Goal: Information Seeking & Learning: Learn about a topic

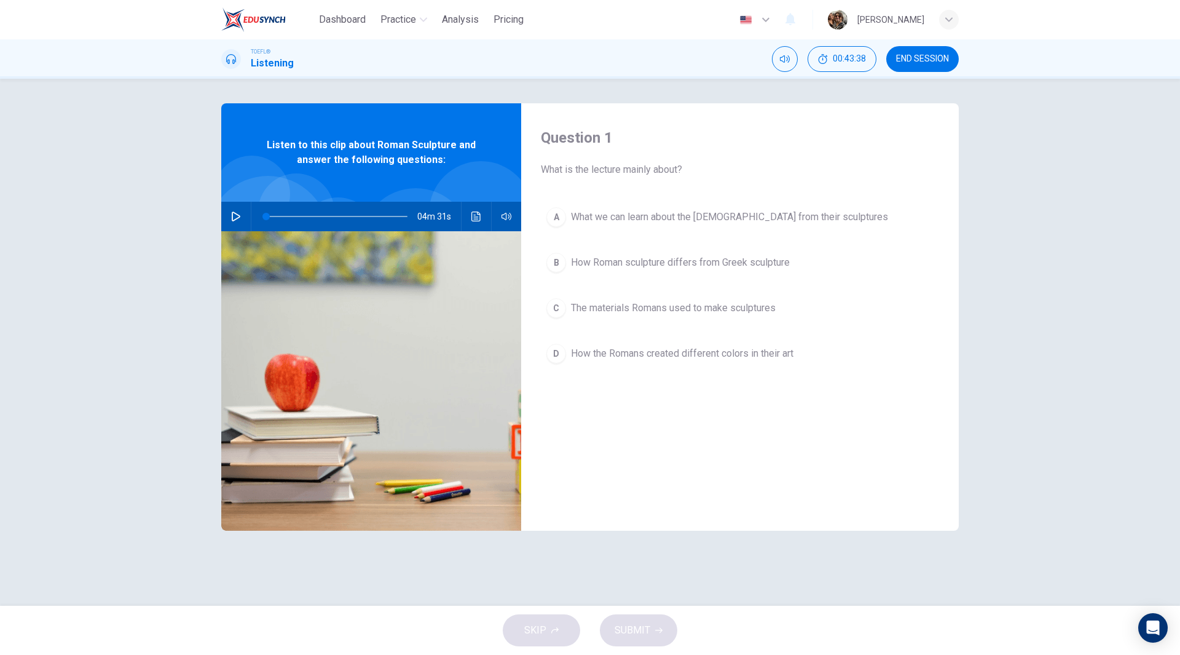
click at [234, 213] on icon "button" at bounding box center [236, 216] width 10 height 10
click at [237, 215] on icon "button" at bounding box center [236, 216] width 10 height 10
click at [231, 218] on icon "button" at bounding box center [236, 216] width 10 height 10
type input "0"
click at [697, 260] on span "How Roman sculpture differs from Greek sculpture" at bounding box center [680, 262] width 219 height 15
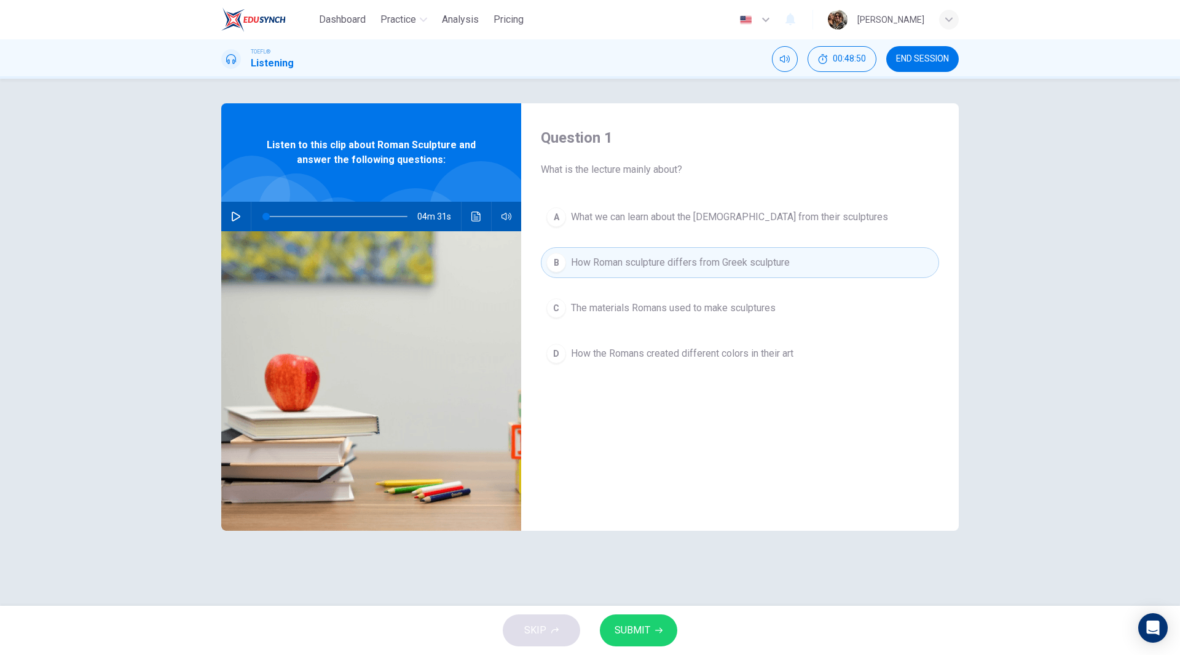
click at [714, 306] on span "The materials Romans used to make sculptures" at bounding box center [673, 308] width 205 height 15
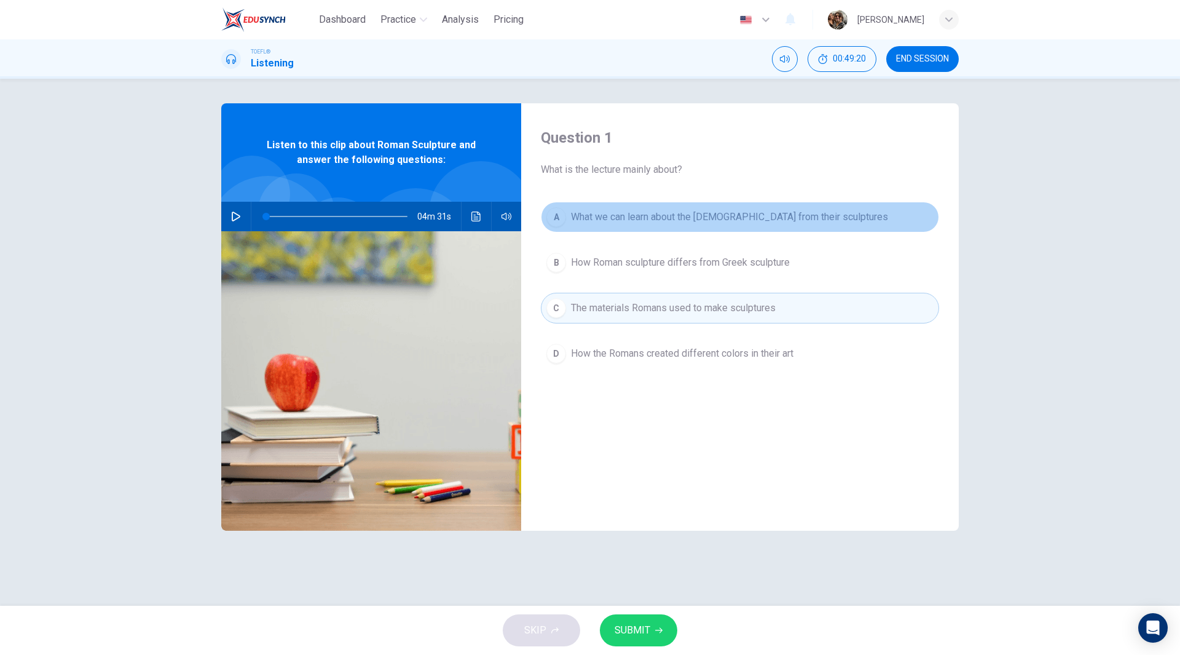
click at [746, 218] on span "What we can learn about the Romans from their sculptures" at bounding box center [729, 217] width 317 height 15
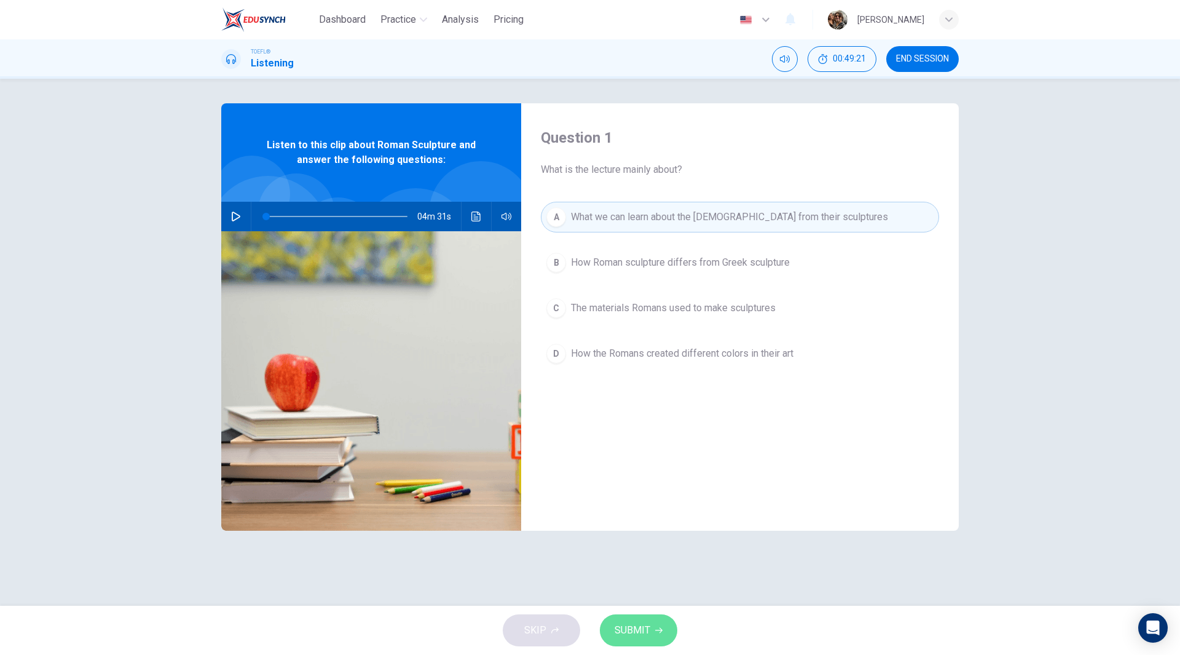
click at [651, 634] on button "SUBMIT" at bounding box center [638, 630] width 77 height 32
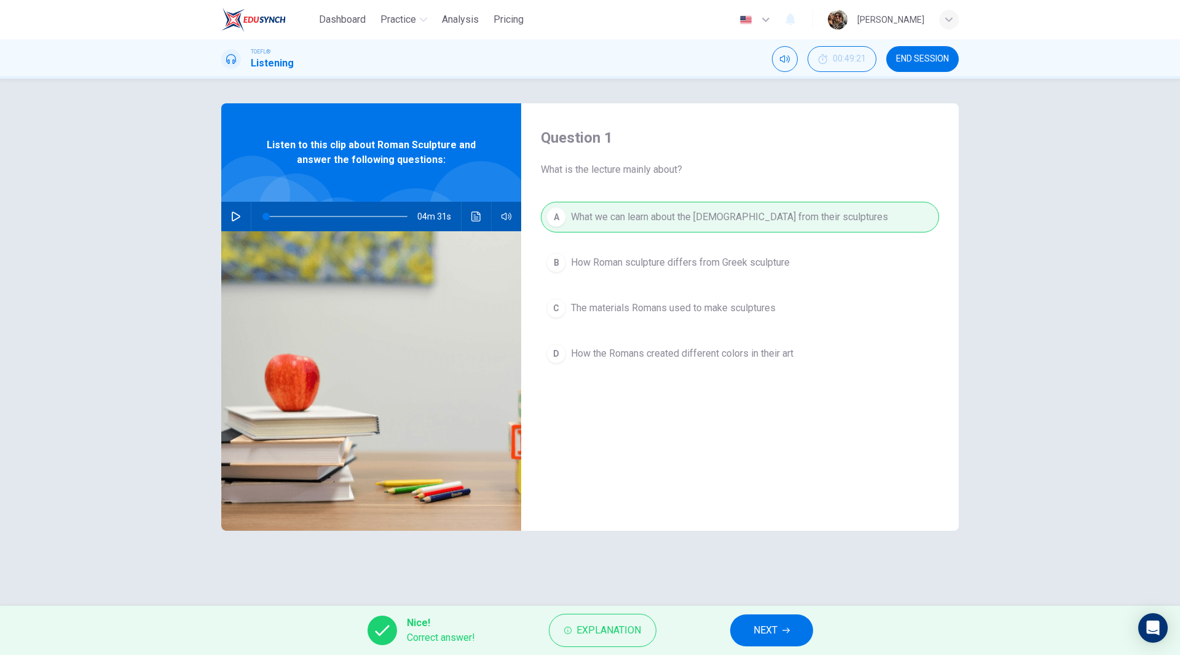
click at [784, 626] on icon "button" at bounding box center [786, 629] width 7 height 7
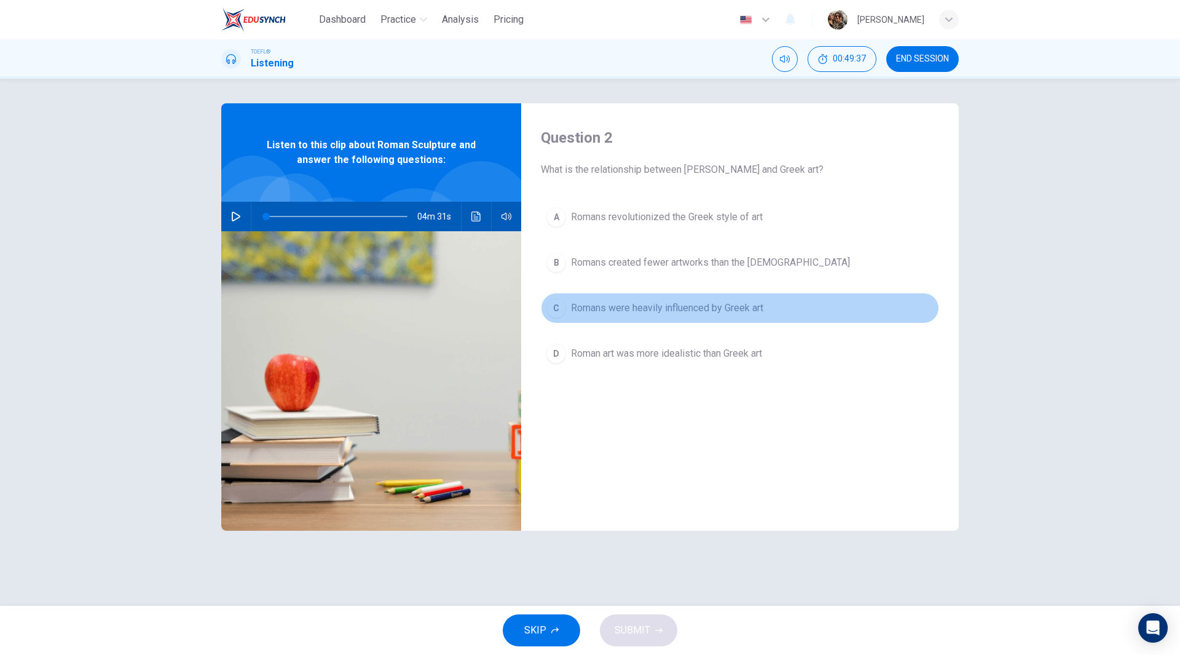
click at [657, 309] on span "Romans were heavily influenced by Greek art" at bounding box center [667, 308] width 192 height 15
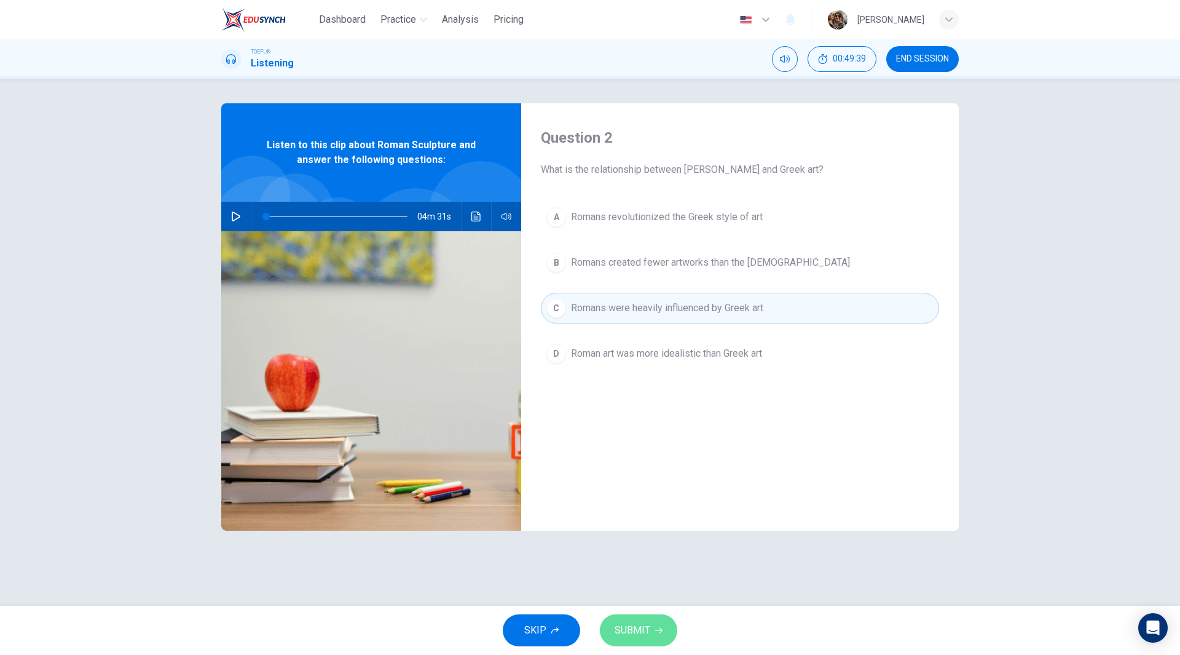
click at [641, 625] on span "SUBMIT" at bounding box center [633, 630] width 36 height 17
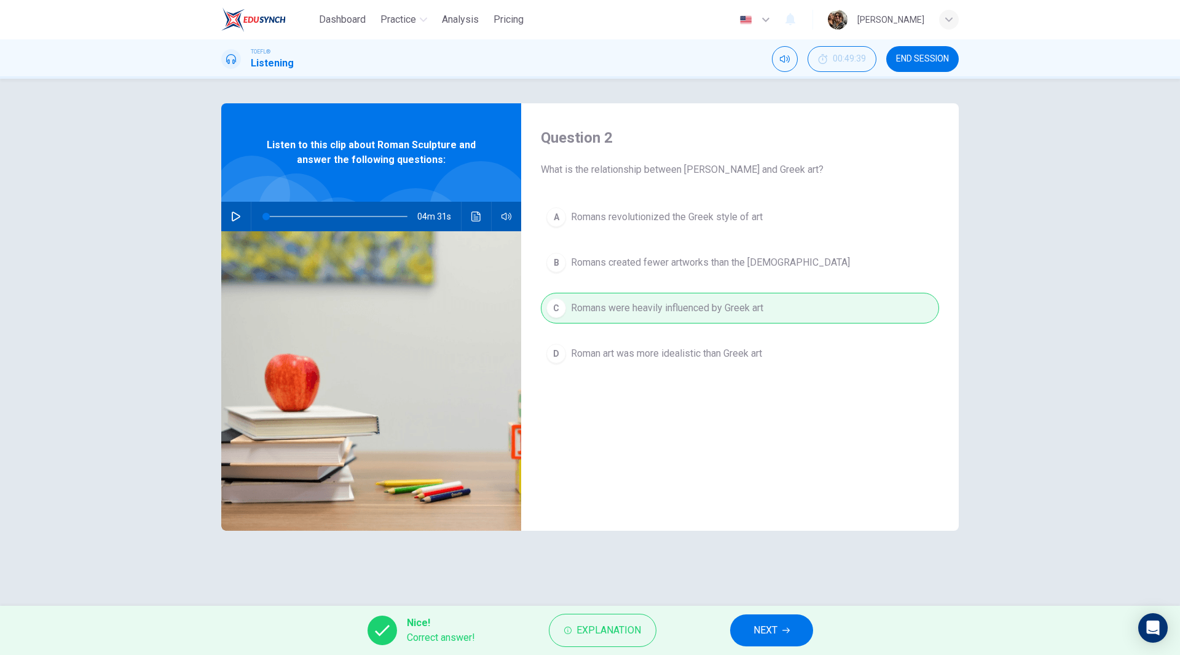
click at [781, 650] on div "Nice! Correct answer! Explanation NEXT" at bounding box center [590, 630] width 1180 height 49
click at [778, 644] on button "NEXT" at bounding box center [771, 630] width 83 height 32
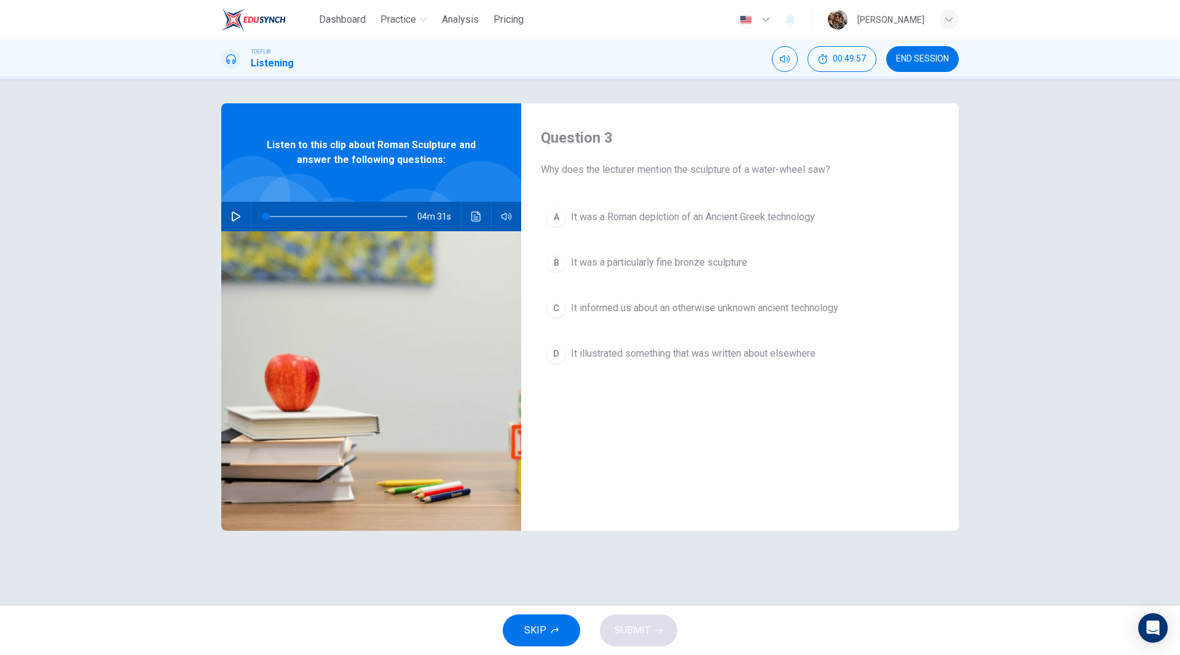
drag, startPoint x: 756, startPoint y: 168, endPoint x: 829, endPoint y: 173, distance: 73.4
click at [828, 173] on span "Why does the lecturer mention the sculpture of a water-wheel saw?" at bounding box center [740, 169] width 398 height 15
drag, startPoint x: 831, startPoint y: 169, endPoint x: 679, endPoint y: 144, distance: 153.9
click at [729, 152] on div "Question 3 Why does the lecturer mention the sculpture of a water-wheel saw?" at bounding box center [740, 152] width 398 height 49
click at [669, 310] on span "It informed us about an otherwise unknown ancient technology" at bounding box center [704, 308] width 267 height 15
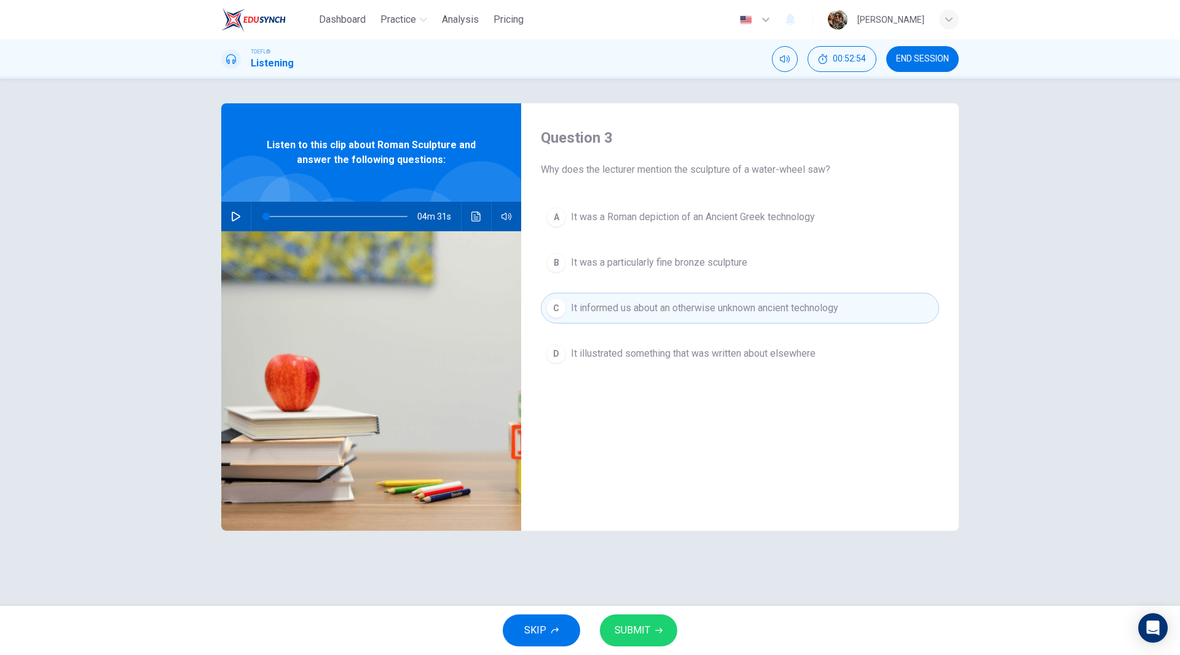
click at [648, 622] on span "SUBMIT" at bounding box center [633, 630] width 36 height 17
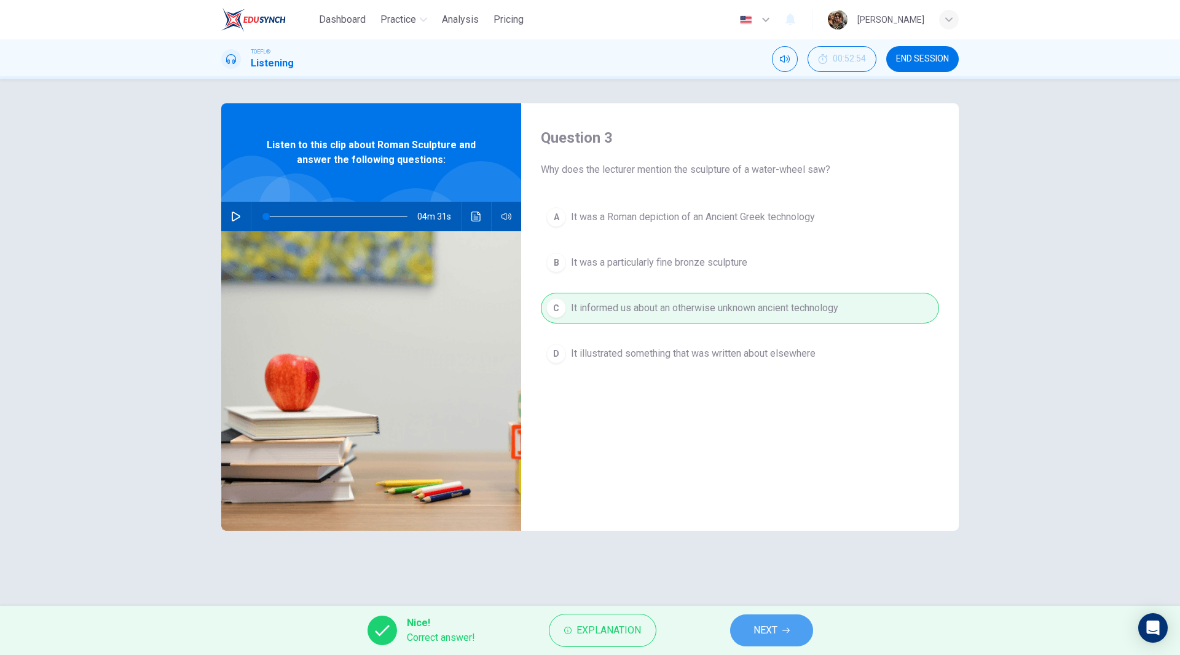
click at [777, 641] on button "NEXT" at bounding box center [771, 630] width 83 height 32
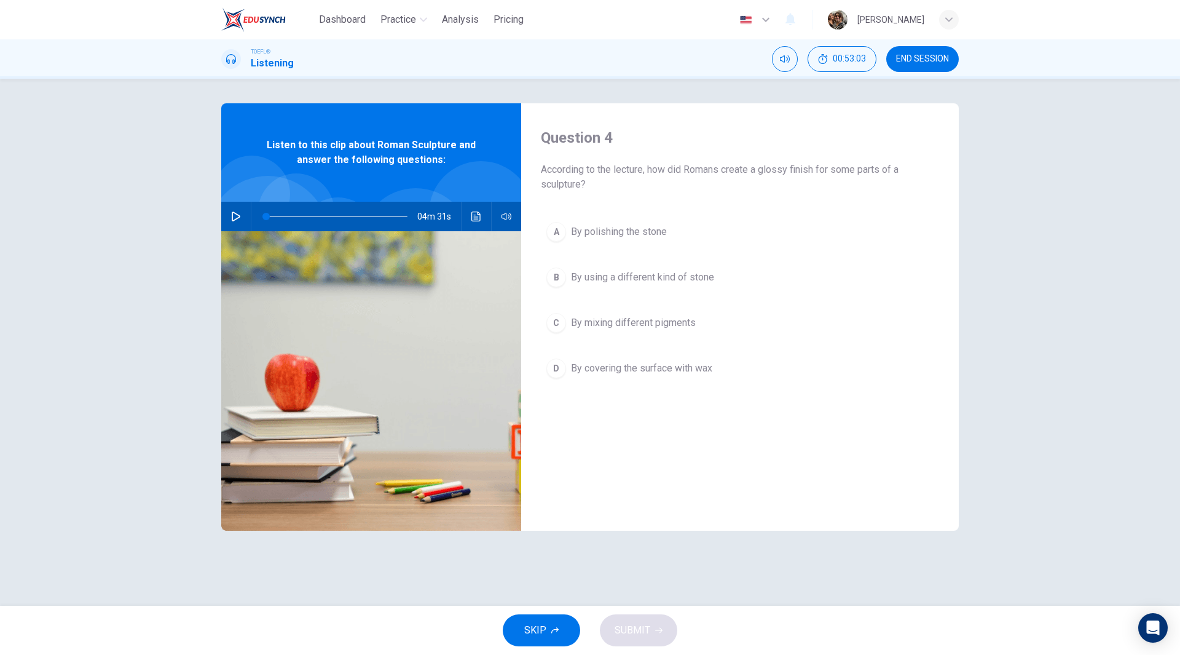
click at [614, 232] on span "By polishing the stone" at bounding box center [619, 231] width 96 height 15
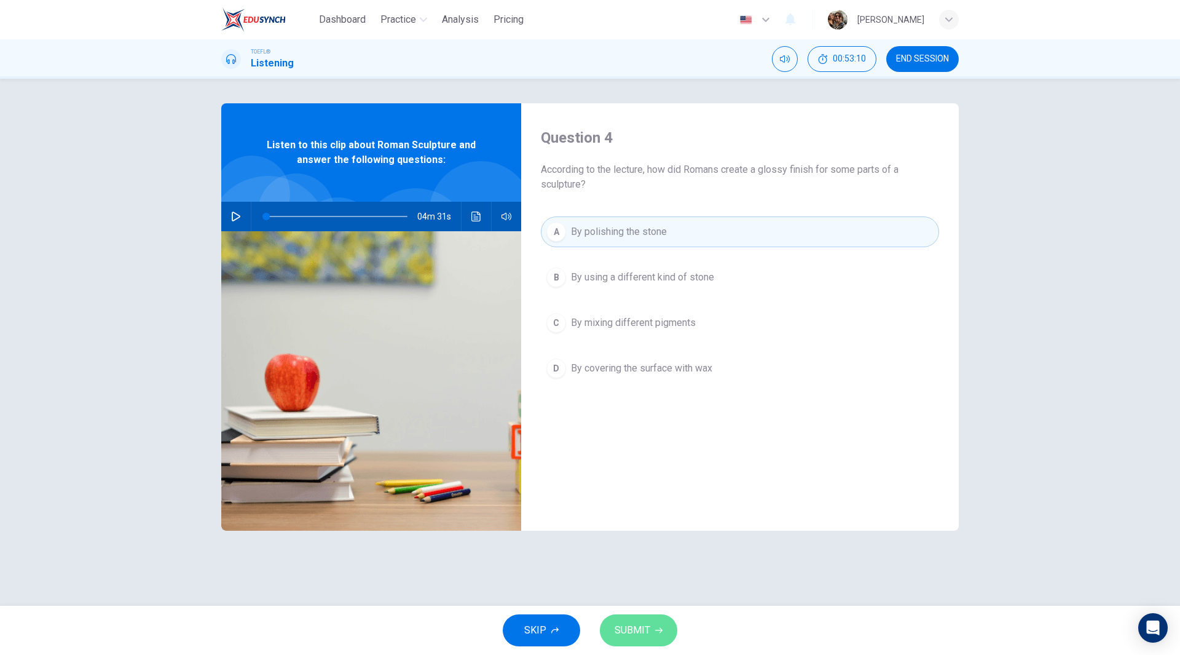
click at [644, 626] on span "SUBMIT" at bounding box center [633, 630] width 36 height 17
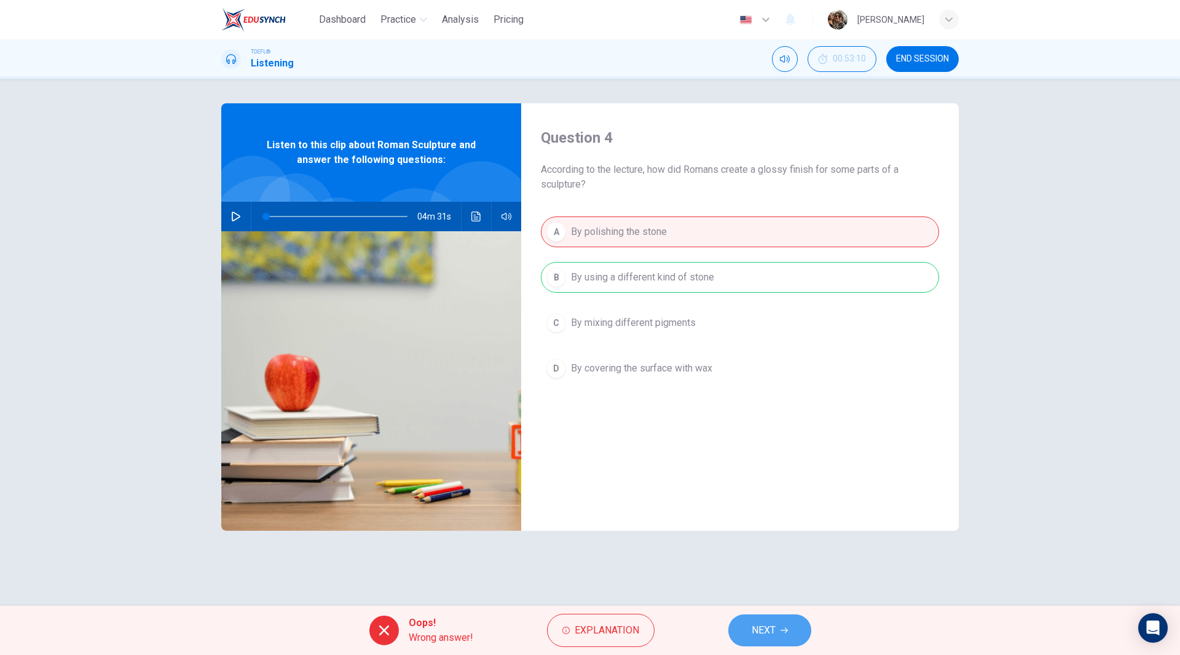
click at [766, 629] on span "NEXT" at bounding box center [764, 630] width 24 height 17
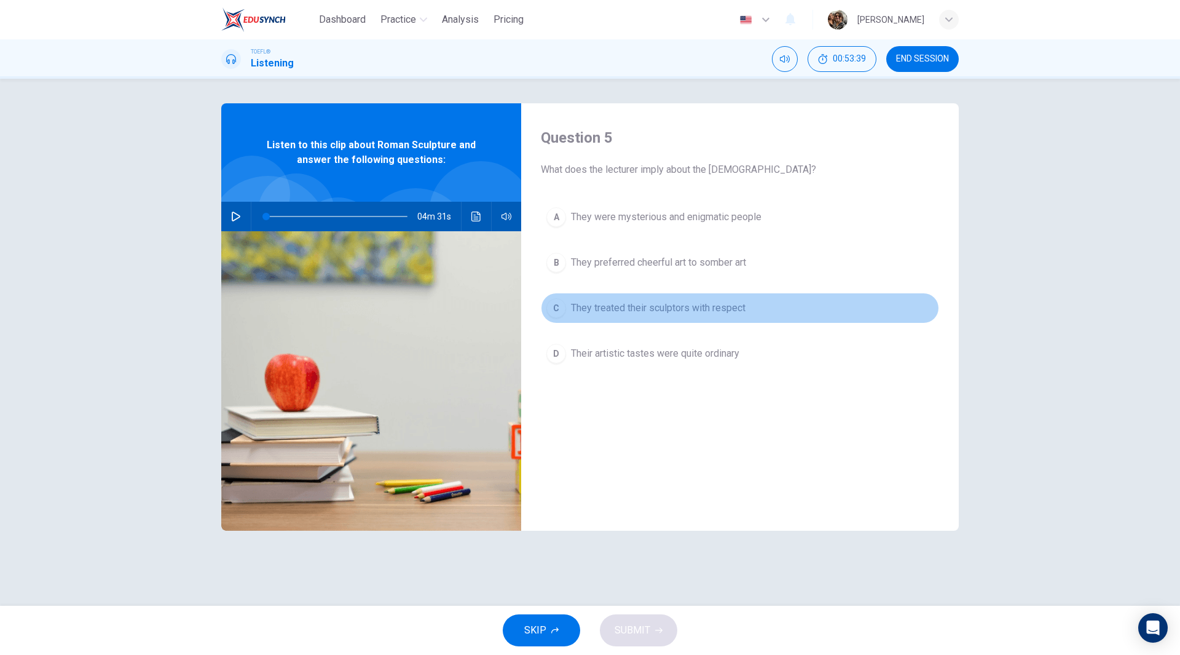
click at [698, 307] on span "They treated their sculptors with respect" at bounding box center [658, 308] width 175 height 15
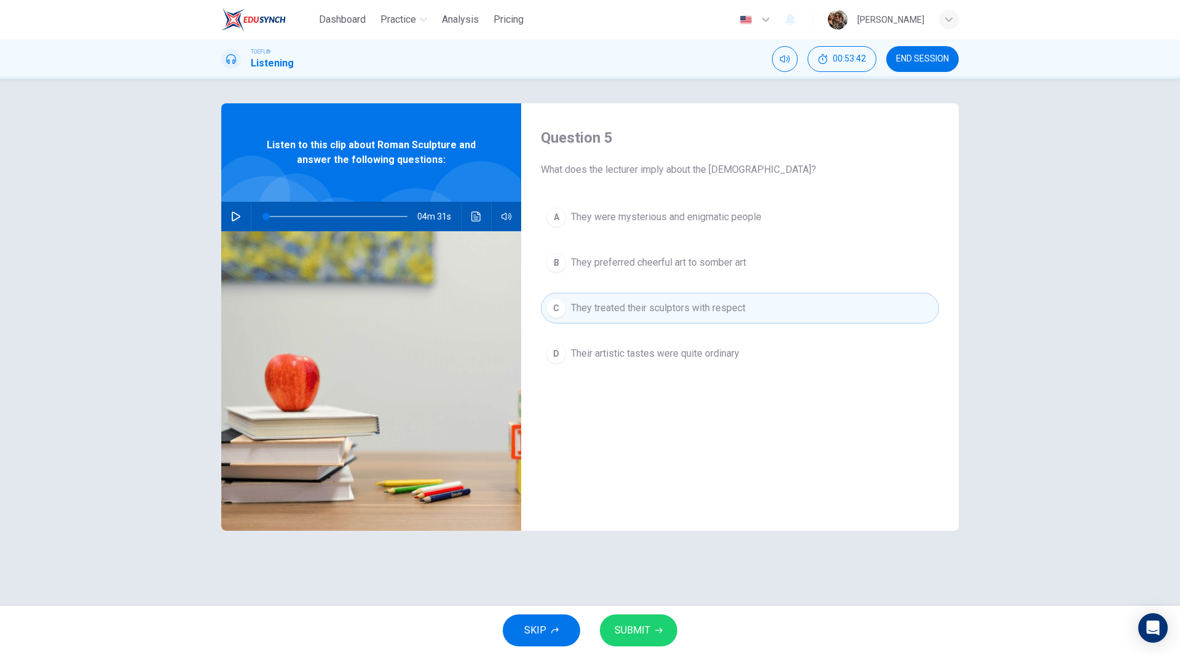
click at [650, 626] on button "SUBMIT" at bounding box center [638, 630] width 77 height 32
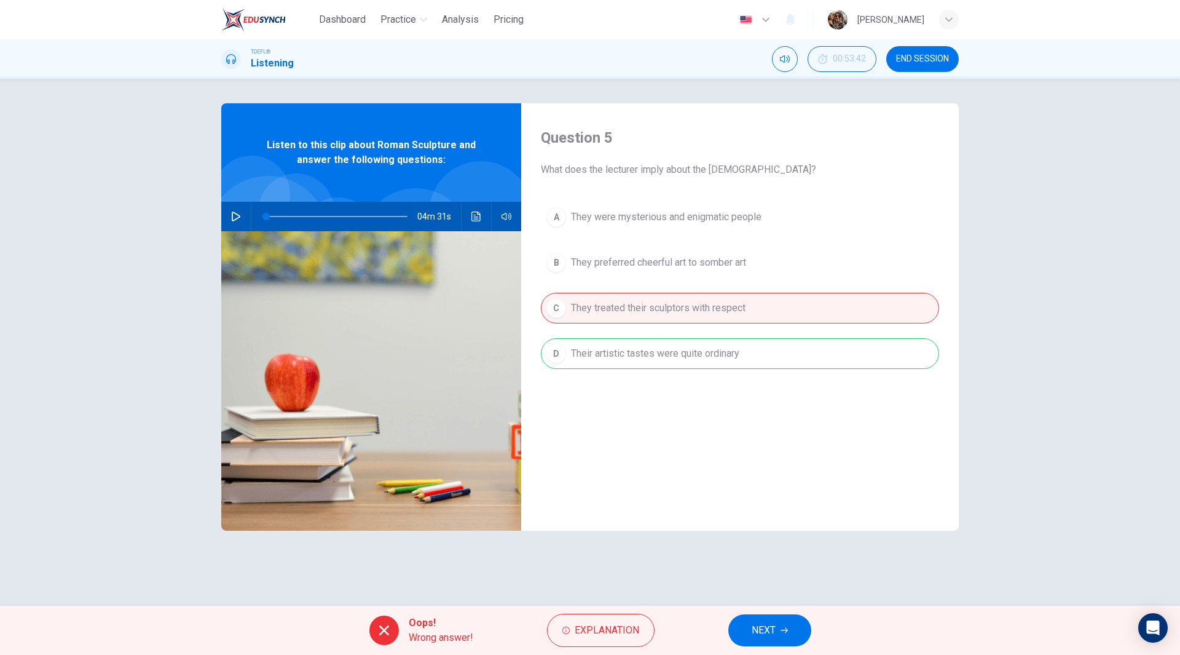
click at [770, 631] on span "NEXT" at bounding box center [764, 630] width 24 height 17
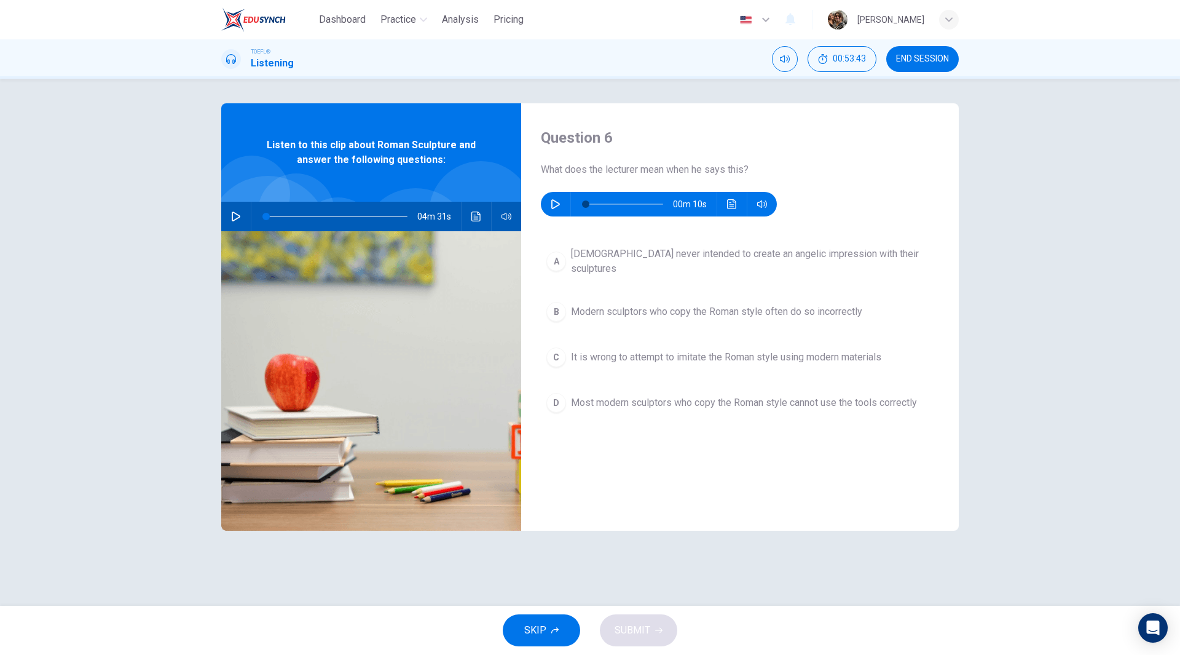
click at [553, 204] on icon "button" at bounding box center [556, 204] width 10 height 10
type input "0"
click at [730, 202] on icon "Click to see the audio transcription" at bounding box center [732, 204] width 10 height 10
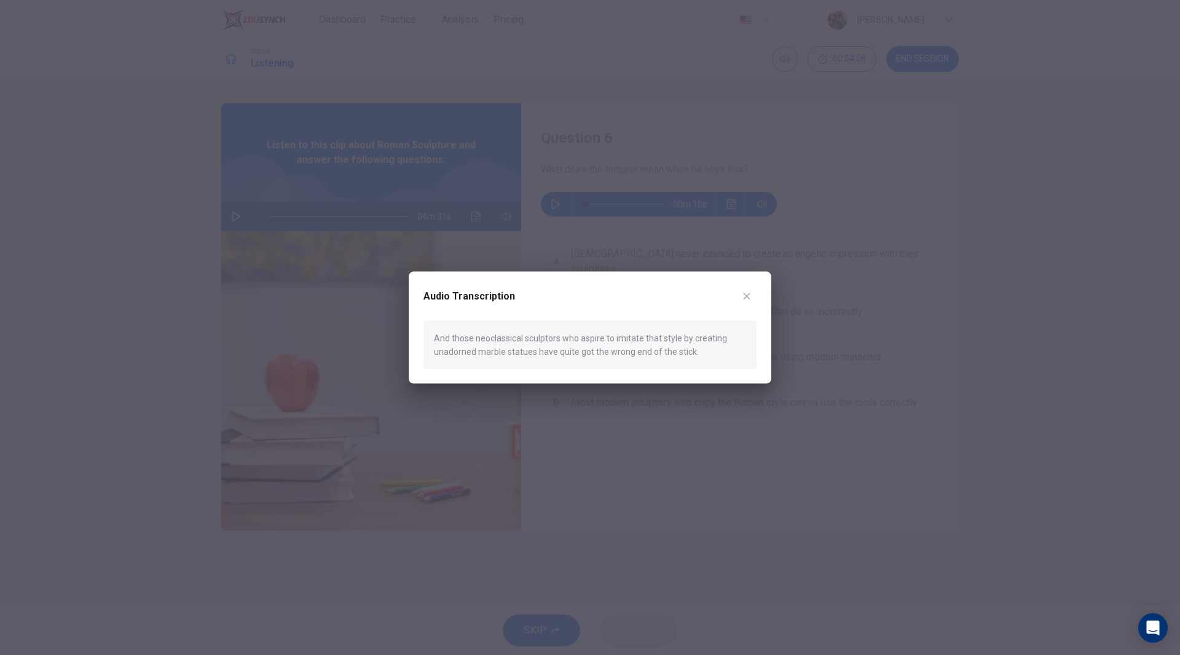
click at [922, 272] on div at bounding box center [590, 327] width 1180 height 655
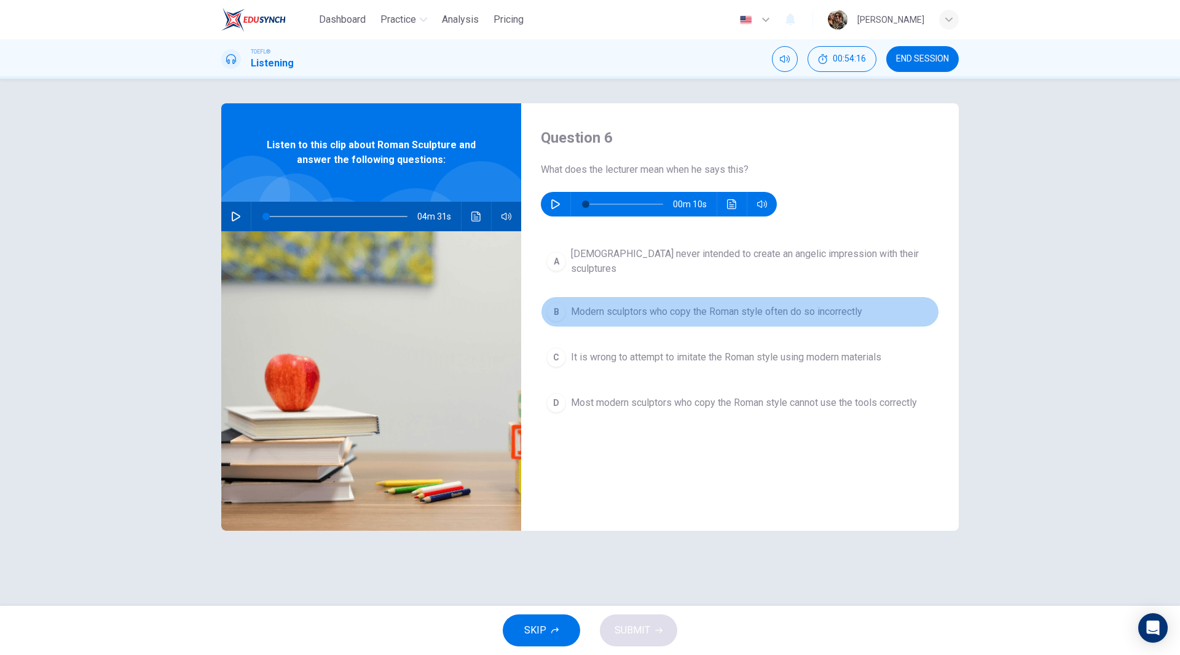
click at [728, 305] on span "Modern sculptors who copy the Roman style often do so incorrectly" at bounding box center [716, 311] width 291 height 15
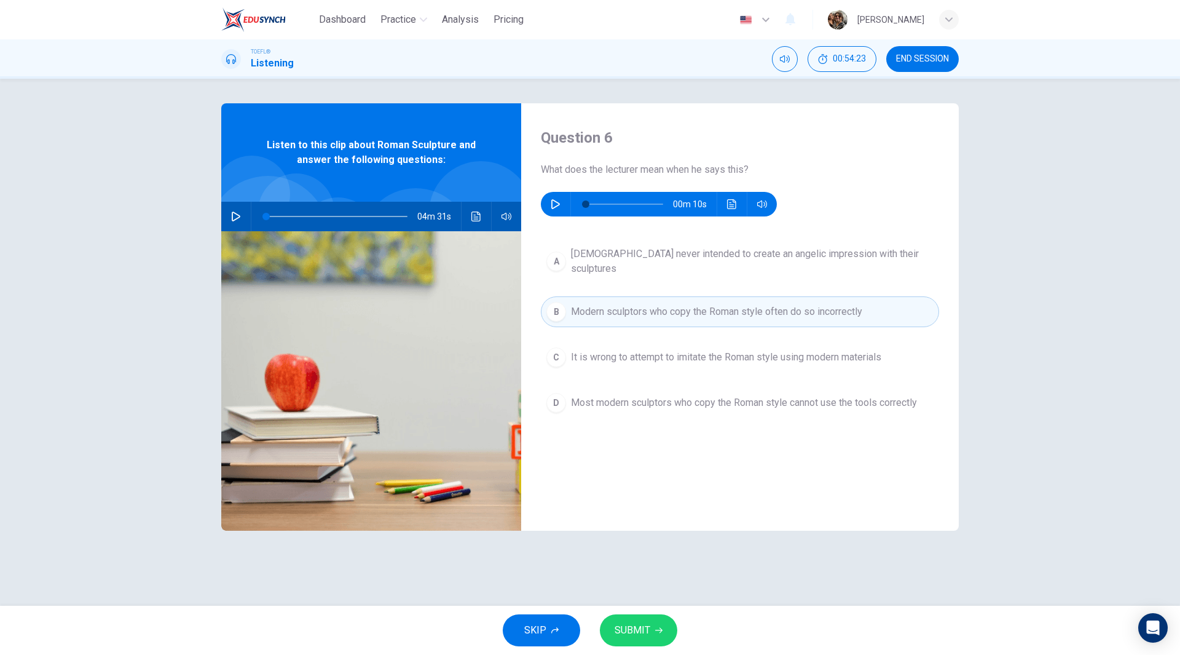
click at [639, 631] on span "SUBMIT" at bounding box center [633, 630] width 36 height 17
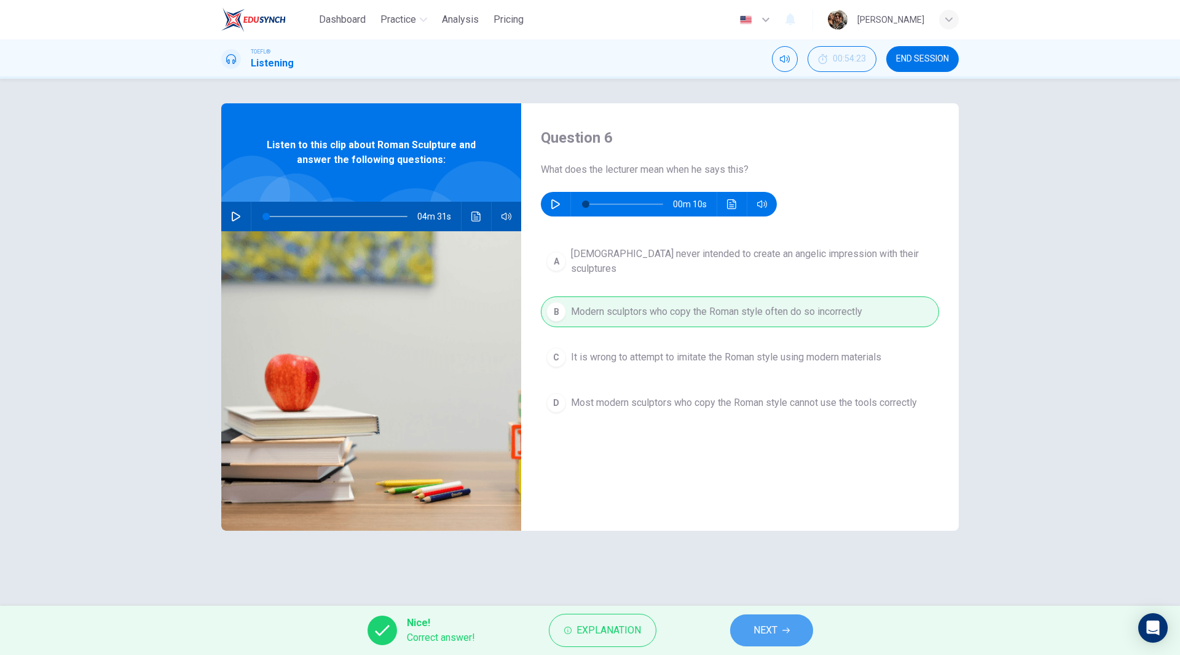
click at [763, 628] on span "NEXT" at bounding box center [766, 630] width 24 height 17
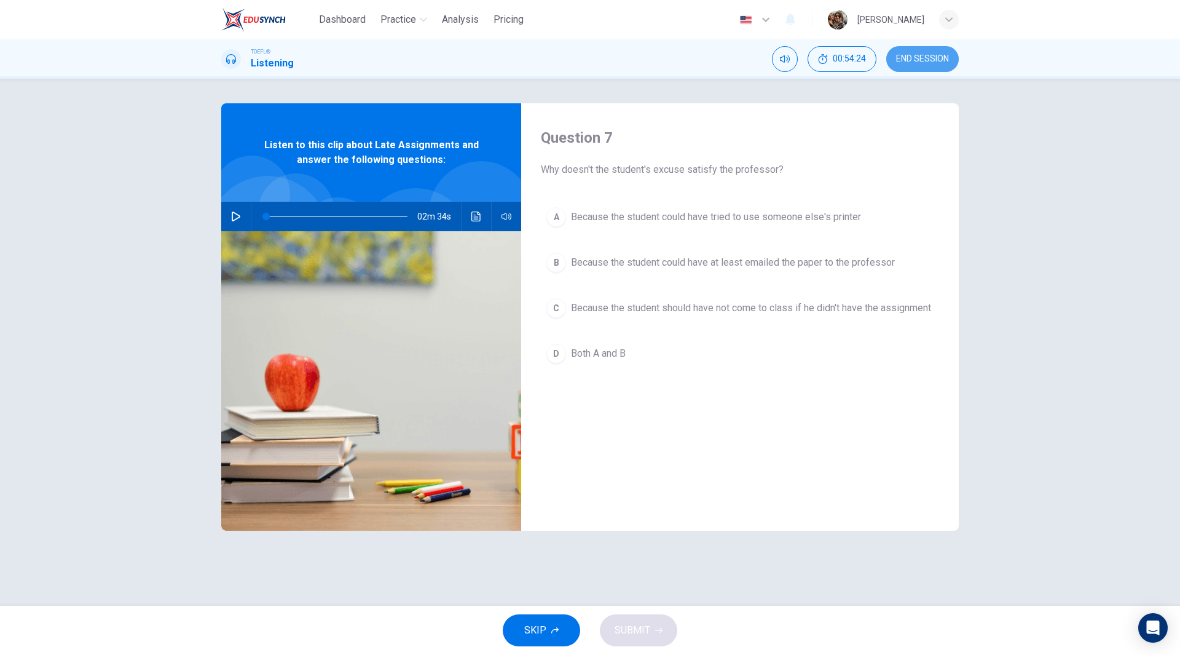
drag, startPoint x: 914, startPoint y: 59, endPoint x: 642, endPoint y: 65, distance: 272.4
click at [915, 58] on span "END SESSION" at bounding box center [922, 59] width 53 height 10
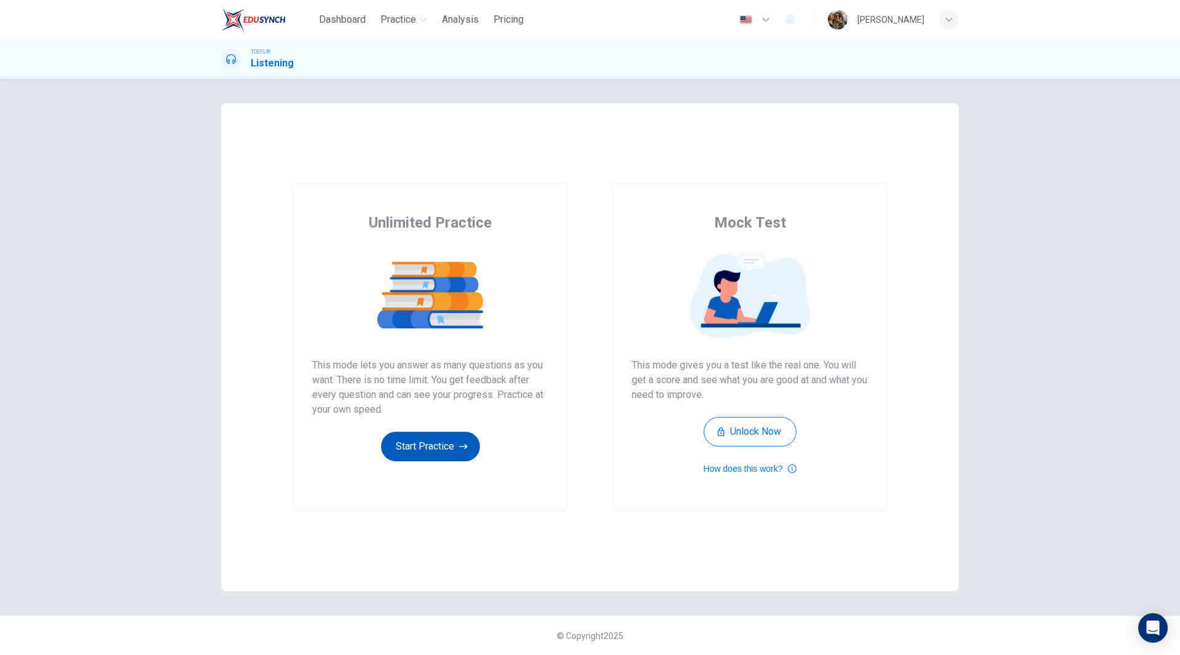
click at [446, 448] on button "Start Practice" at bounding box center [430, 447] width 99 height 30
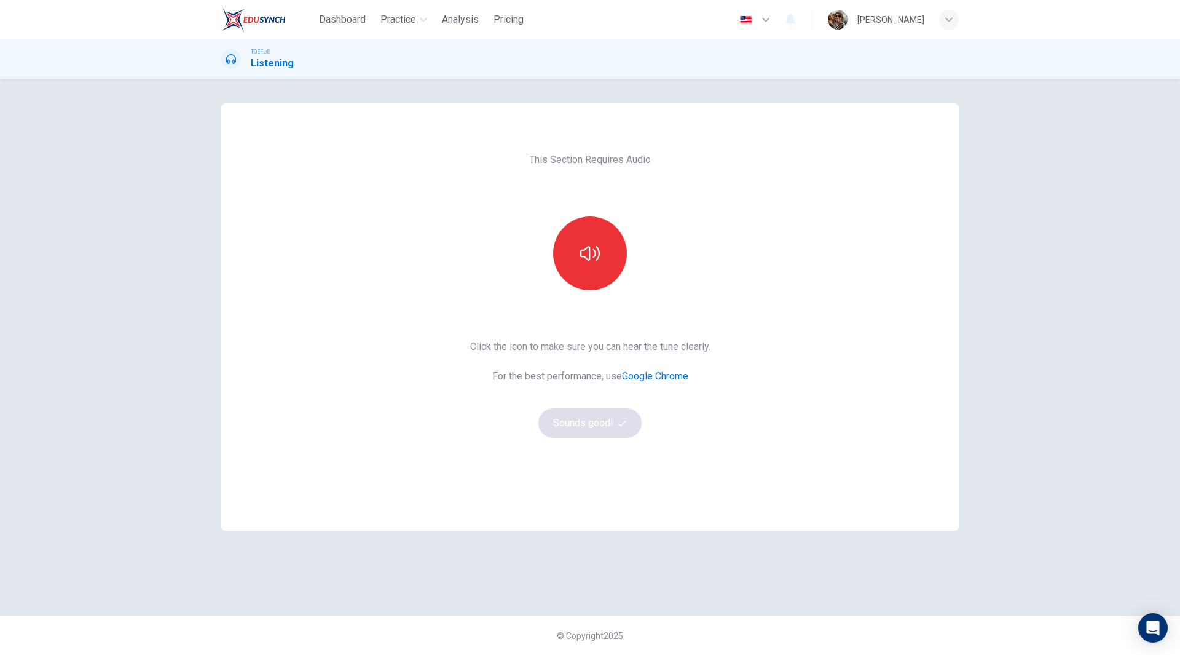
click at [594, 214] on div "This Section Requires Audio Click the icon to make sure you can hear the tune c…" at bounding box center [590, 316] width 260 height 427
click at [598, 240] on button "button" at bounding box center [590, 253] width 74 height 74
click at [594, 427] on button "Sounds good!" at bounding box center [590, 423] width 103 height 30
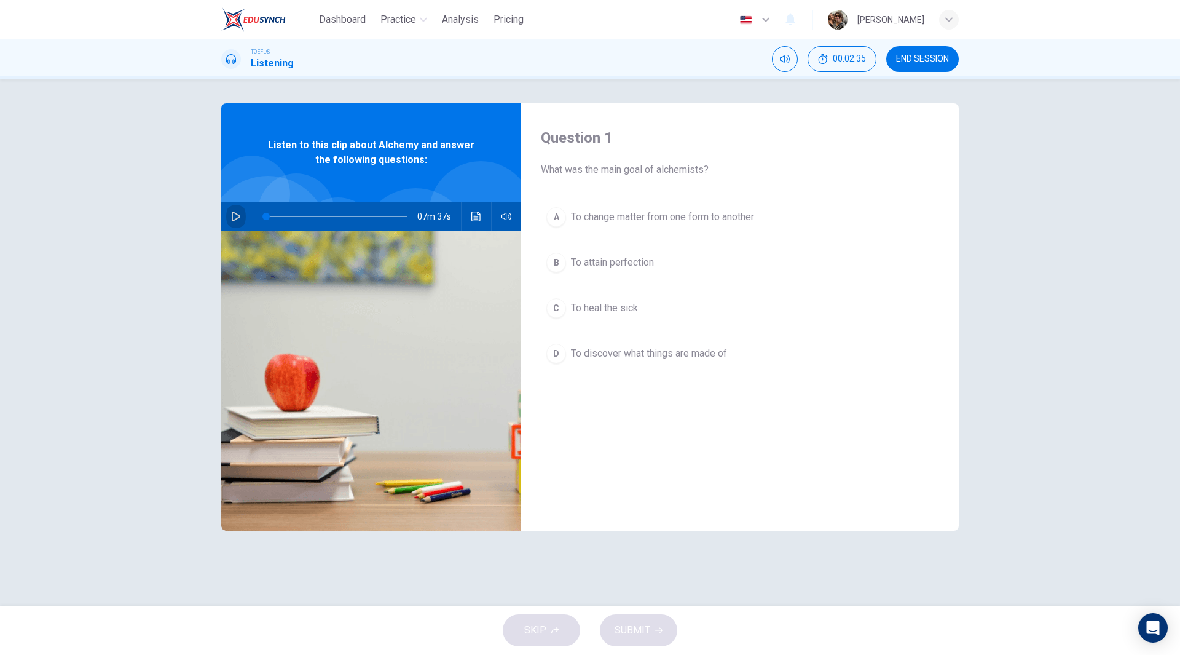
click at [237, 221] on icon "button" at bounding box center [236, 216] width 10 height 10
type input "0"
click at [656, 216] on span "To change matter from one form to another" at bounding box center [662, 217] width 183 height 15
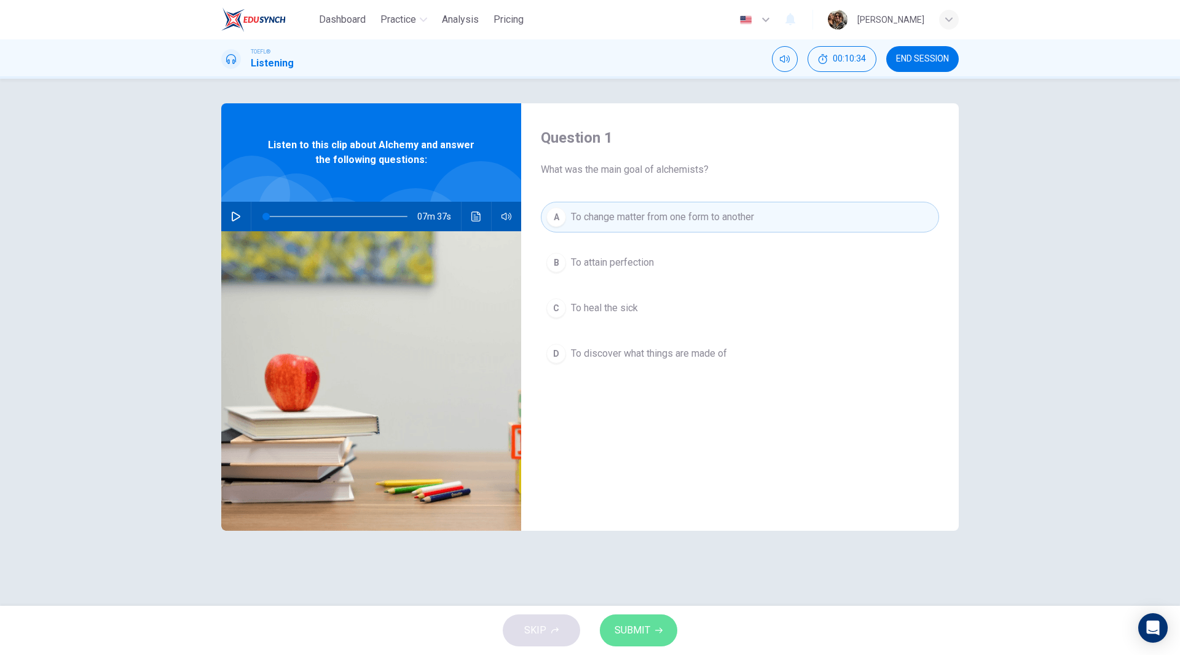
click at [636, 626] on span "SUBMIT" at bounding box center [633, 630] width 36 height 17
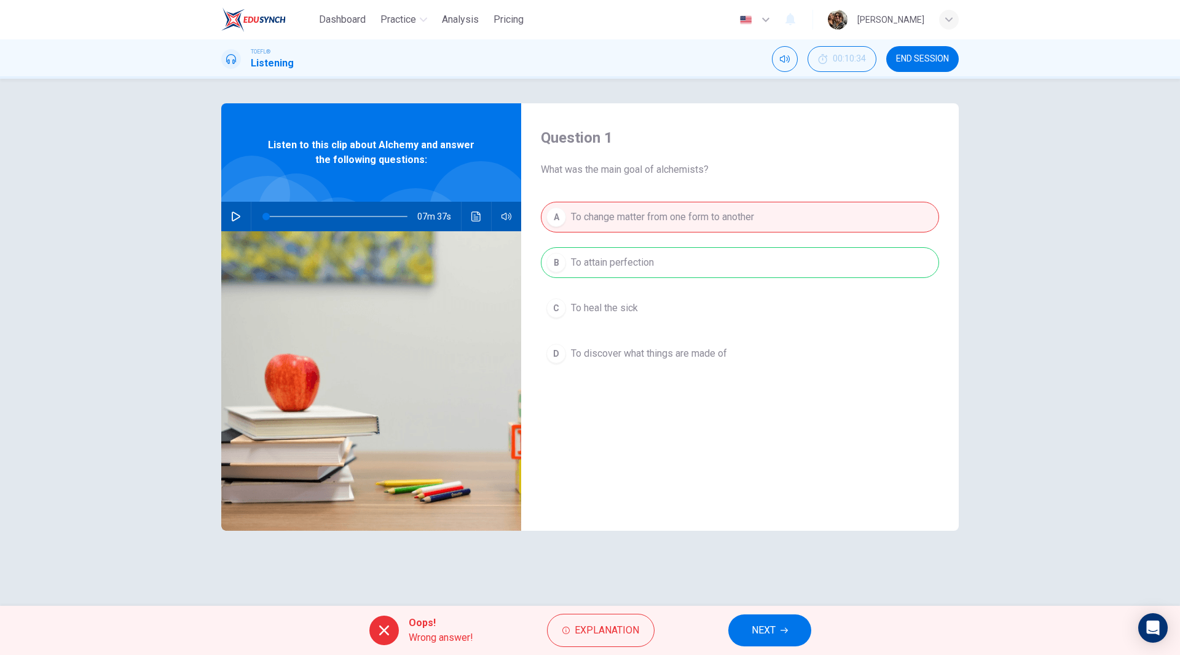
click at [776, 625] on button "NEXT" at bounding box center [770, 630] width 83 height 32
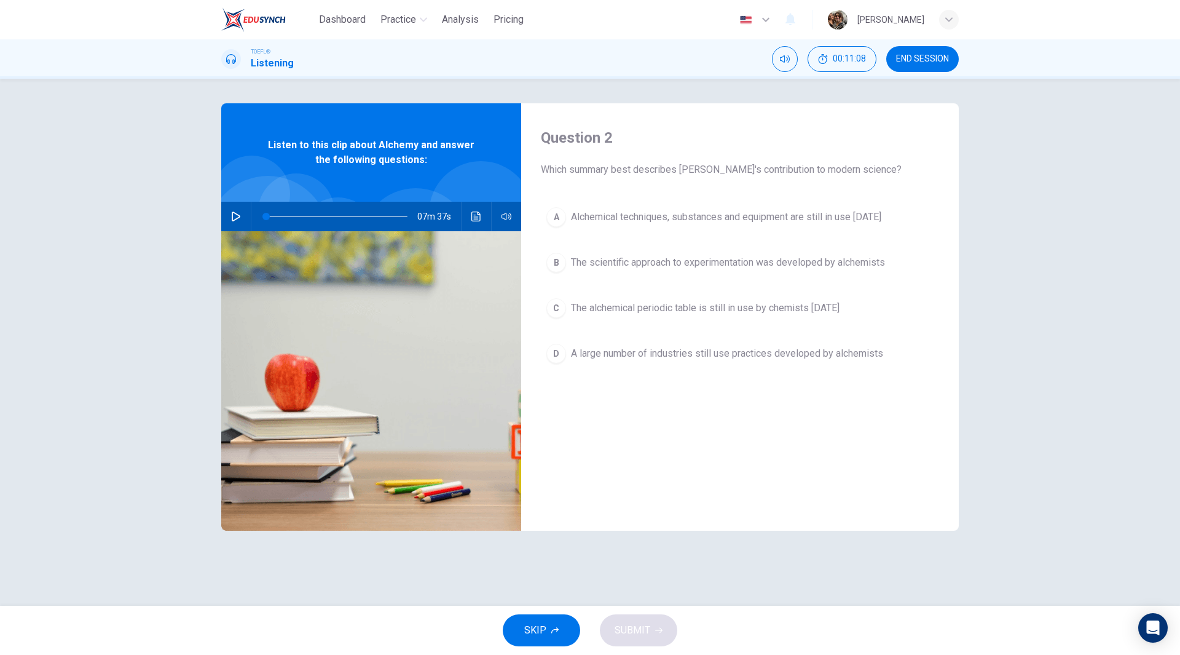
click at [743, 312] on span "The alchemical periodic table is still in use by chemists today" at bounding box center [705, 308] width 269 height 15
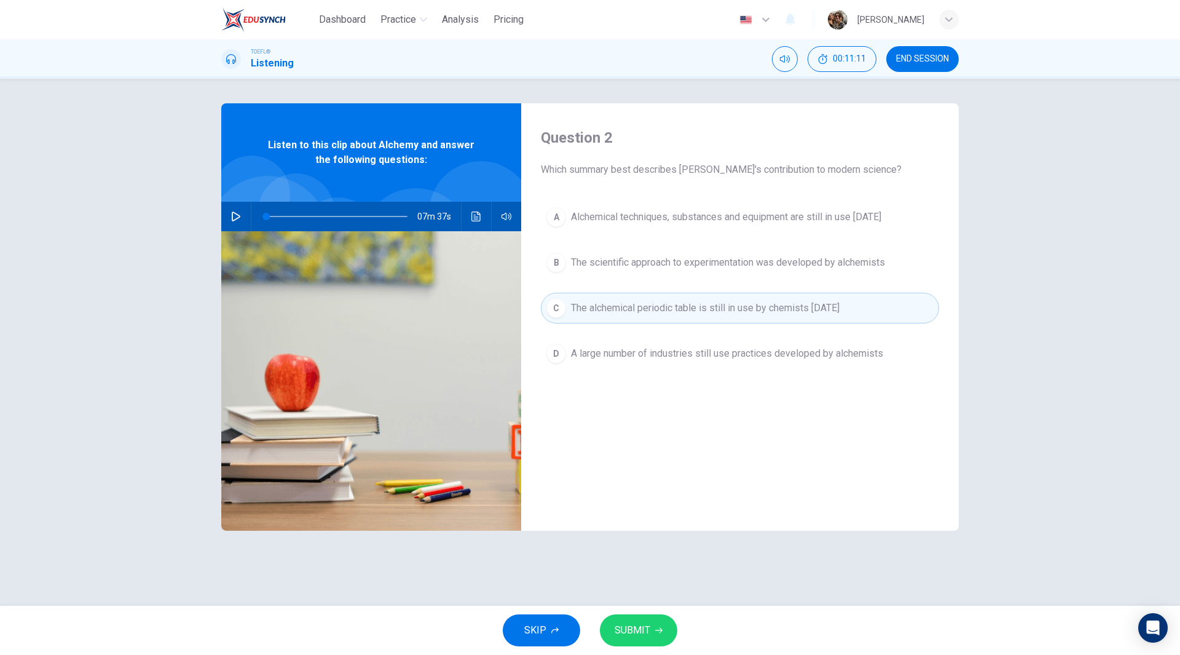
click at [639, 633] on span "SUBMIT" at bounding box center [633, 630] width 36 height 17
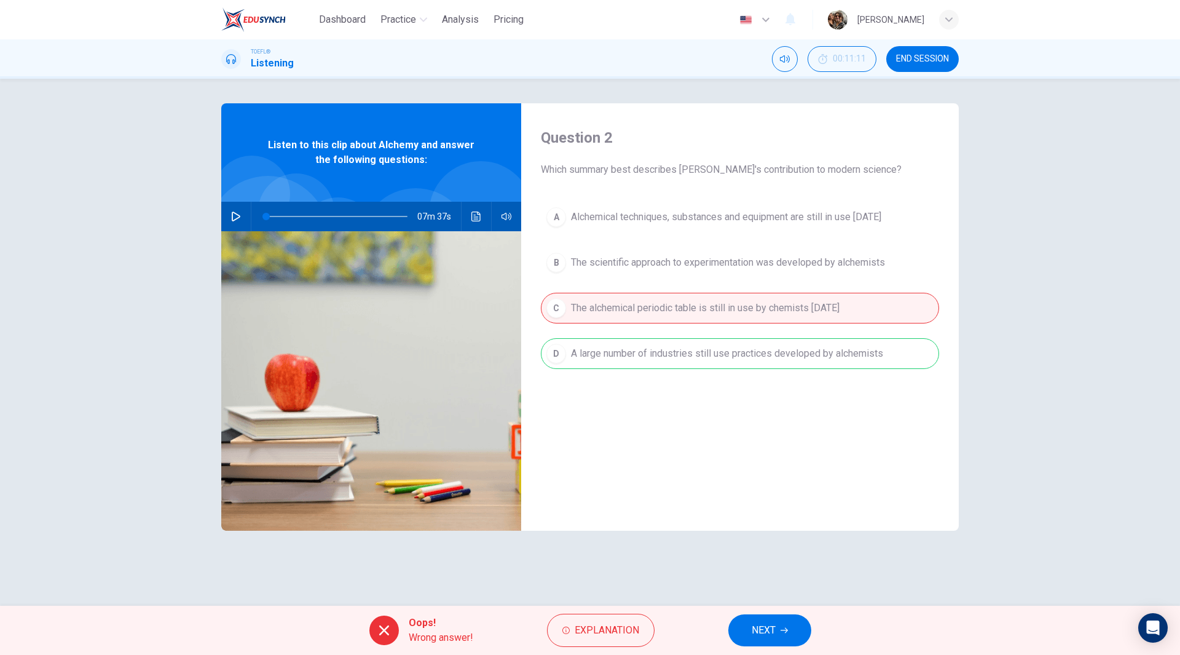
click at [773, 624] on span "NEXT" at bounding box center [764, 630] width 24 height 17
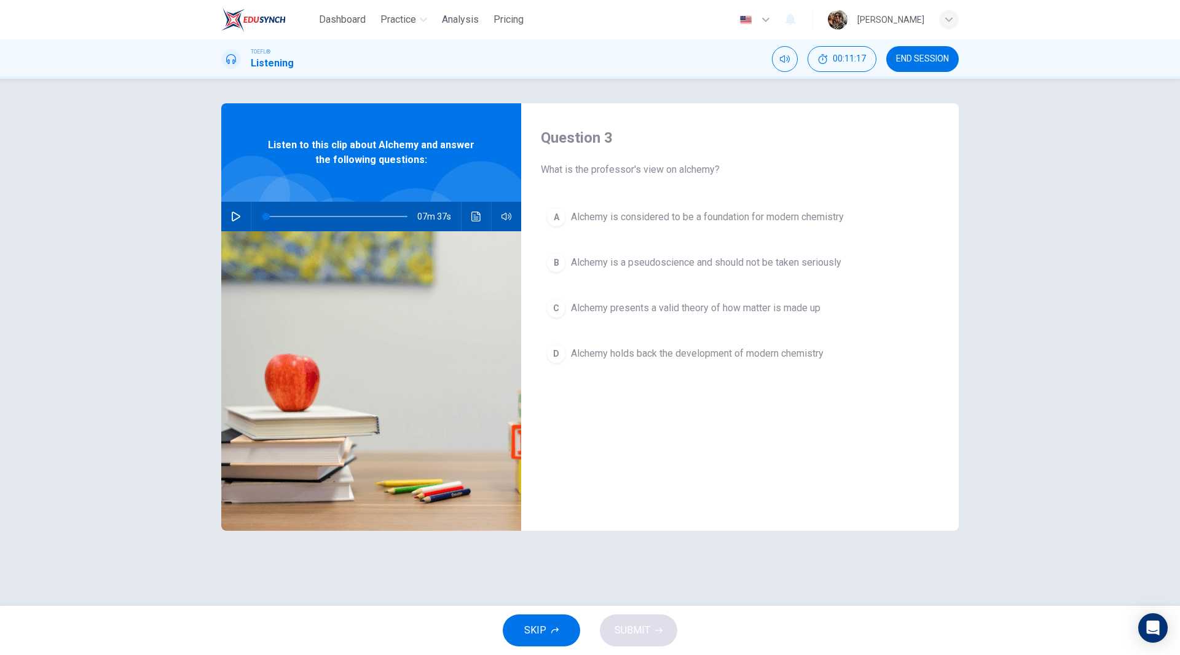
click at [631, 214] on span "Alchemy is considered to be a foundation for modern chemistry" at bounding box center [707, 217] width 273 height 15
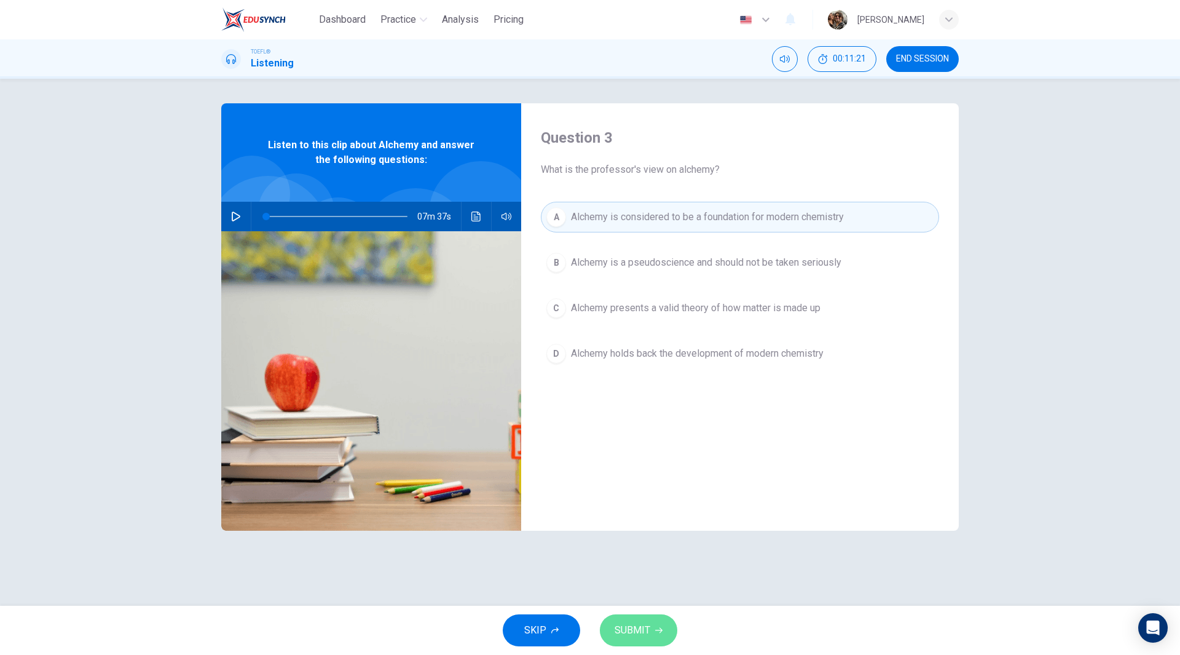
click at [654, 634] on button "SUBMIT" at bounding box center [638, 630] width 77 height 32
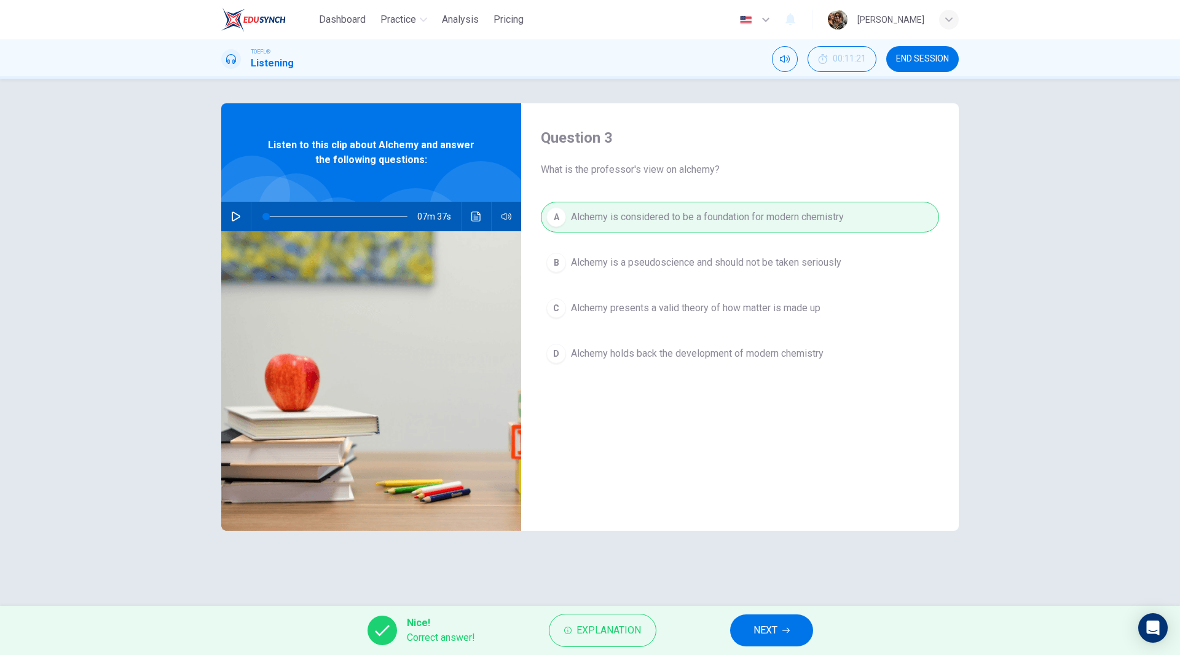
click at [778, 636] on button "NEXT" at bounding box center [771, 630] width 83 height 32
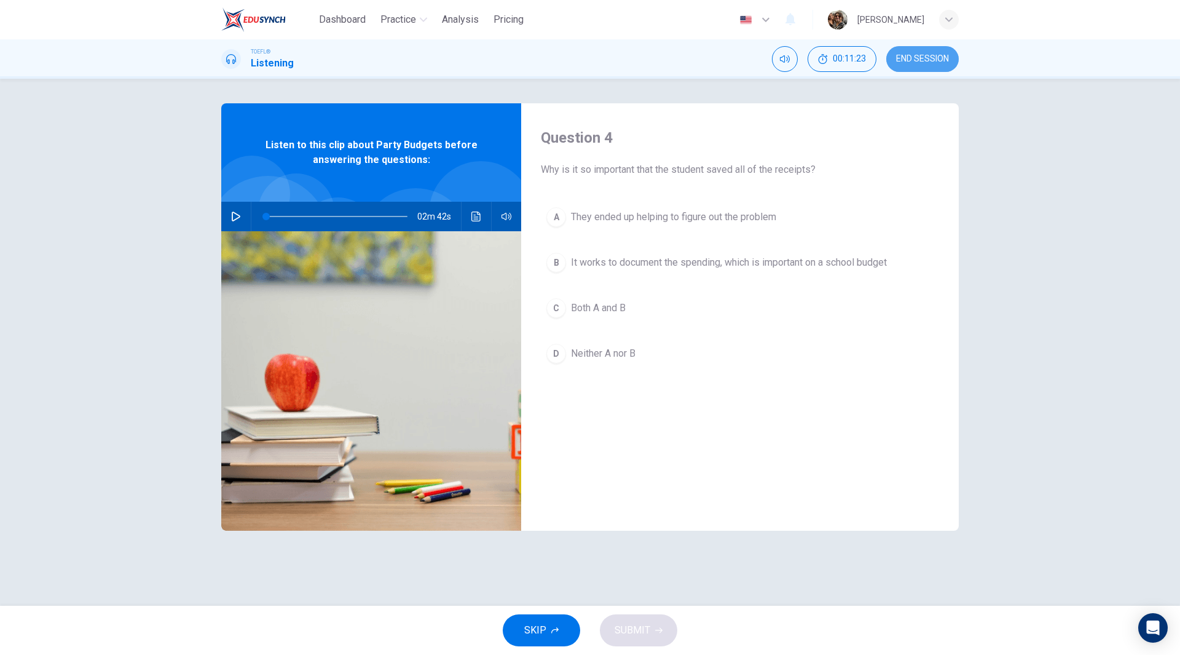
click at [925, 63] on span "END SESSION" at bounding box center [922, 59] width 53 height 10
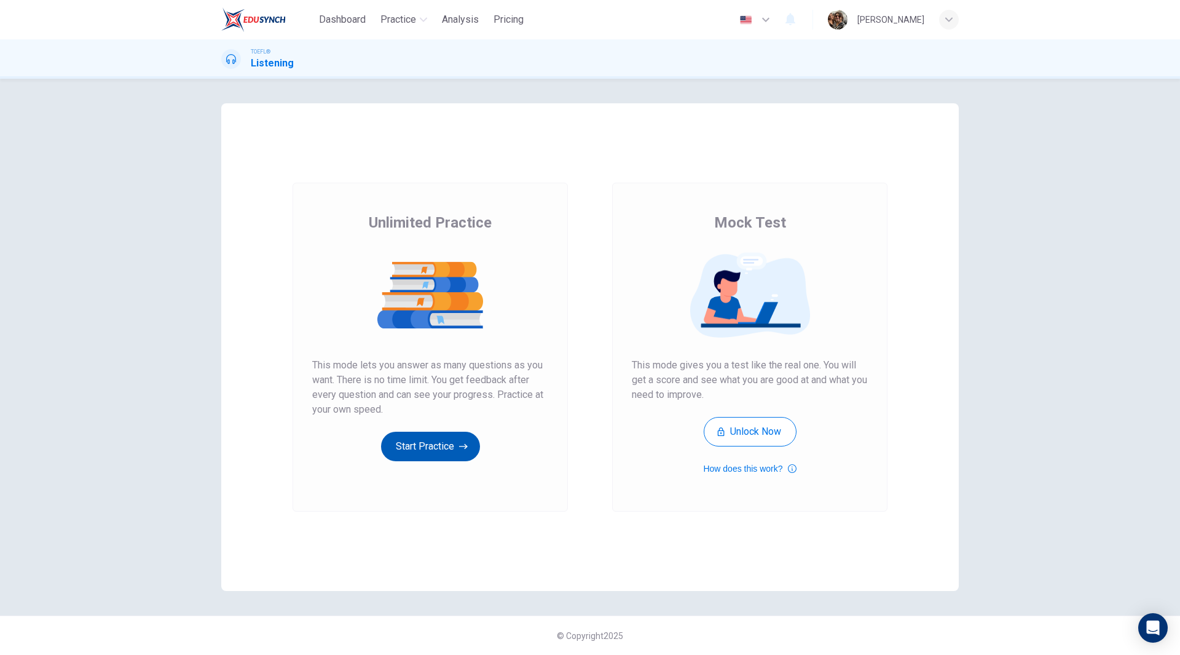
click at [444, 443] on button "Start Practice" at bounding box center [430, 447] width 99 height 30
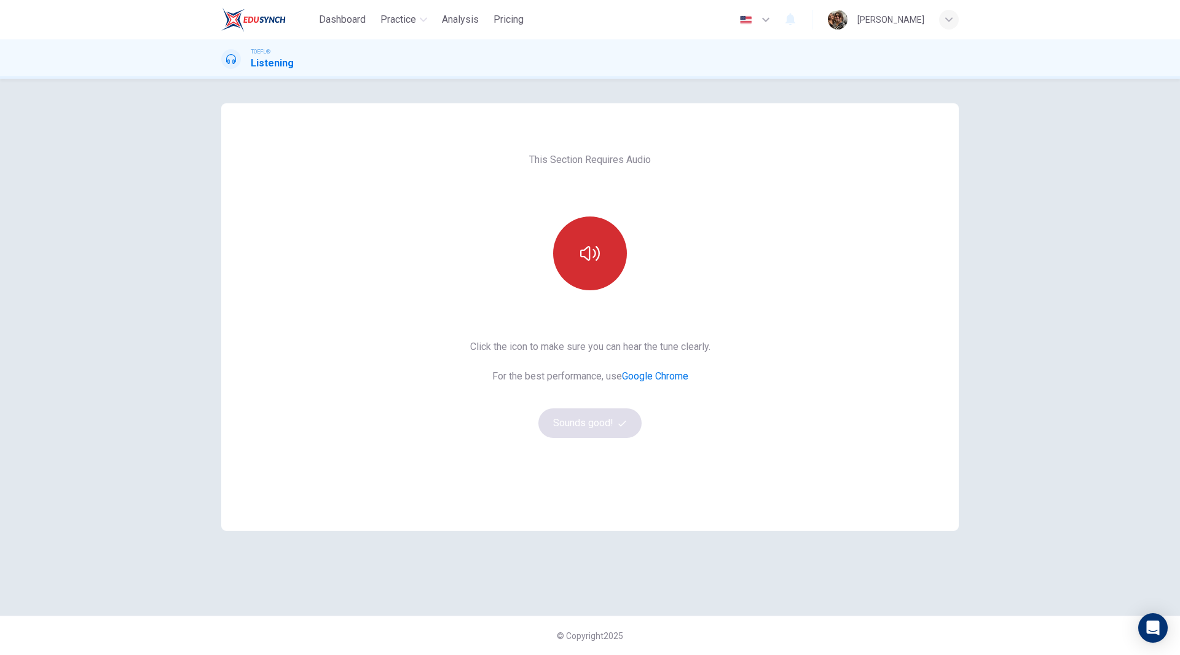
click at [591, 261] on icon "button" at bounding box center [590, 253] width 20 height 20
click at [578, 422] on button "Sounds good!" at bounding box center [590, 423] width 103 height 30
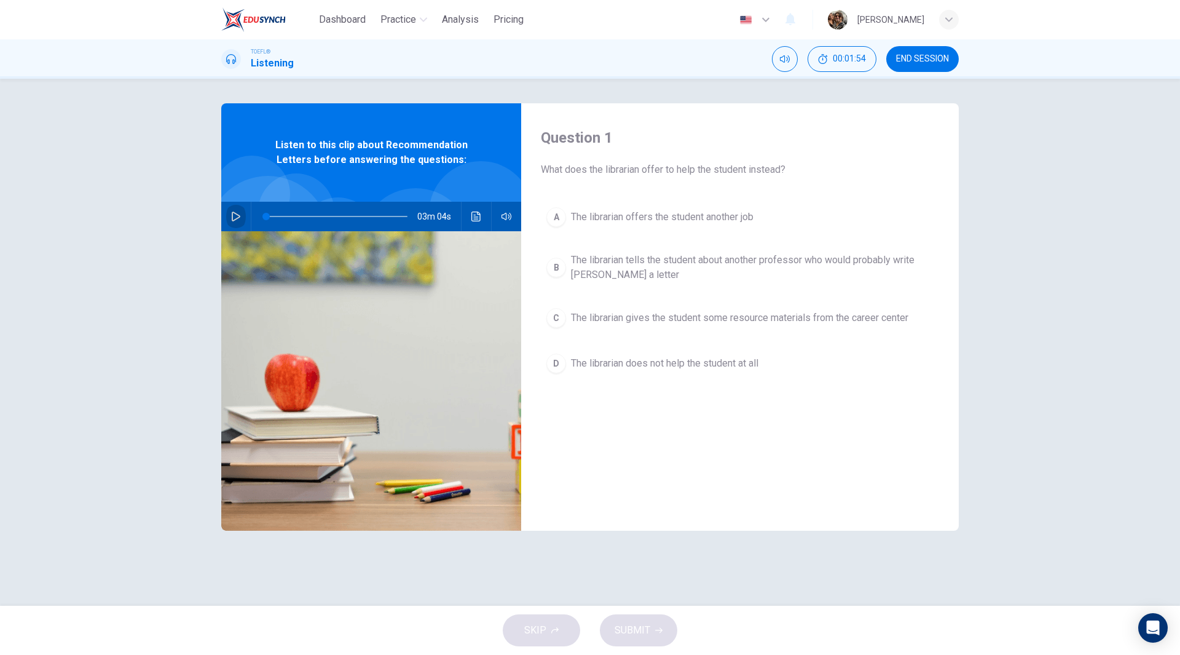
click at [239, 216] on icon "button" at bounding box center [236, 216] width 10 height 10
type input "0"
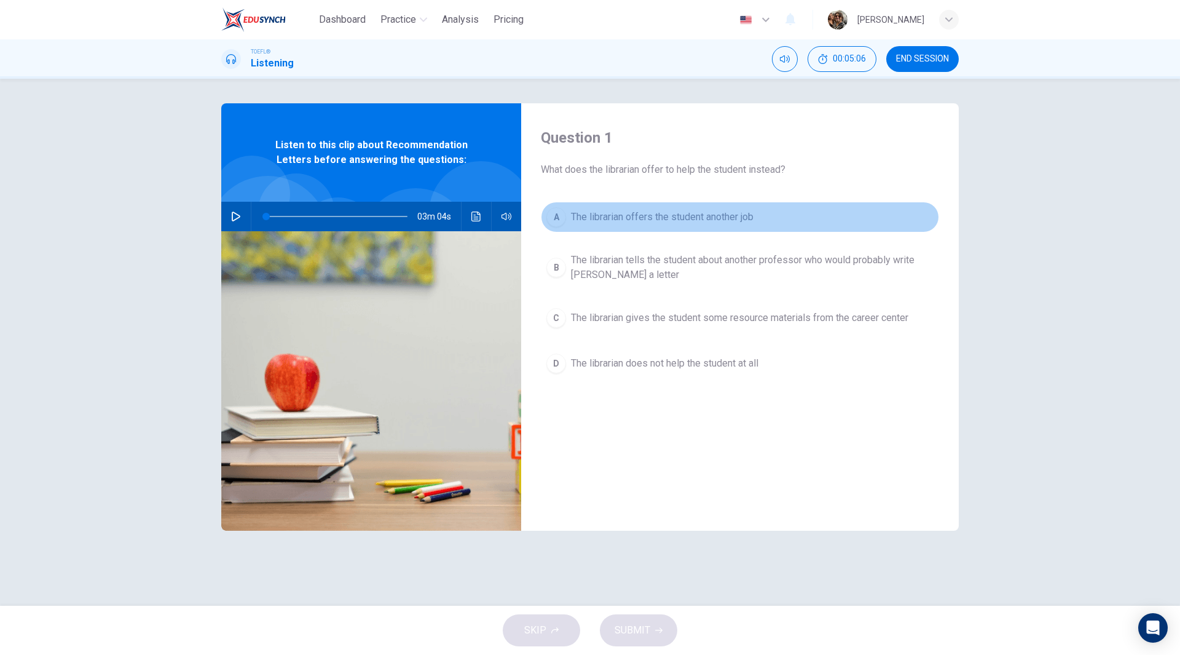
click at [680, 218] on span "The librarian offers the student another job" at bounding box center [662, 217] width 183 height 15
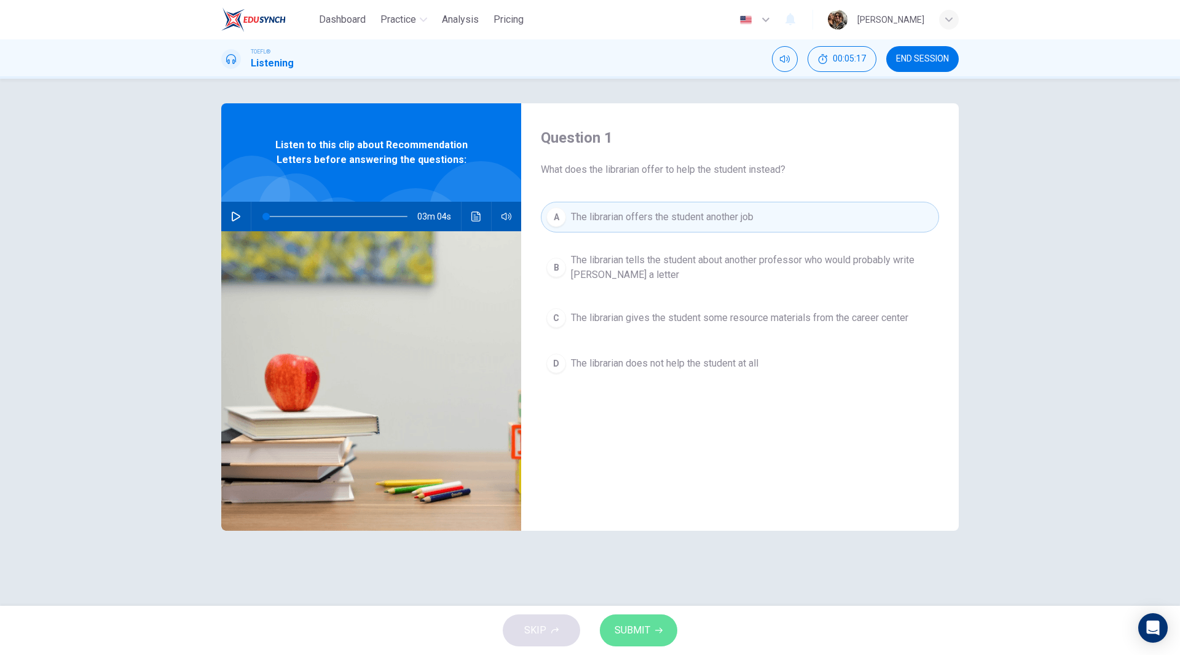
click at [648, 630] on span "SUBMIT" at bounding box center [633, 630] width 36 height 17
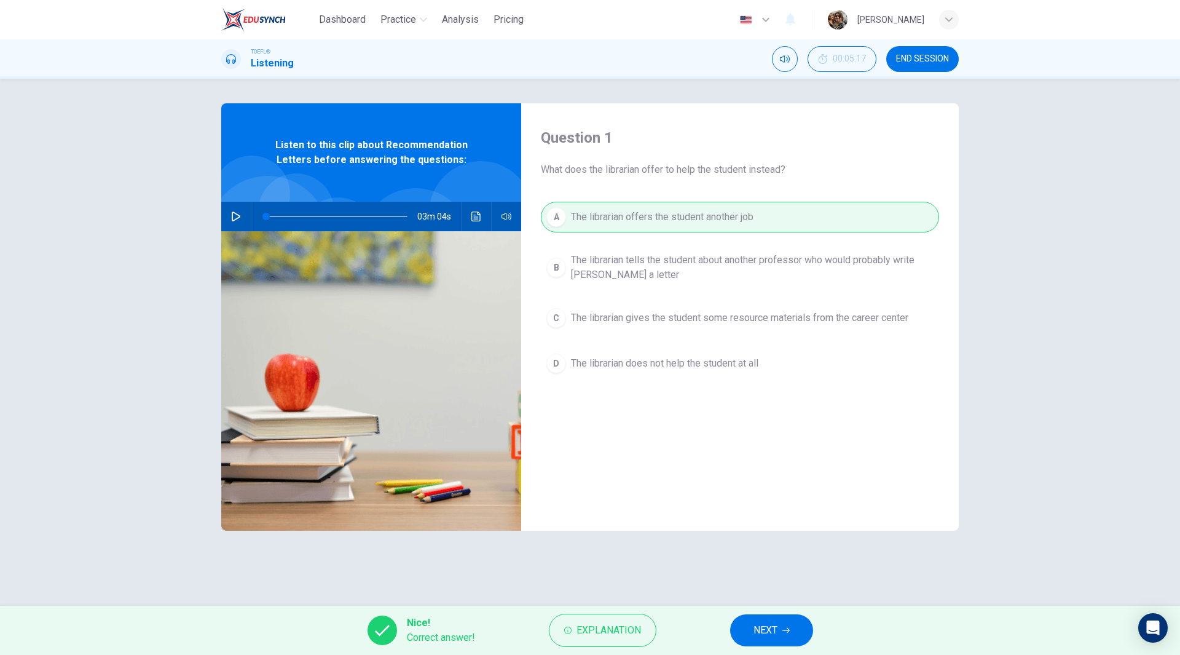
click at [782, 638] on button "NEXT" at bounding box center [771, 630] width 83 height 32
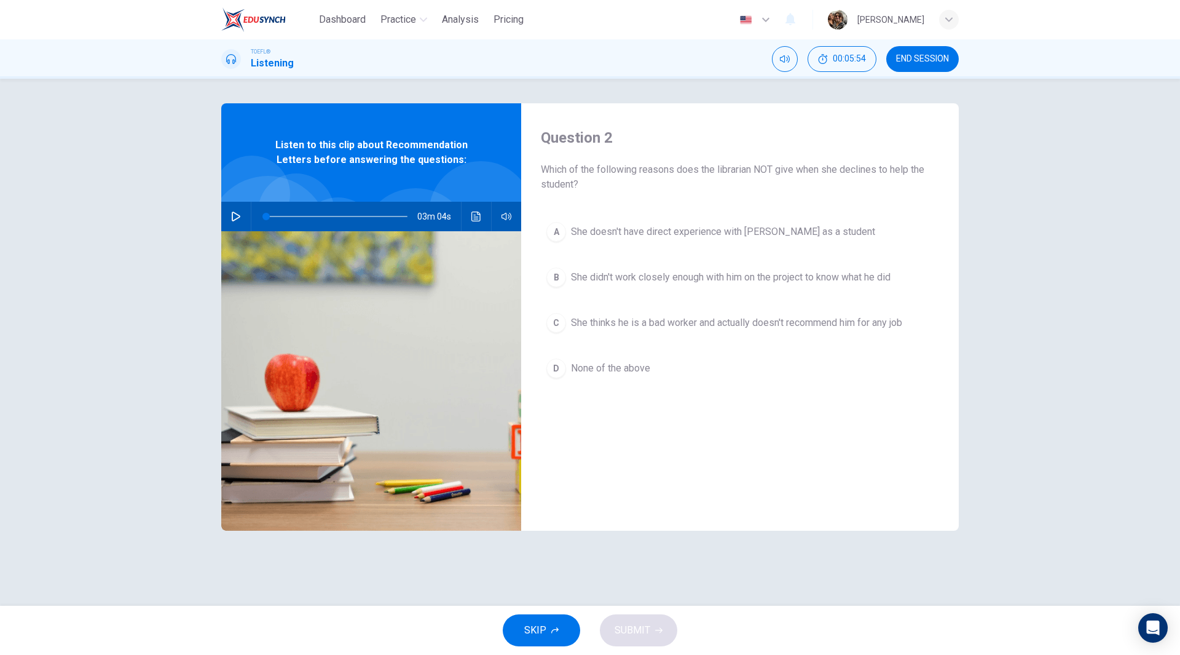
click at [740, 277] on span "She didn't work closely enough with him on the project to know what he did" at bounding box center [731, 277] width 320 height 15
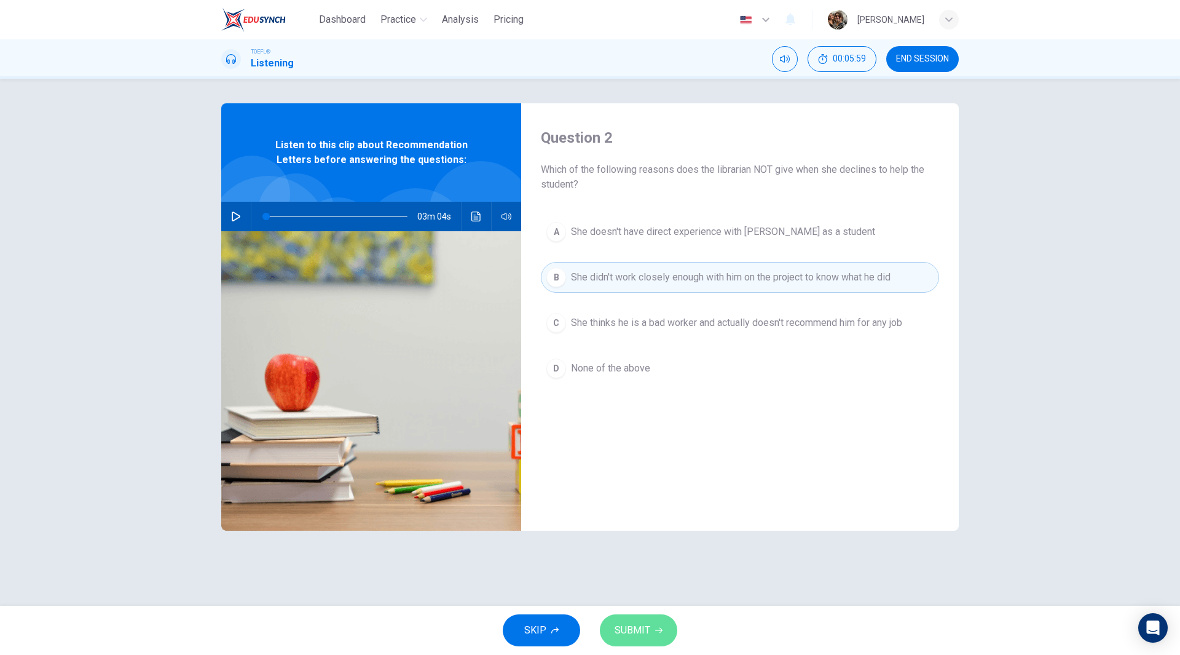
click at [654, 631] on button "SUBMIT" at bounding box center [638, 630] width 77 height 32
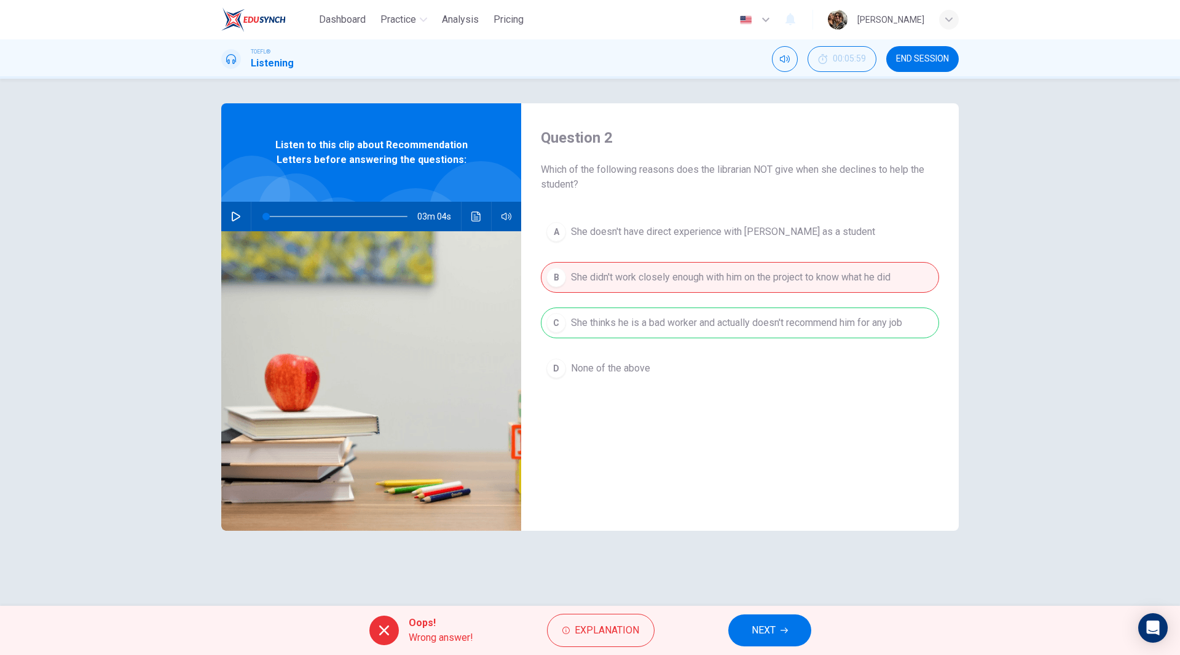
click at [774, 624] on span "NEXT" at bounding box center [764, 630] width 24 height 17
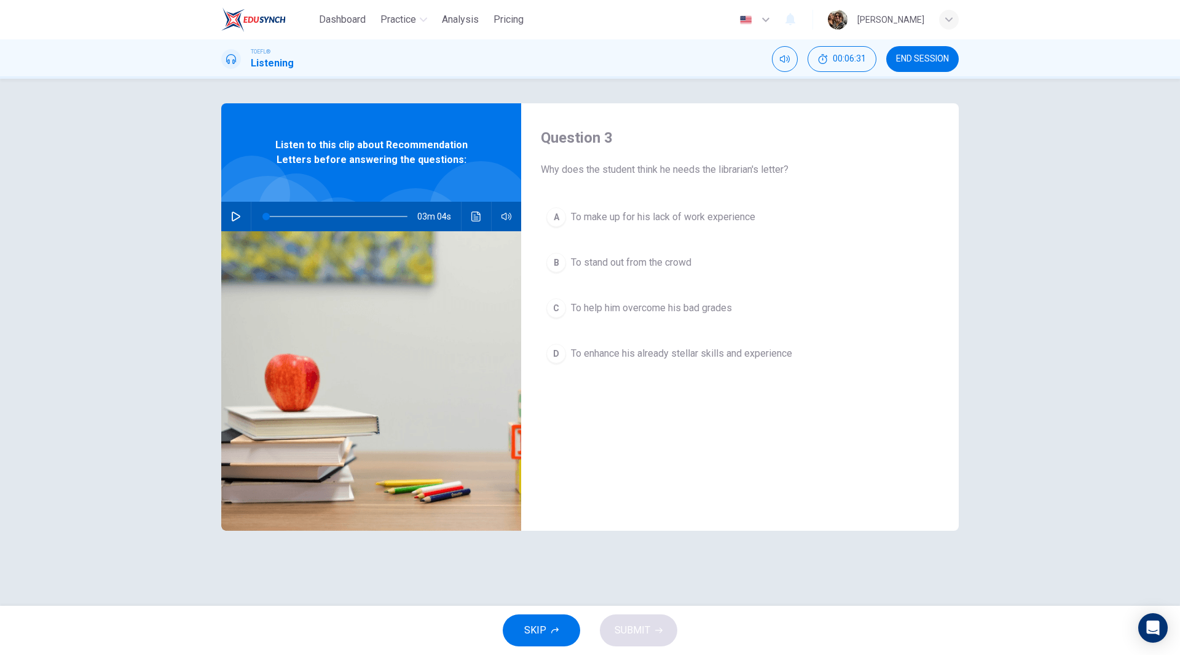
click at [671, 219] on span "To make up for his lack of work experience" at bounding box center [663, 217] width 184 height 15
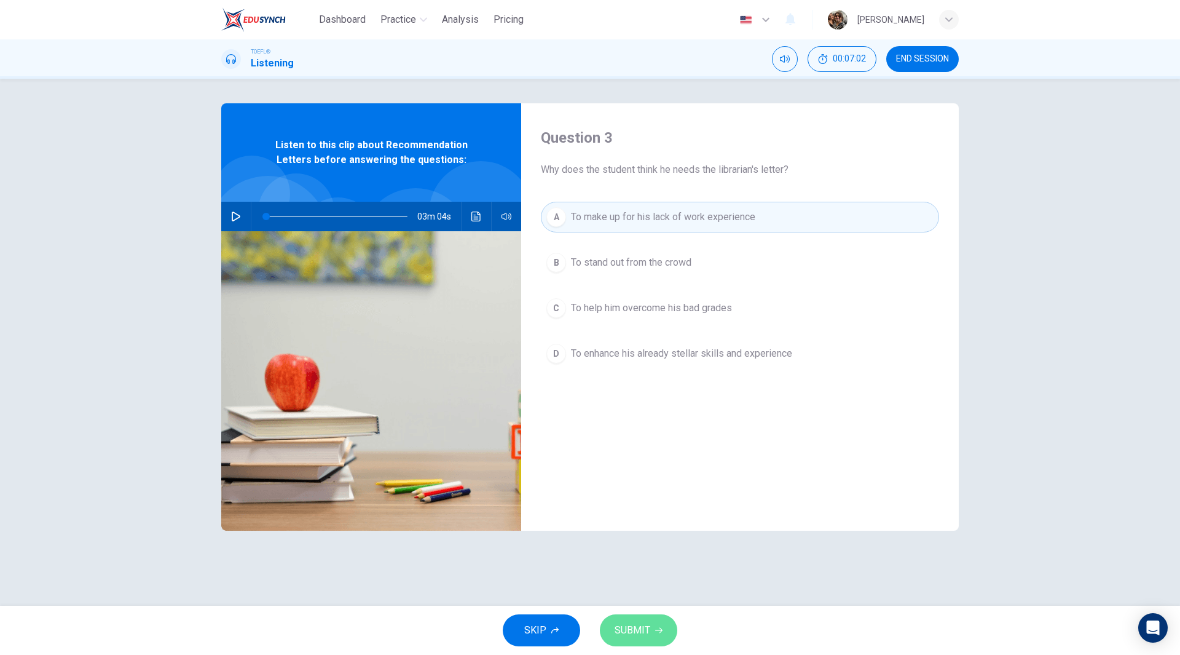
click at [654, 622] on button "SUBMIT" at bounding box center [638, 630] width 77 height 32
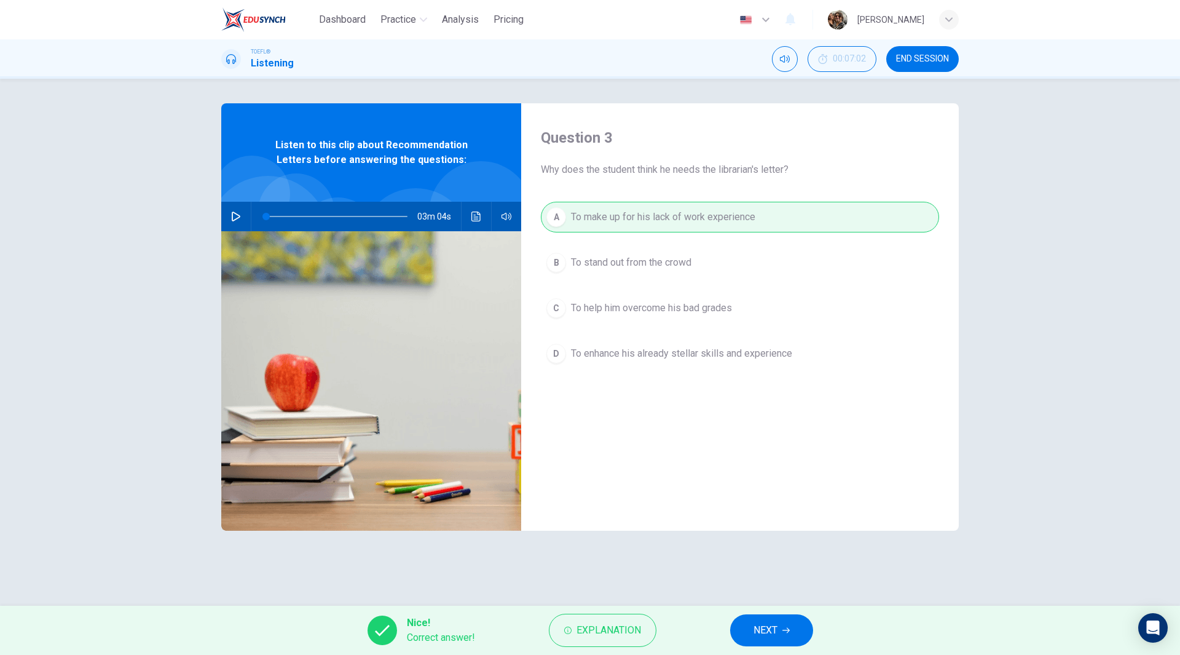
click at [772, 631] on span "NEXT" at bounding box center [766, 630] width 24 height 17
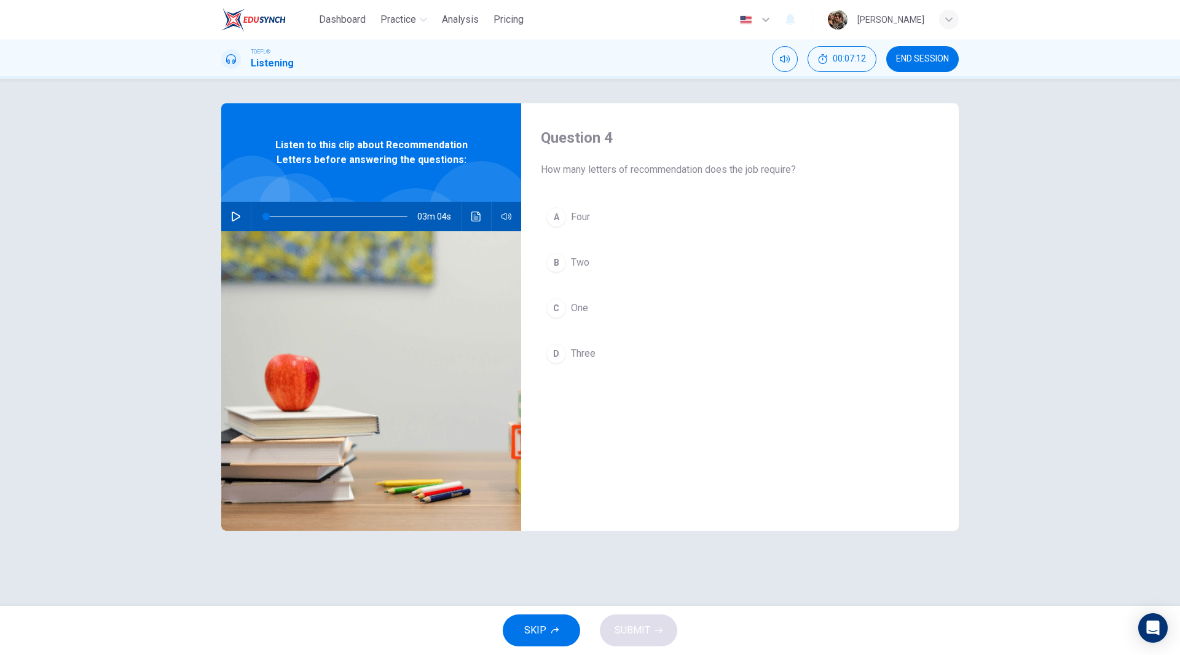
click at [579, 267] on span "Two" at bounding box center [580, 262] width 18 height 15
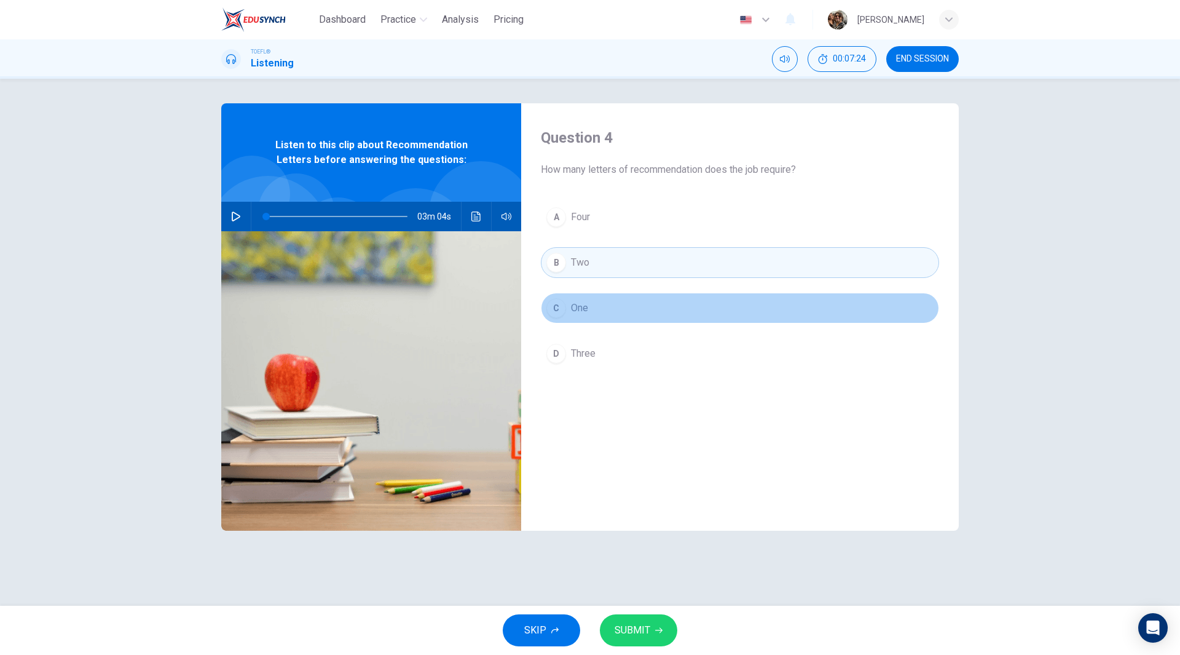
click at [575, 313] on span "One" at bounding box center [579, 308] width 17 height 15
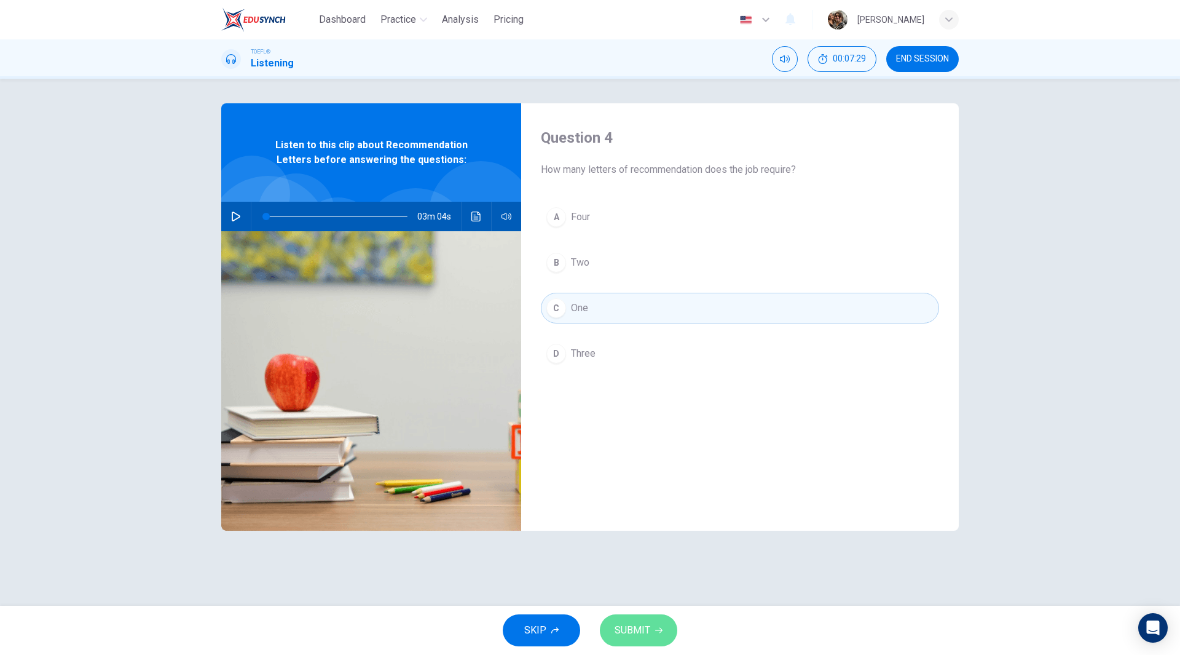
click at [647, 630] on span "SUBMIT" at bounding box center [633, 630] width 36 height 17
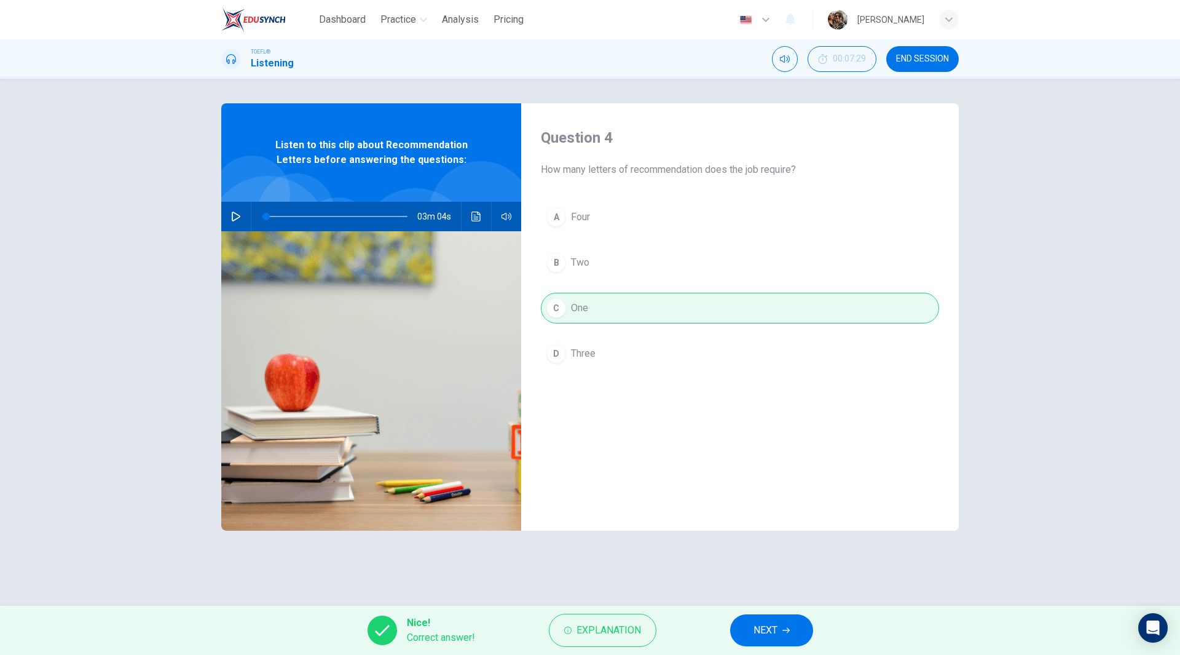
click at [804, 636] on button "NEXT" at bounding box center [771, 630] width 83 height 32
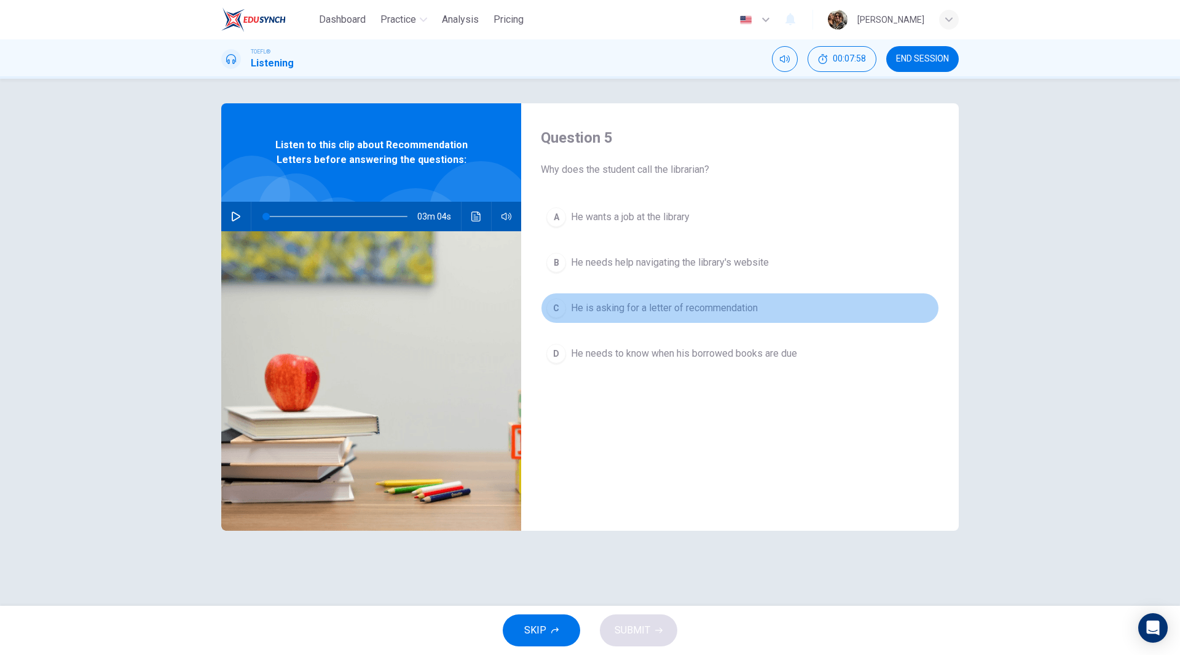
click at [658, 312] on span "He is asking for a letter of recommendation" at bounding box center [664, 308] width 187 height 15
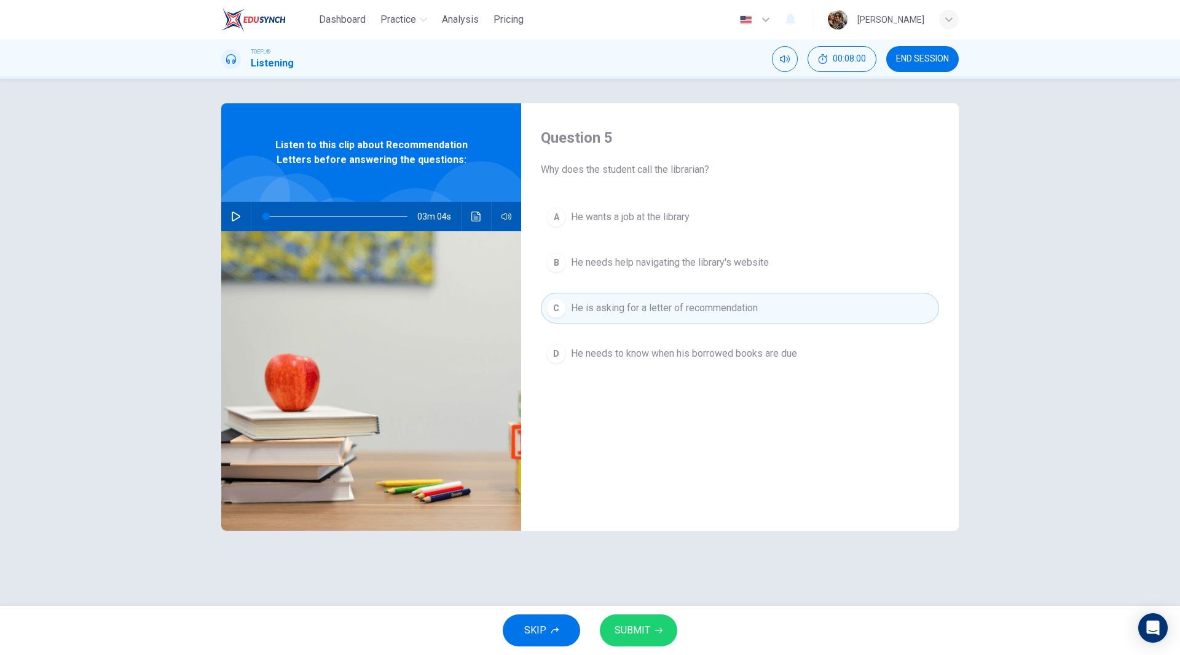
click at [637, 623] on span "SUBMIT" at bounding box center [633, 630] width 36 height 17
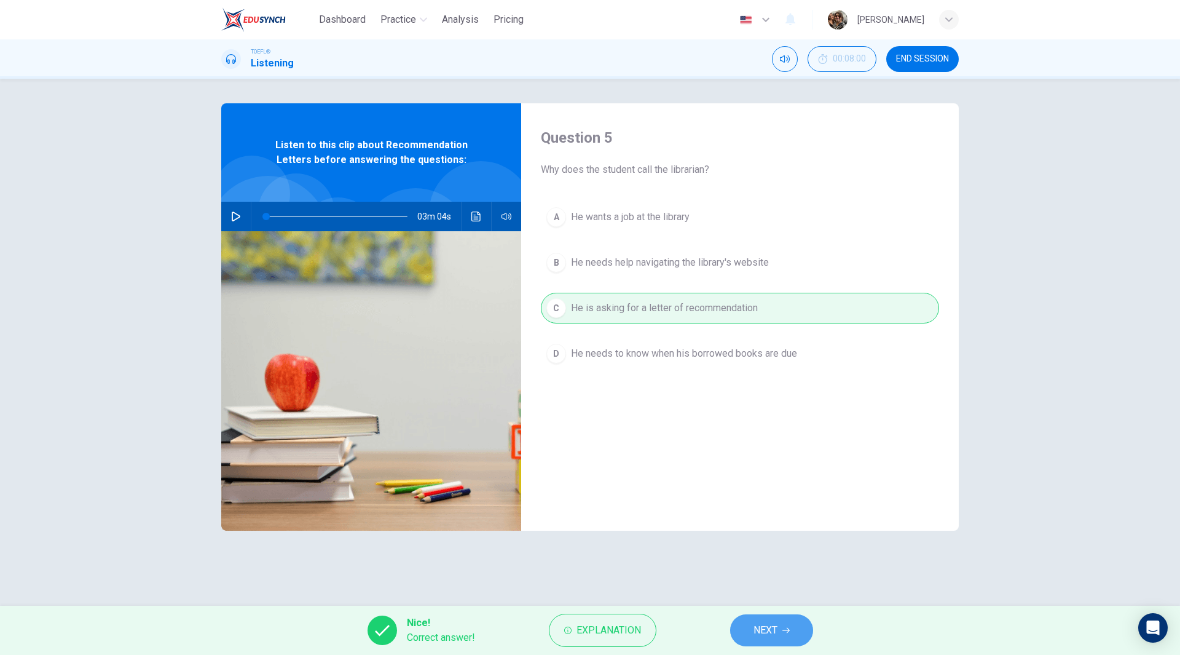
click at [765, 628] on span "NEXT" at bounding box center [766, 630] width 24 height 17
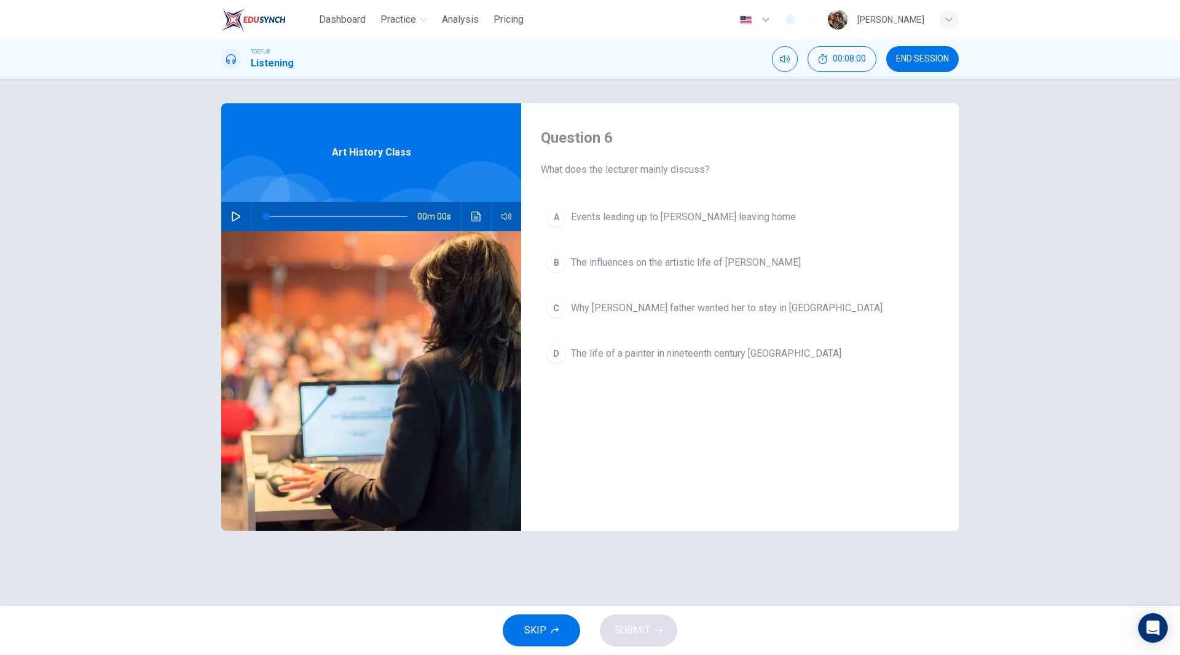
click at [938, 57] on span "END SESSION" at bounding box center [922, 59] width 53 height 10
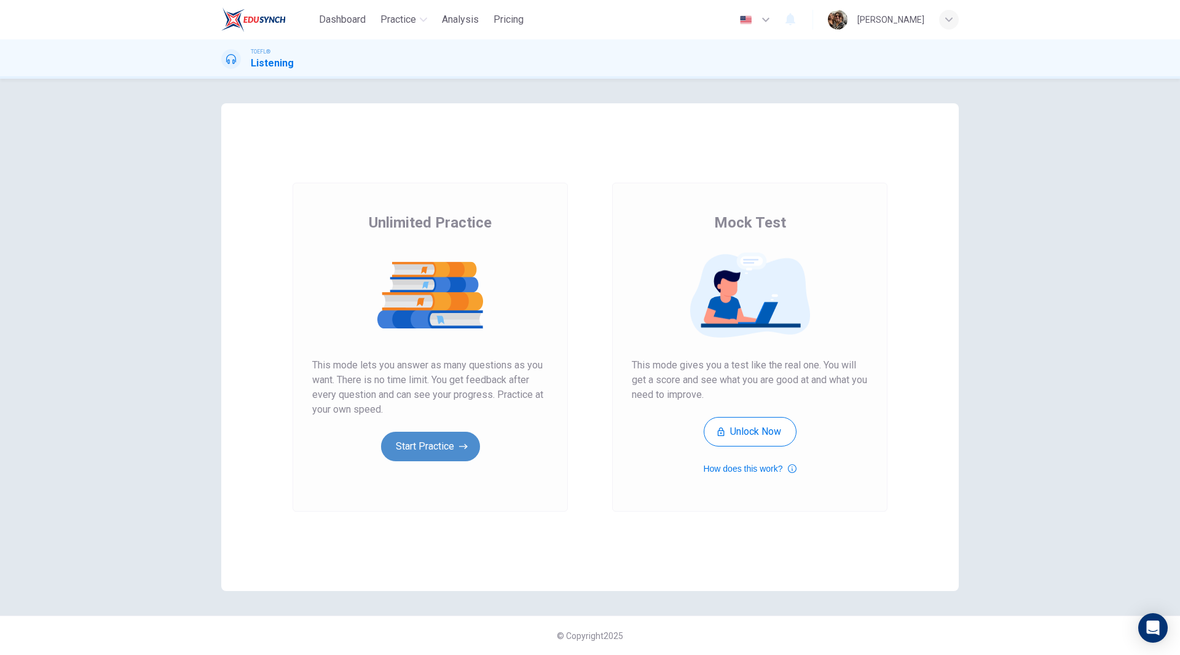
click at [441, 454] on button "Start Practice" at bounding box center [430, 447] width 99 height 30
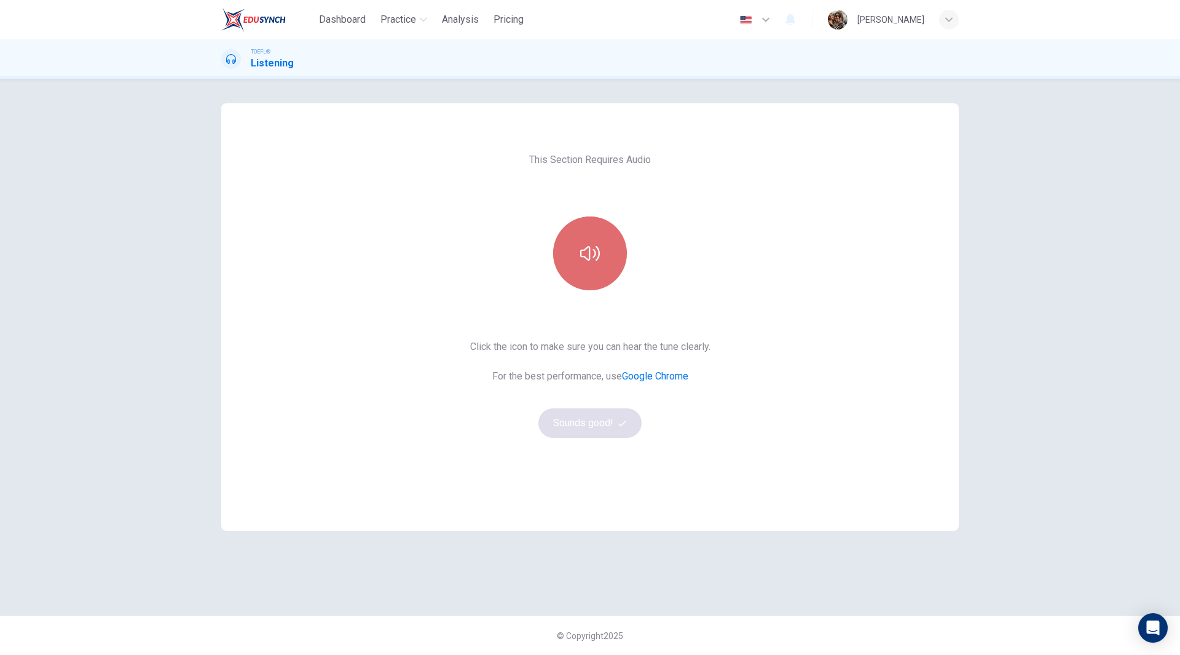
click at [607, 242] on button "button" at bounding box center [590, 253] width 74 height 74
click at [590, 426] on button "Sounds good!" at bounding box center [590, 423] width 103 height 30
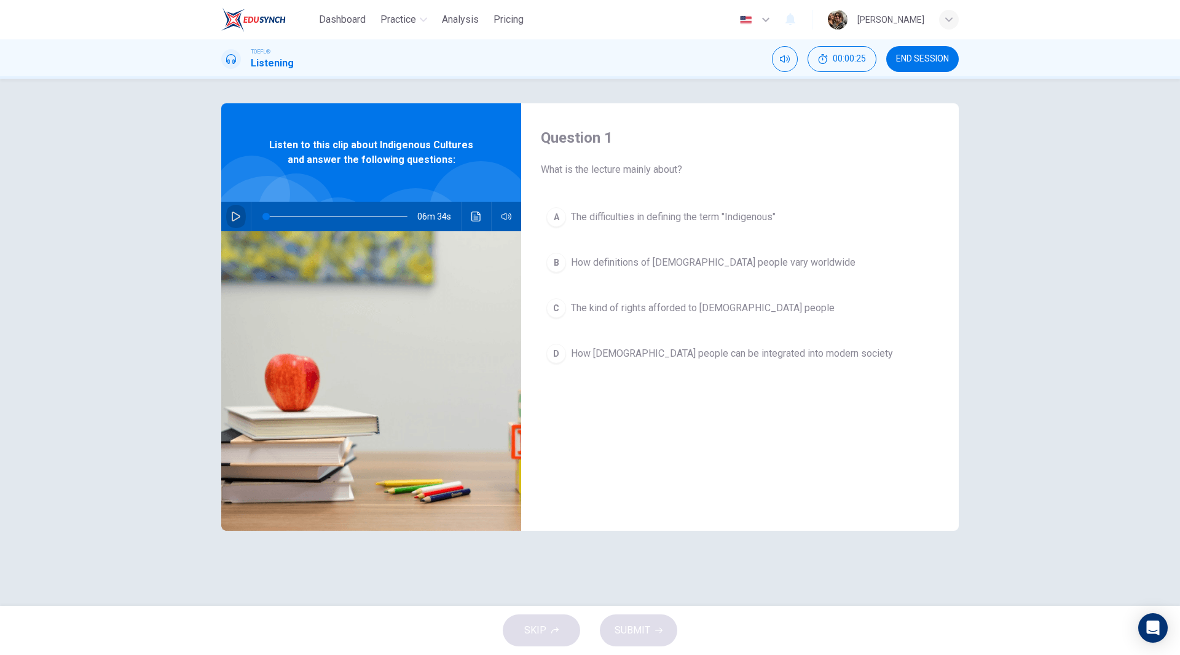
click at [238, 218] on icon "button" at bounding box center [236, 216] width 9 height 10
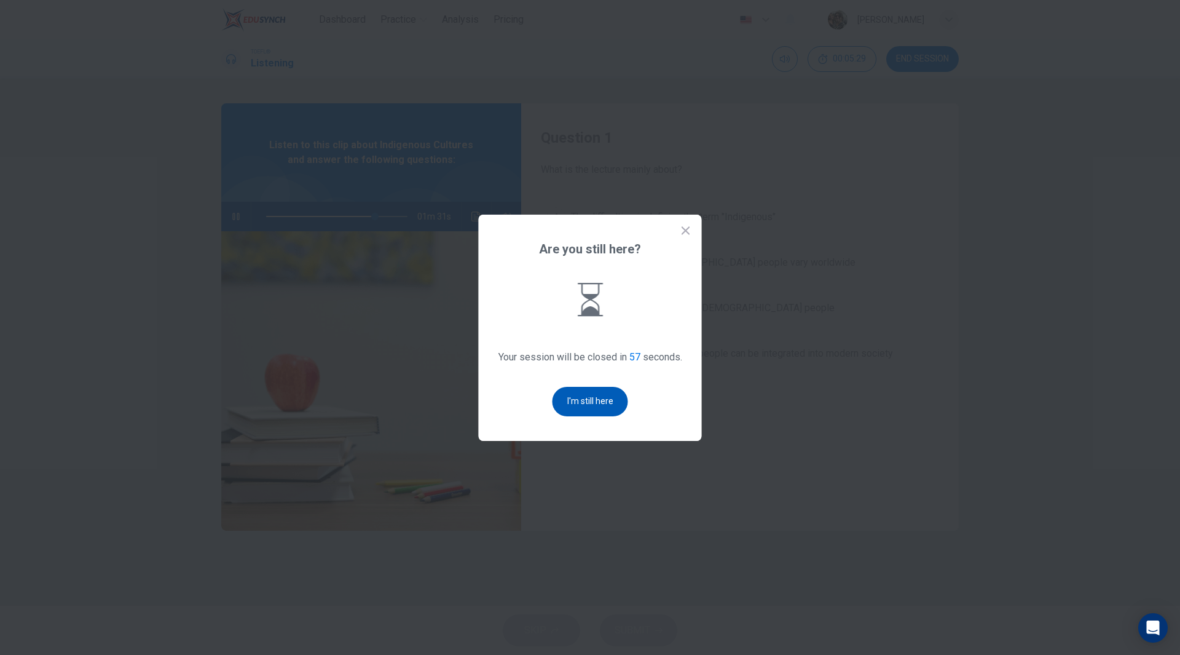
click at [588, 408] on button "I'm still here" at bounding box center [591, 402] width 76 height 30
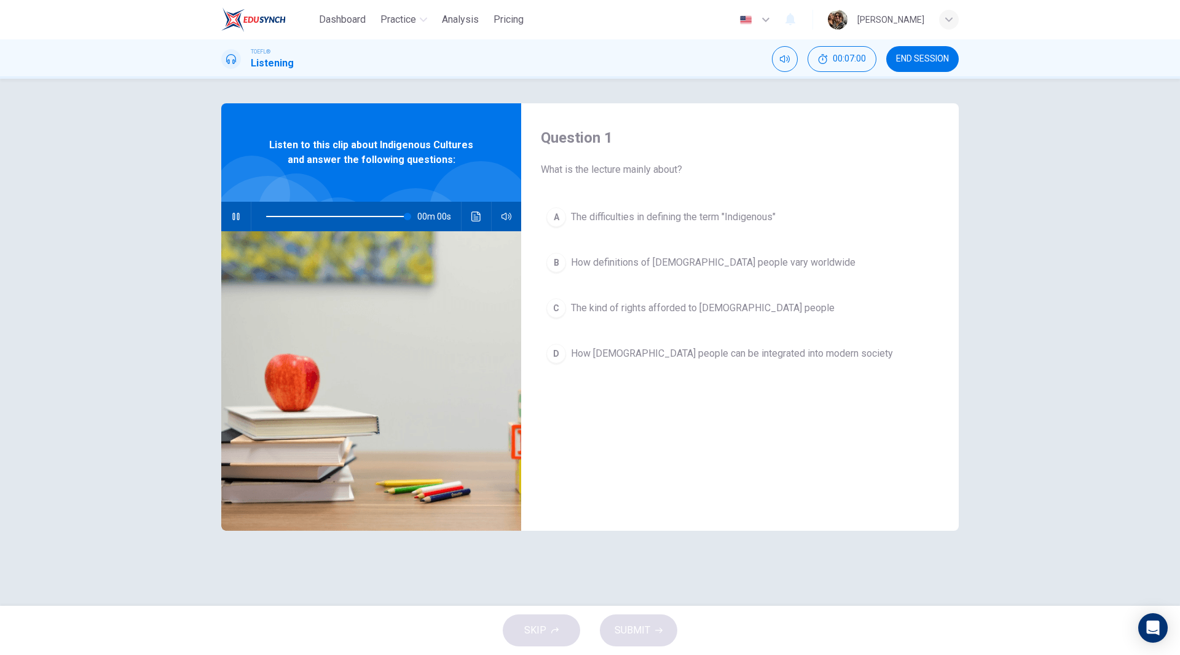
type input "0"
click at [698, 213] on span "The difficulties in defining the term "Indigenous"" at bounding box center [673, 217] width 205 height 15
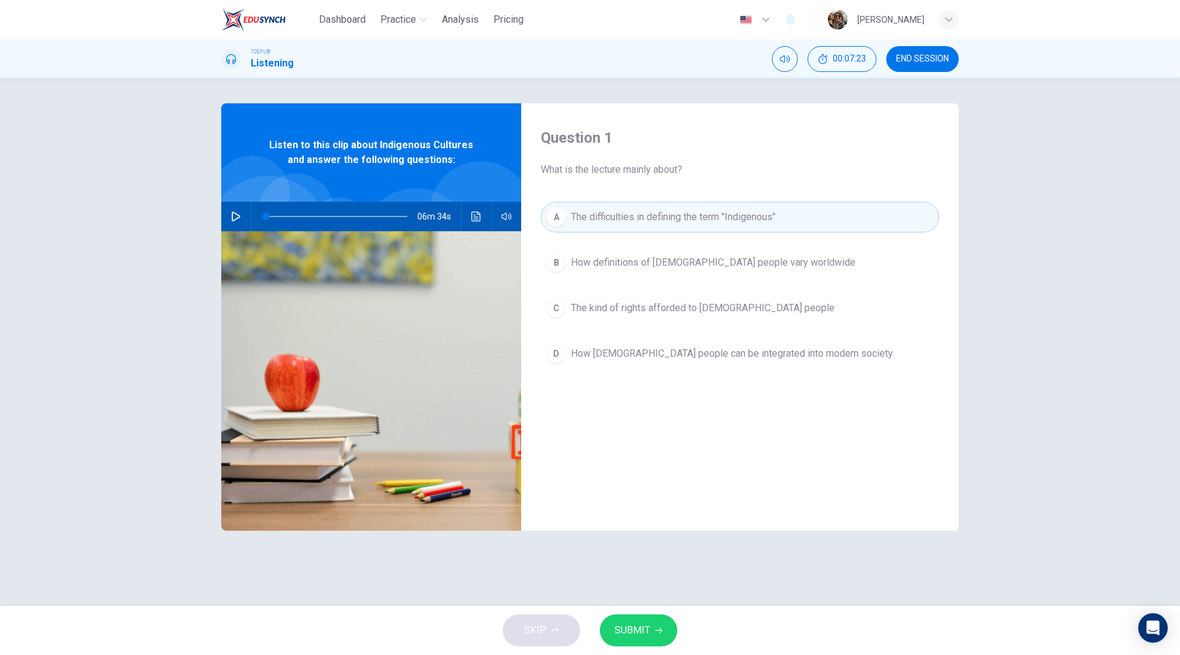
click at [639, 628] on span "SUBMIT" at bounding box center [633, 630] width 36 height 17
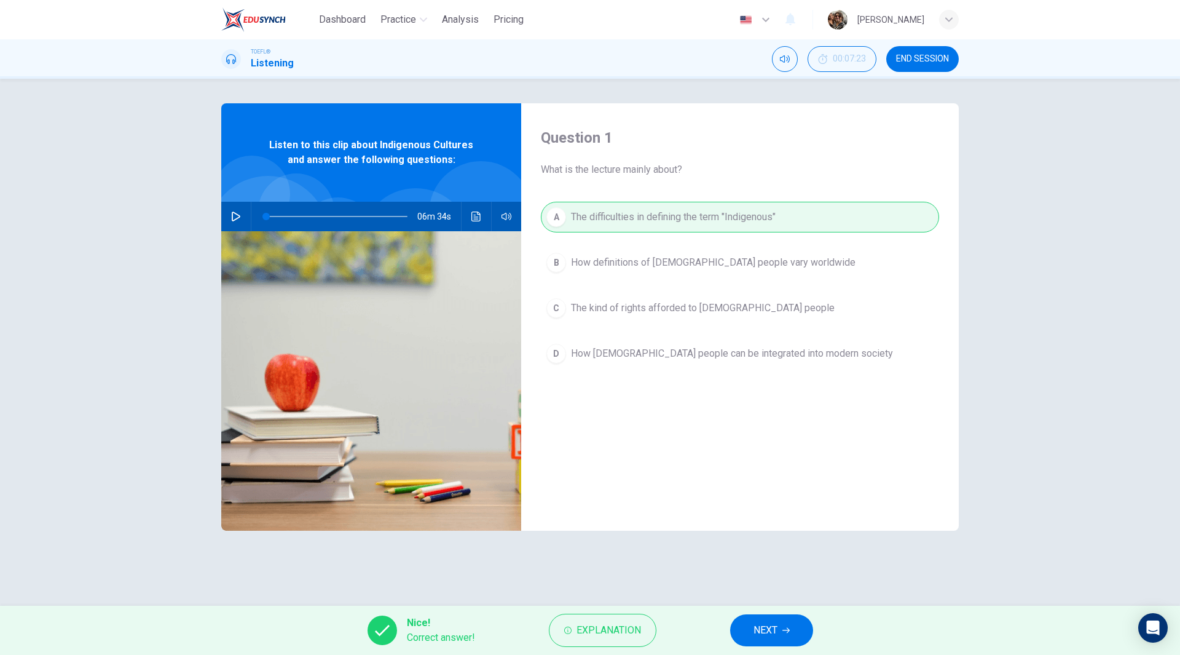
click at [790, 629] on icon "button" at bounding box center [786, 629] width 7 height 7
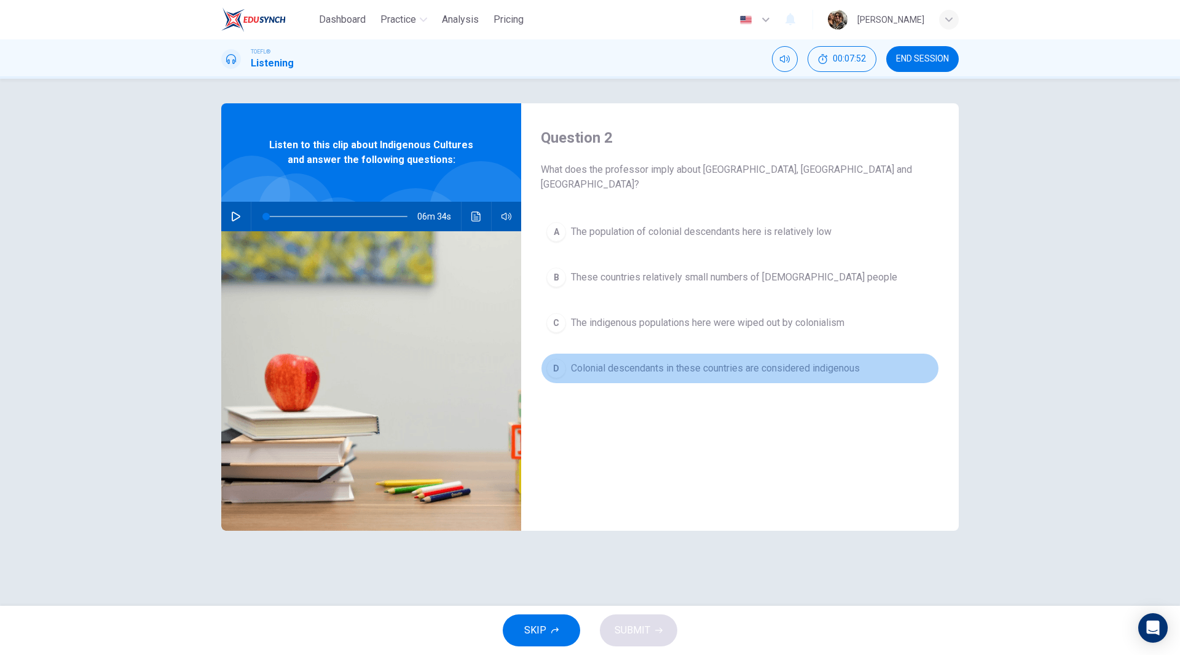
click at [819, 361] on span "Colonial descendants in these countries are considered indigenous" at bounding box center [715, 368] width 289 height 15
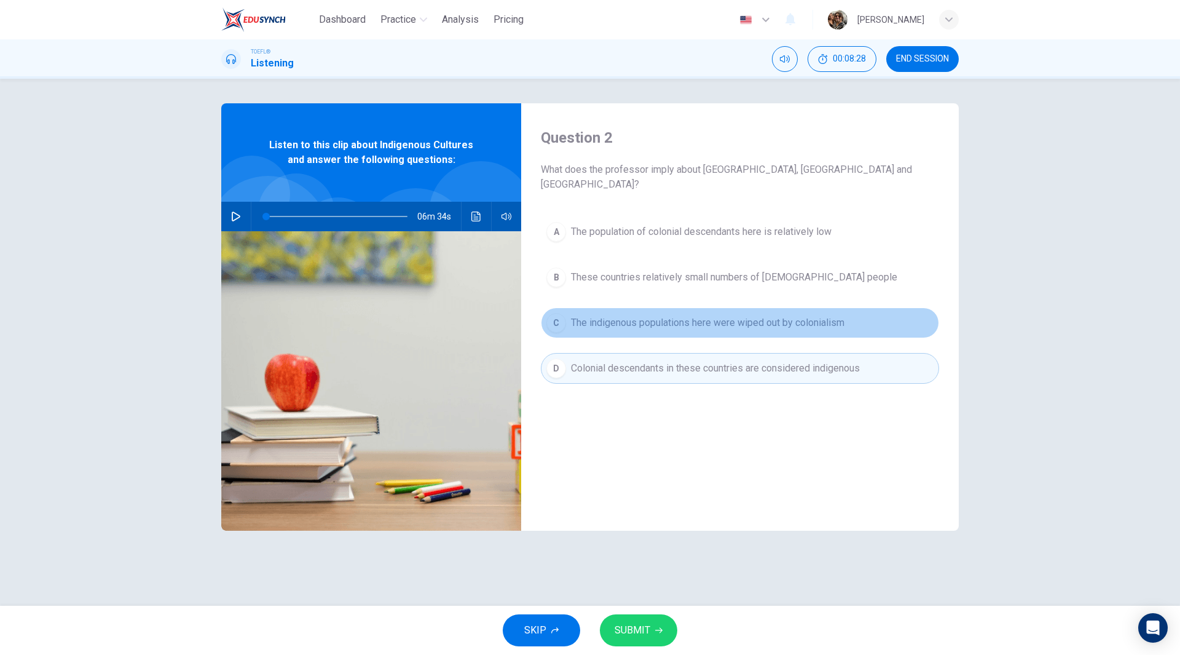
click at [703, 315] on span "The indigenous populations here were wiped out by colonialism" at bounding box center [708, 322] width 274 height 15
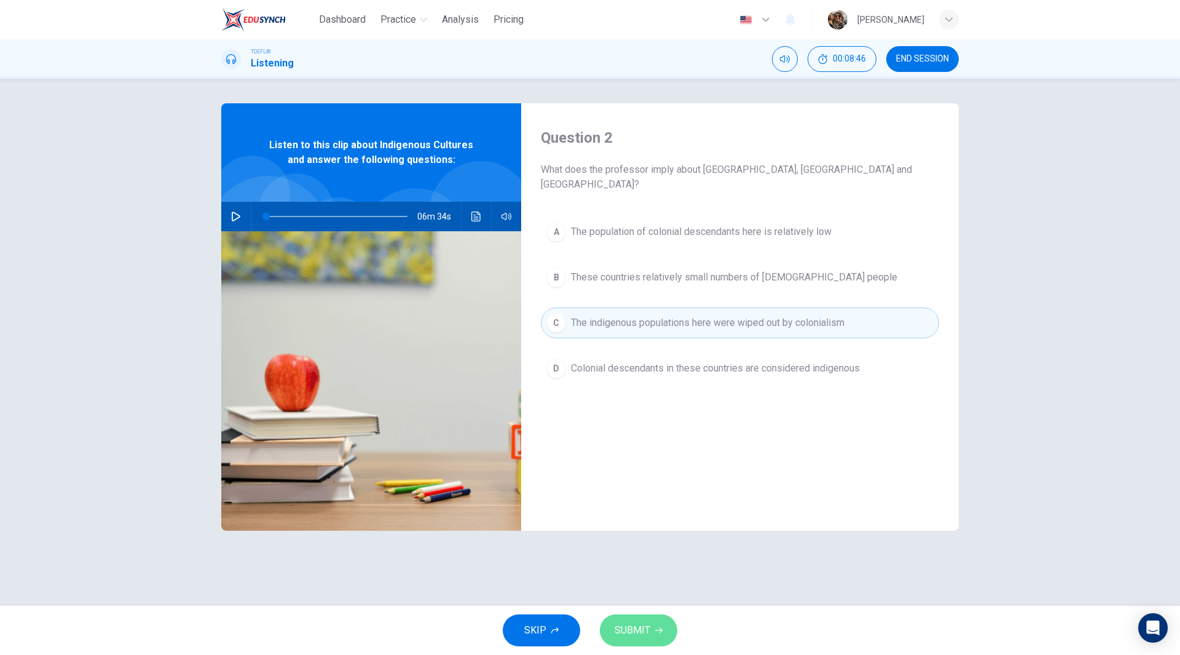
click at [643, 631] on span "SUBMIT" at bounding box center [633, 630] width 36 height 17
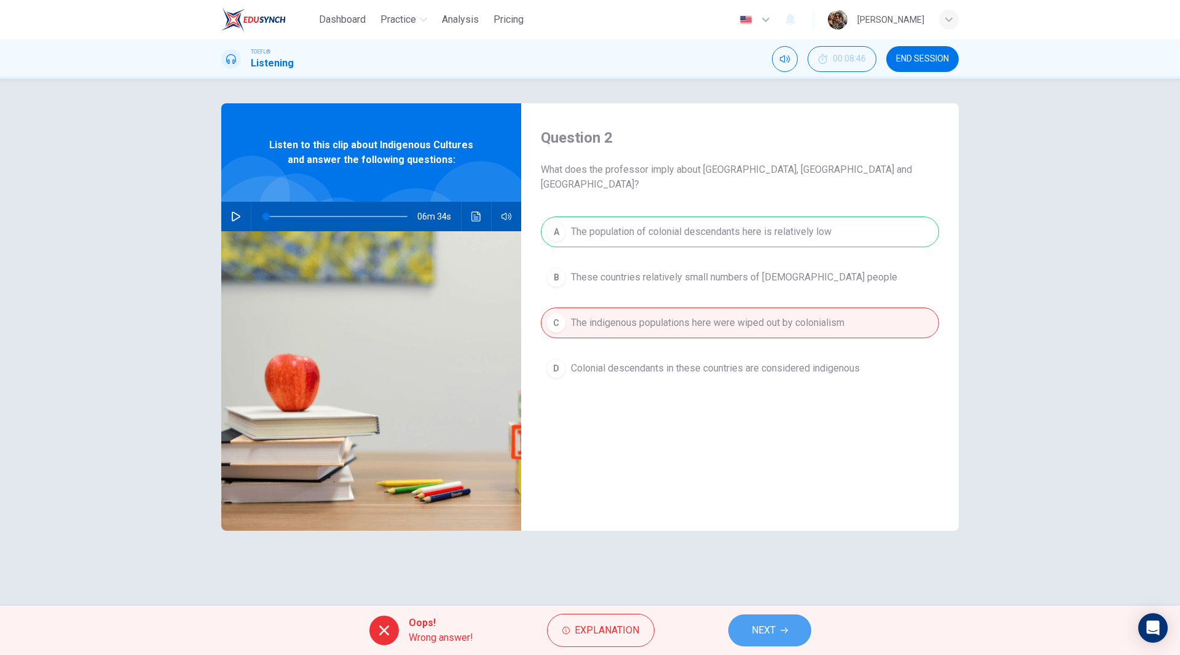
click at [788, 634] on button "NEXT" at bounding box center [770, 630] width 83 height 32
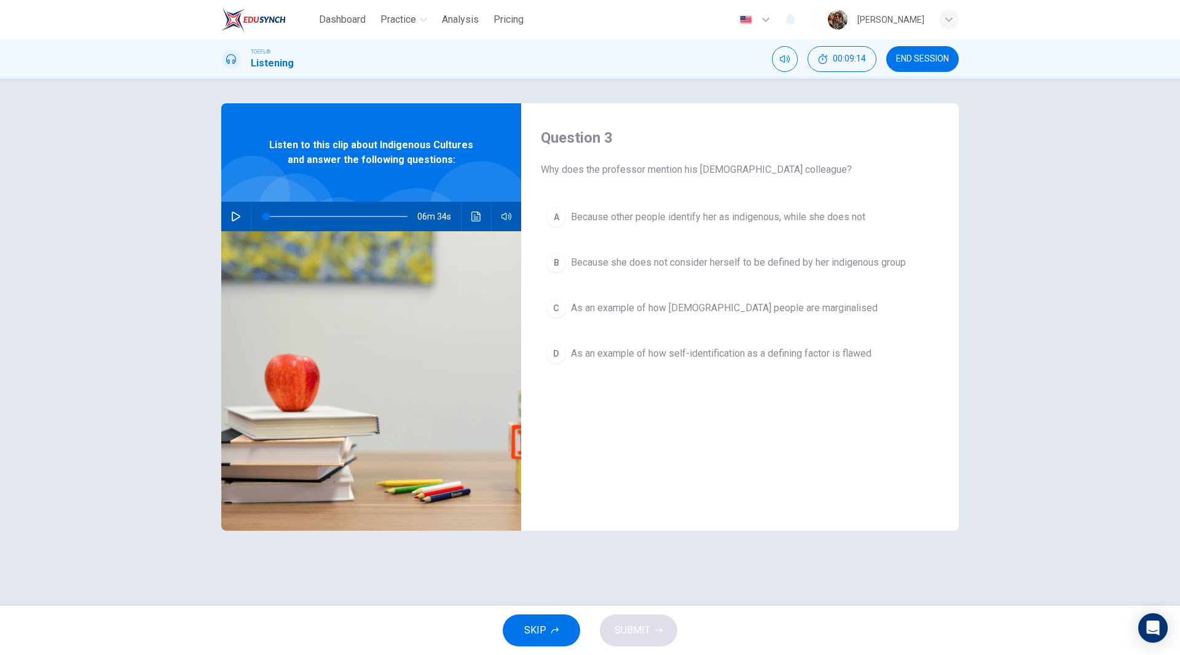
click at [792, 355] on span "As an example of how self-identification as a defining factor is flawed" at bounding box center [721, 353] width 301 height 15
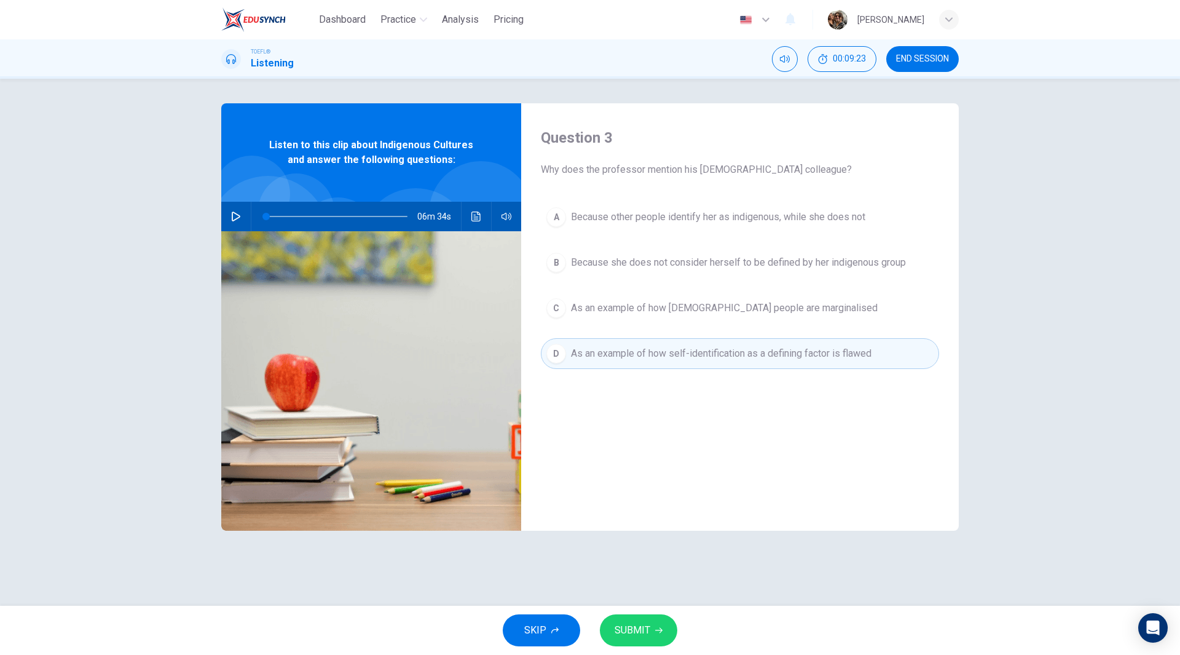
click at [656, 626] on icon "button" at bounding box center [658, 629] width 7 height 7
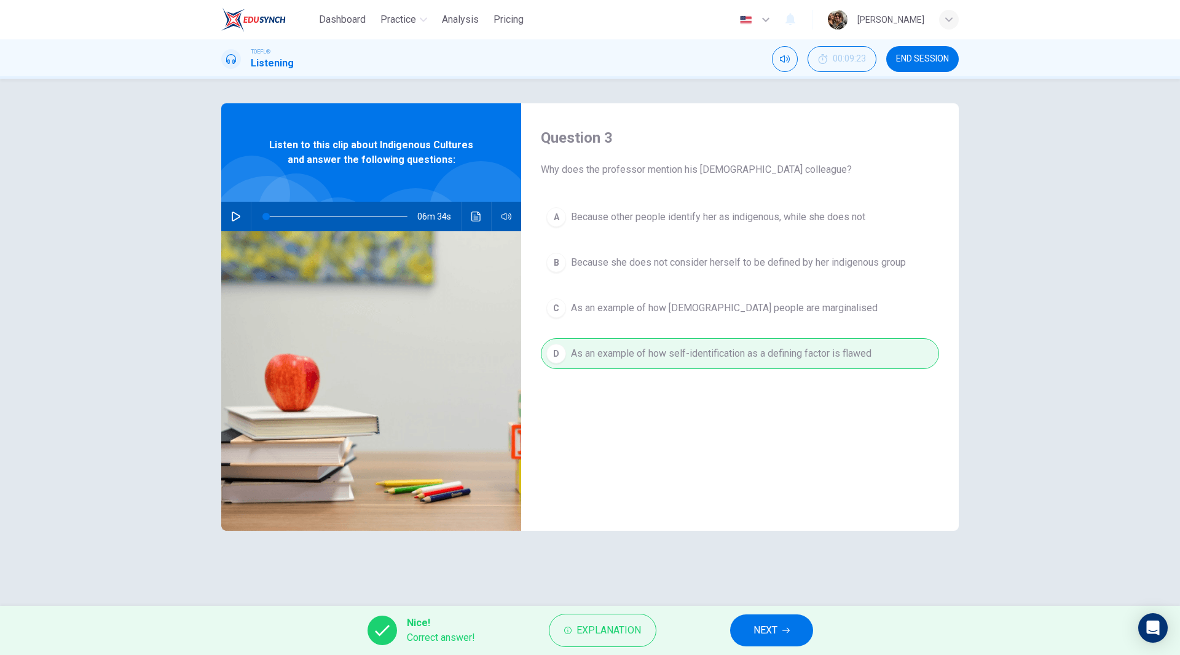
click at [776, 625] on span "NEXT" at bounding box center [766, 630] width 24 height 17
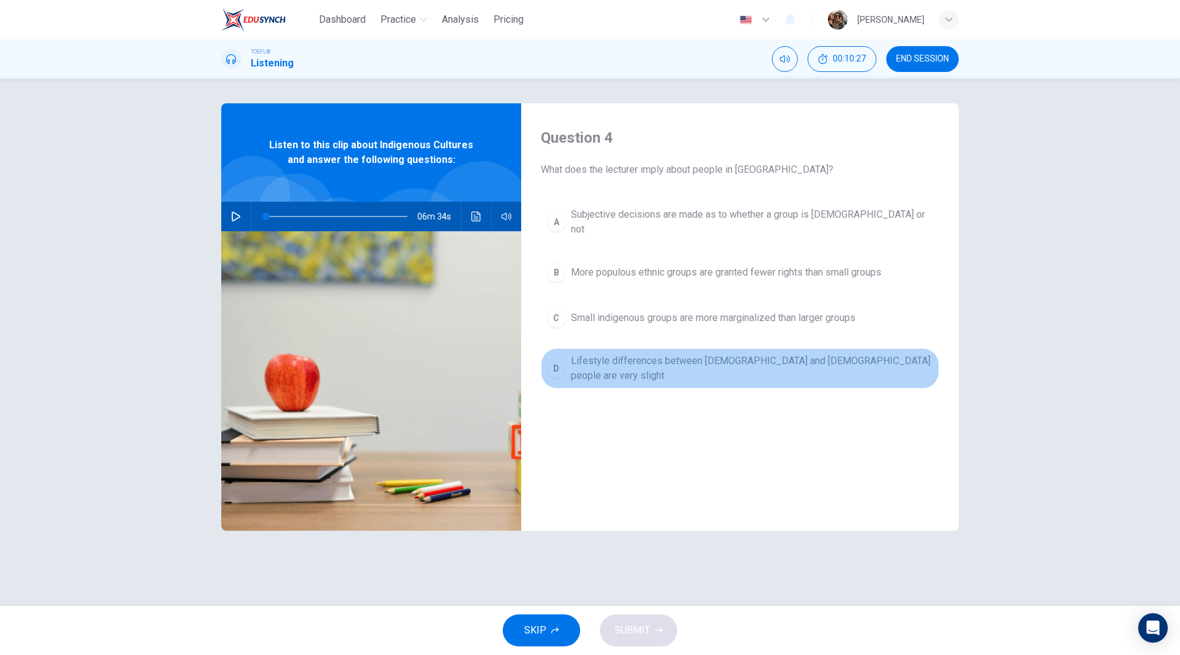
click at [736, 353] on span "Lifestyle differences between indigenous and non-indigenous people are very sli…" at bounding box center [752, 368] width 363 height 30
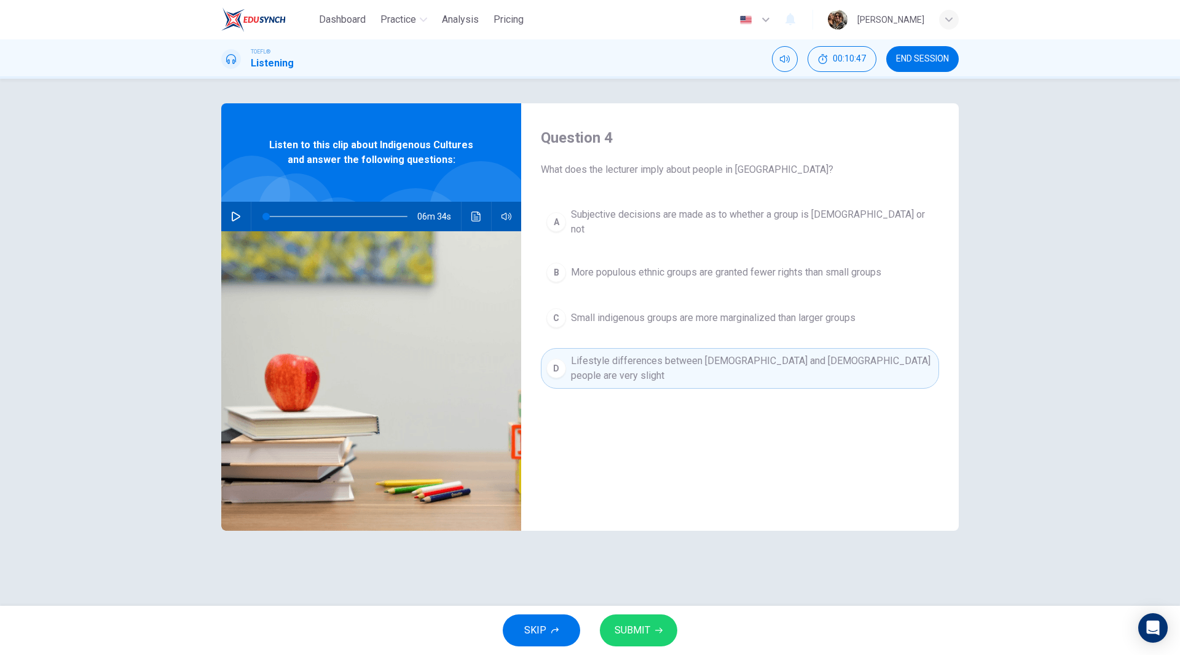
click at [650, 629] on button "SUBMIT" at bounding box center [638, 630] width 77 height 32
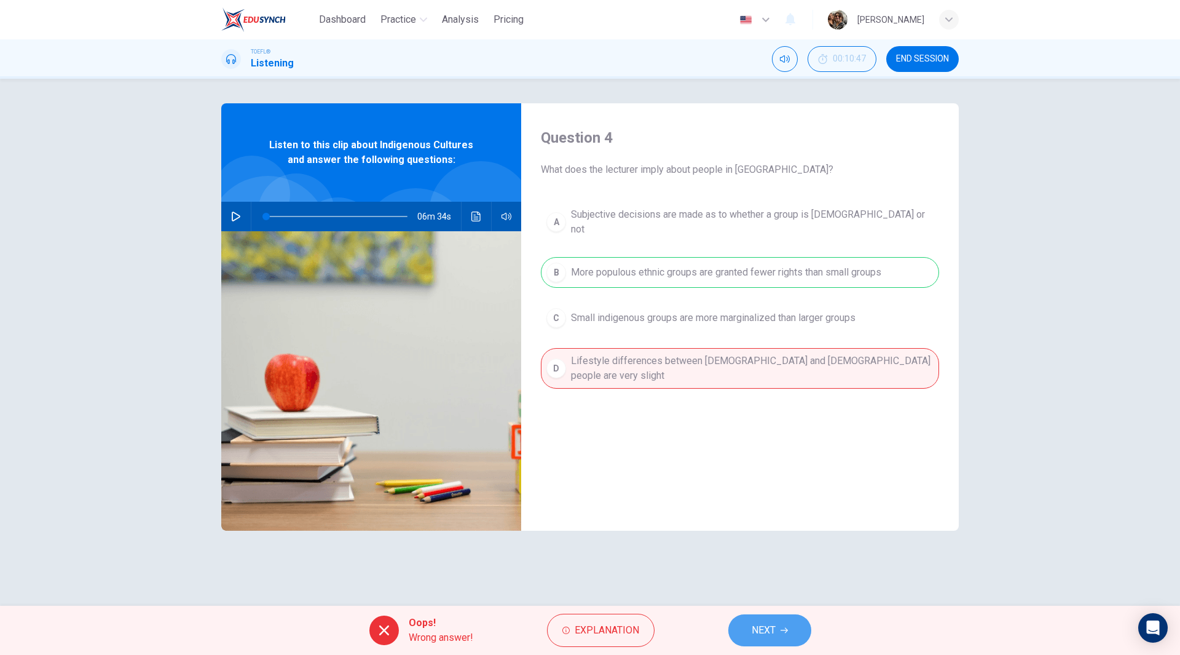
click at [784, 633] on icon "button" at bounding box center [784, 629] width 7 height 7
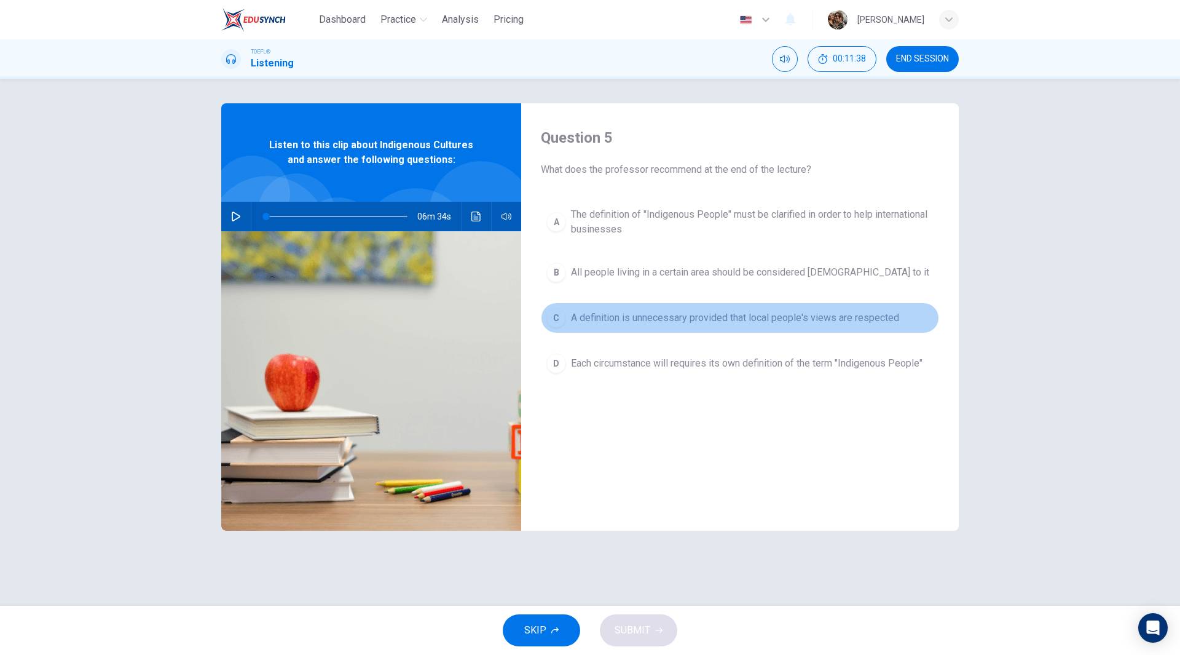
click at [676, 314] on span "A definition is unnecessary provided that local people's views are respected" at bounding box center [735, 317] width 328 height 15
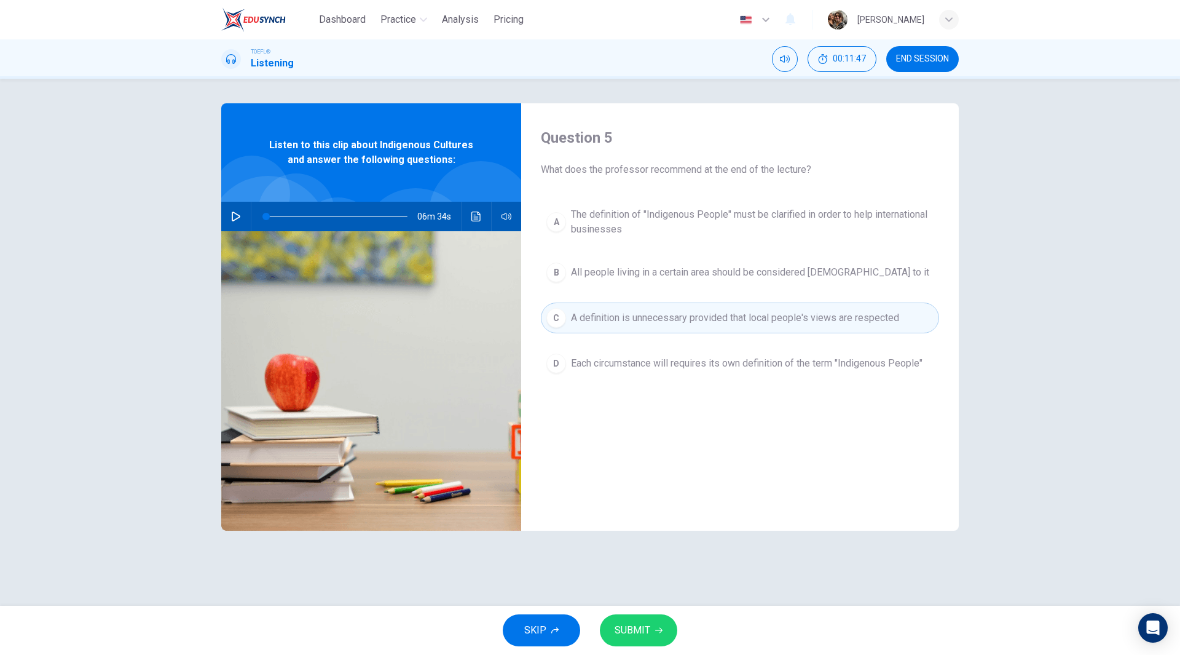
click at [635, 626] on span "SUBMIT" at bounding box center [633, 630] width 36 height 17
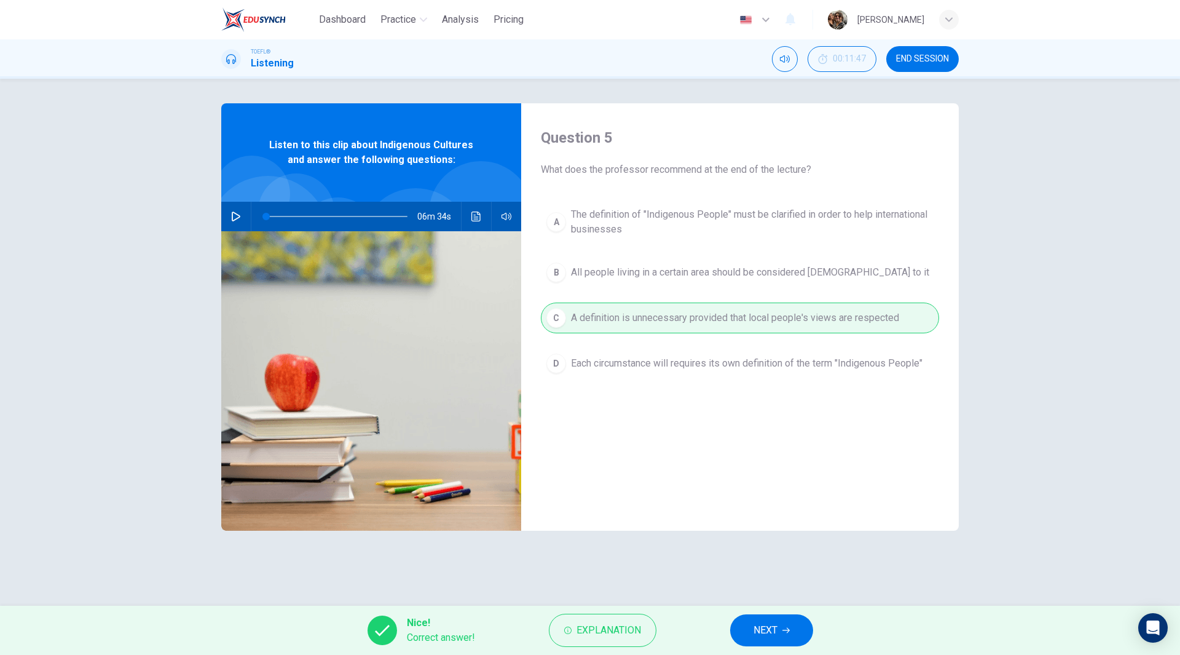
click at [770, 632] on span "NEXT" at bounding box center [766, 630] width 24 height 17
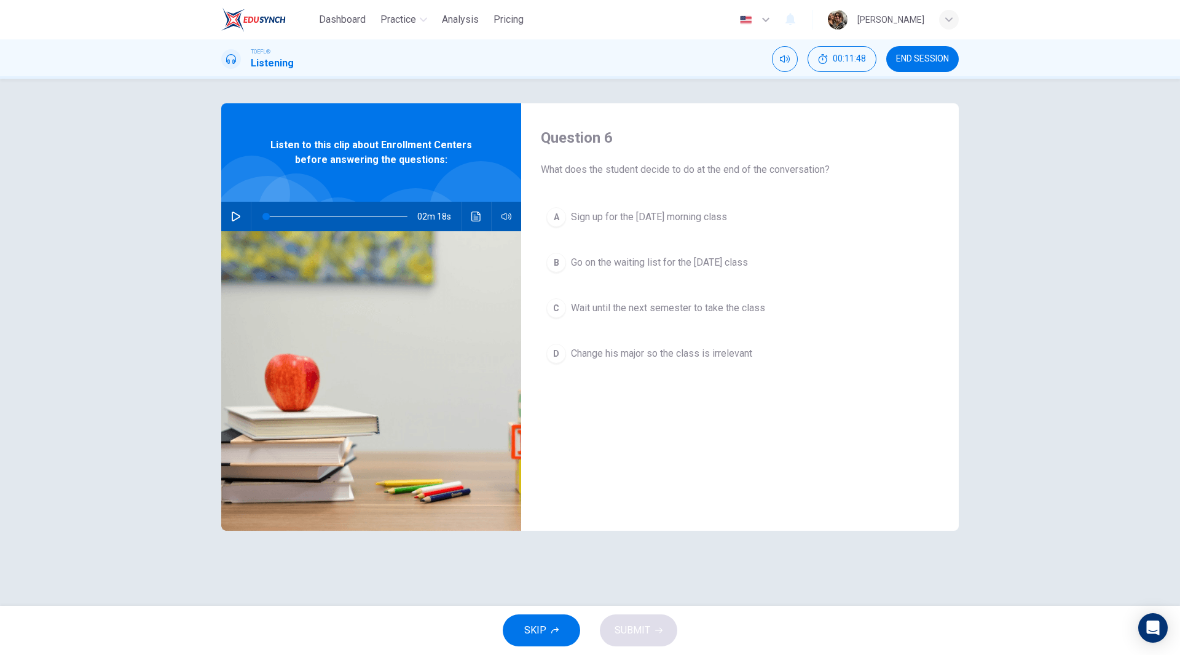
click at [910, 55] on span "END SESSION" at bounding box center [922, 59] width 53 height 10
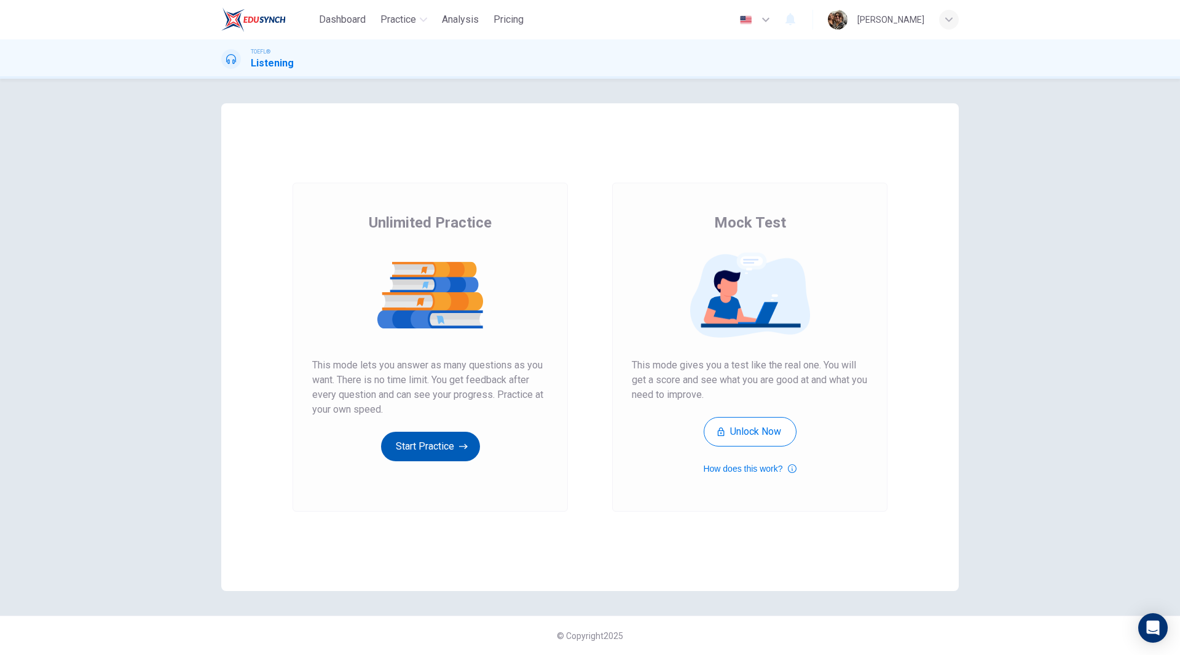
click at [430, 443] on button "Start Practice" at bounding box center [430, 447] width 99 height 30
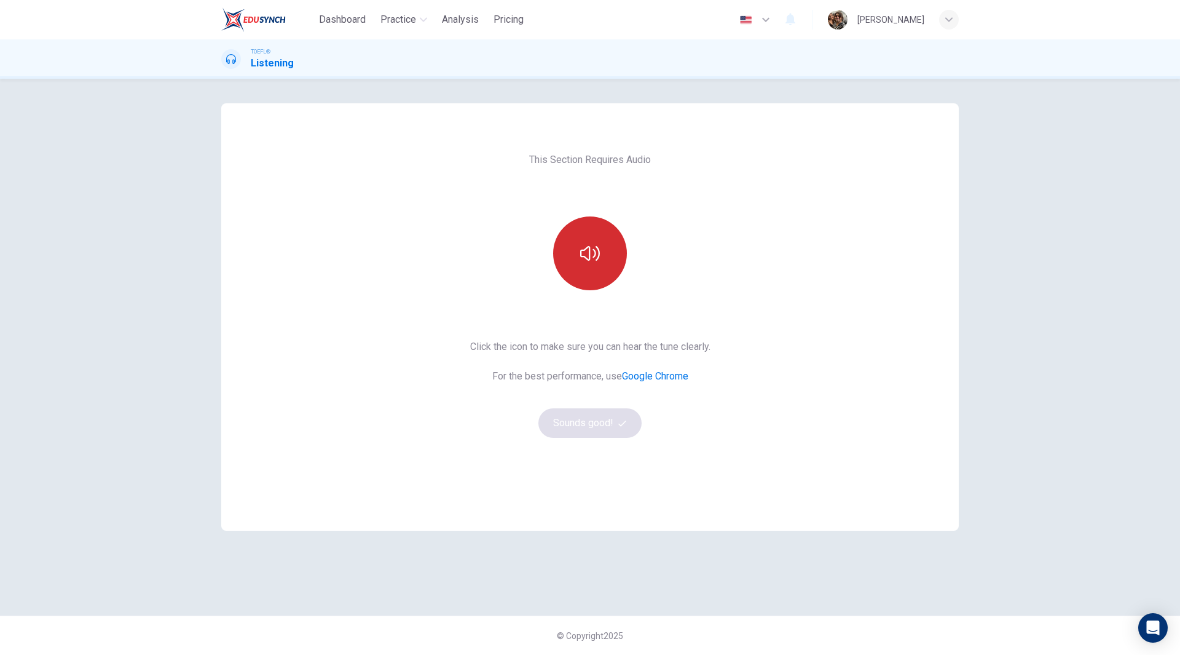
click at [599, 275] on button "button" at bounding box center [590, 253] width 74 height 74
click at [592, 419] on button "Sounds good!" at bounding box center [590, 423] width 103 height 30
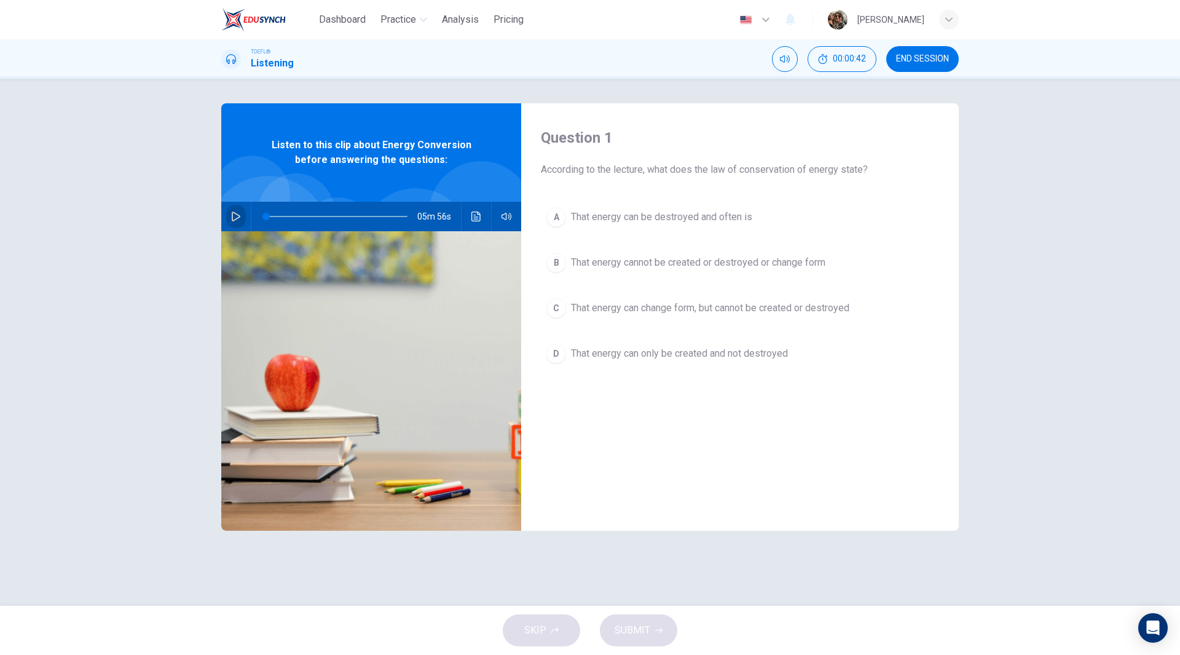
click at [237, 215] on icon "button" at bounding box center [236, 216] width 10 height 10
click at [240, 219] on icon "button" at bounding box center [236, 216] width 10 height 10
click at [278, 215] on span at bounding box center [278, 216] width 7 height 7
click at [237, 216] on icon "button" at bounding box center [236, 216] width 10 height 10
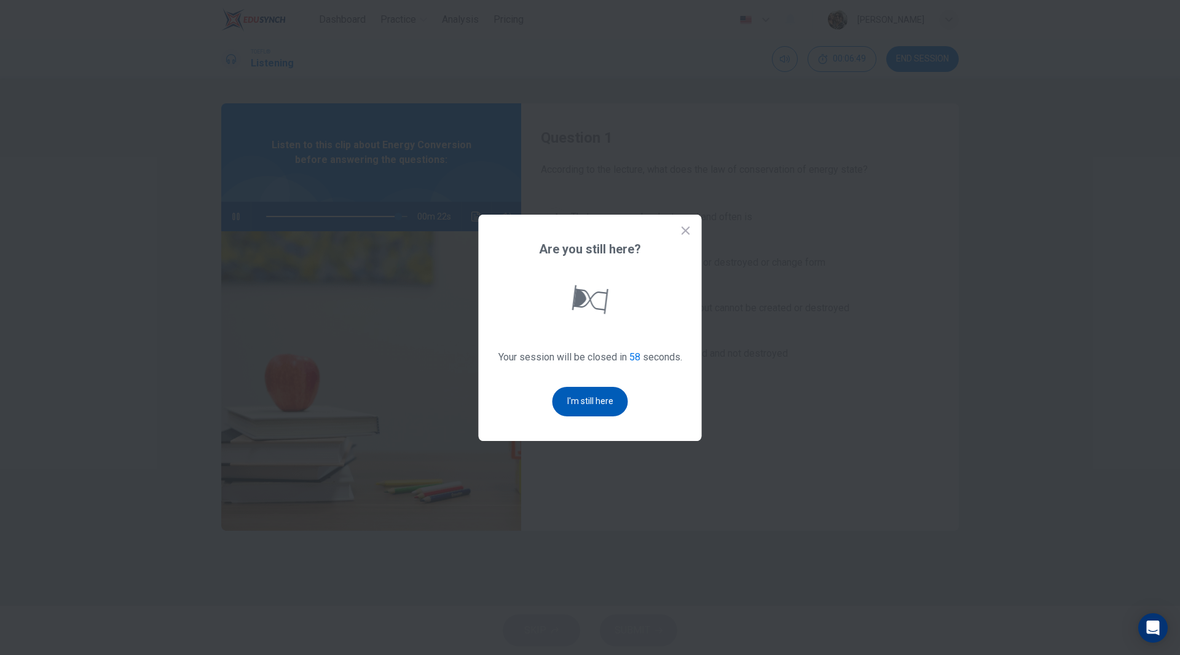
click at [611, 405] on button "I'm still here" at bounding box center [591, 402] width 76 height 30
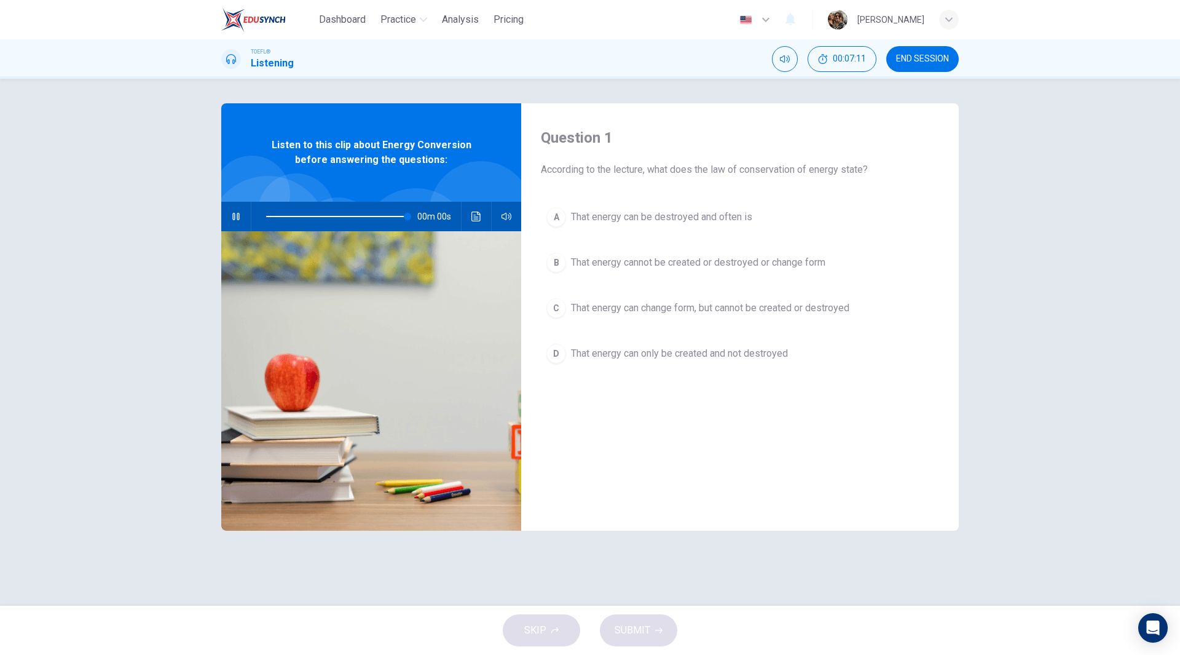
type input "0"
click at [708, 266] on span "That energy cannot be created or destroyed or change form" at bounding box center [698, 262] width 255 height 15
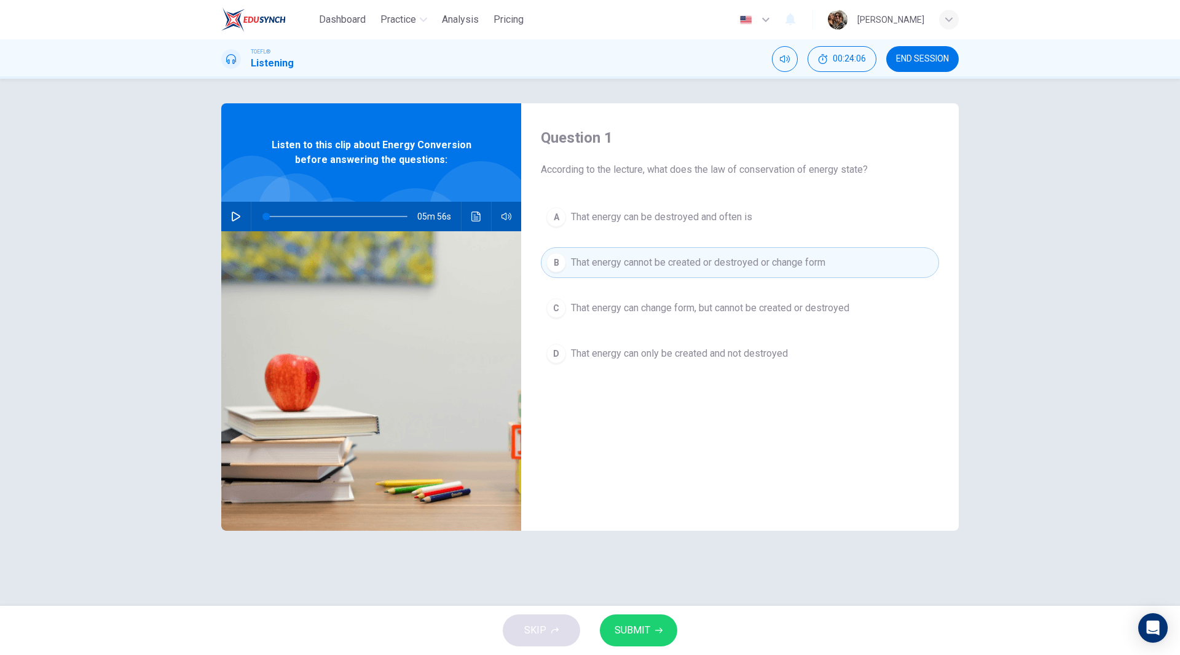
drag, startPoint x: 816, startPoint y: 159, endPoint x: 590, endPoint y: 145, distance: 226.6
click at [593, 145] on div "Question 1 According to the lecture, what does the law of conservation of energ…" at bounding box center [740, 152] width 398 height 49
click at [658, 636] on button "SUBMIT" at bounding box center [638, 630] width 77 height 32
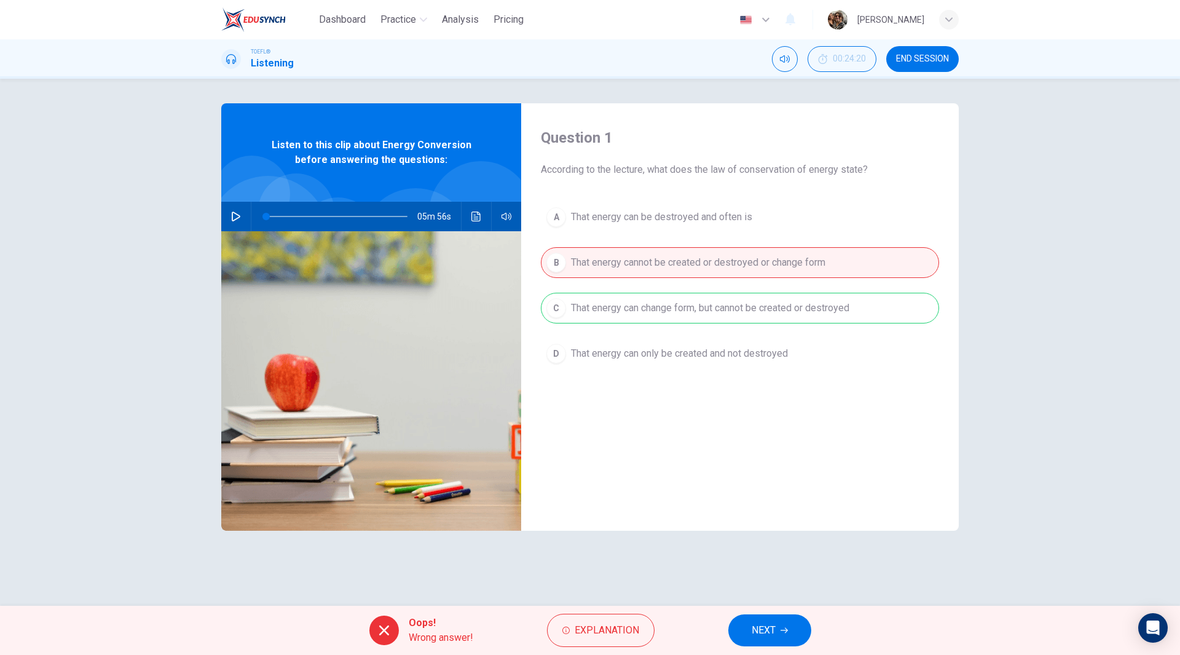
click at [797, 628] on button "NEXT" at bounding box center [770, 630] width 83 height 32
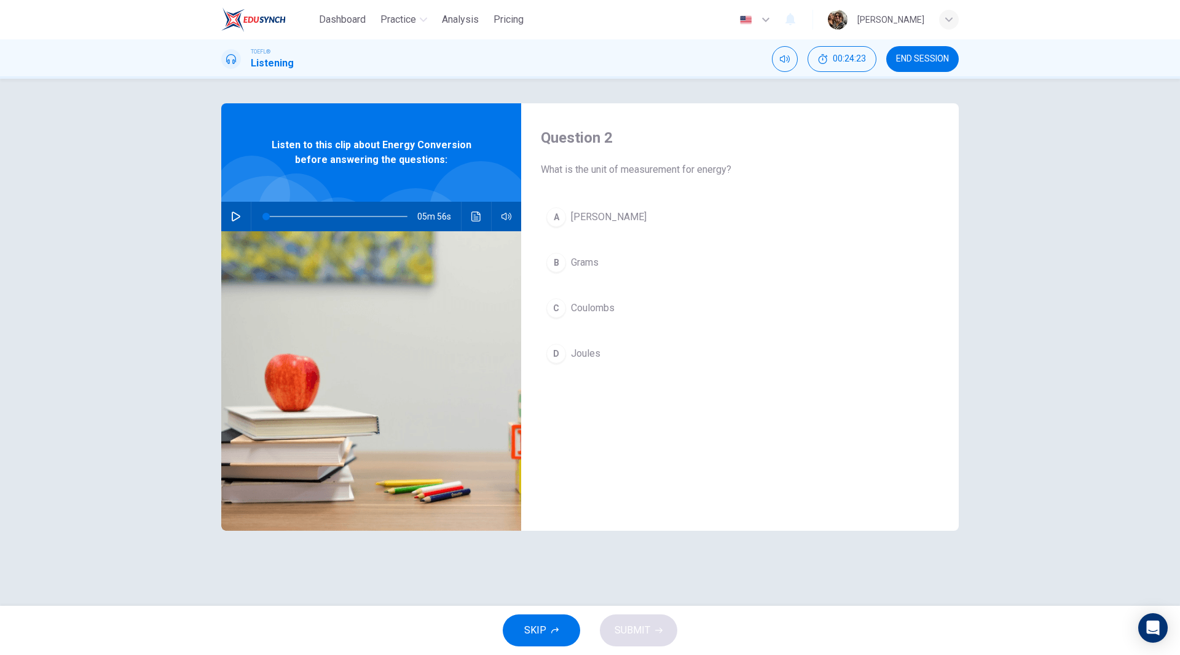
click at [587, 355] on span "Joules" at bounding box center [586, 353] width 30 height 15
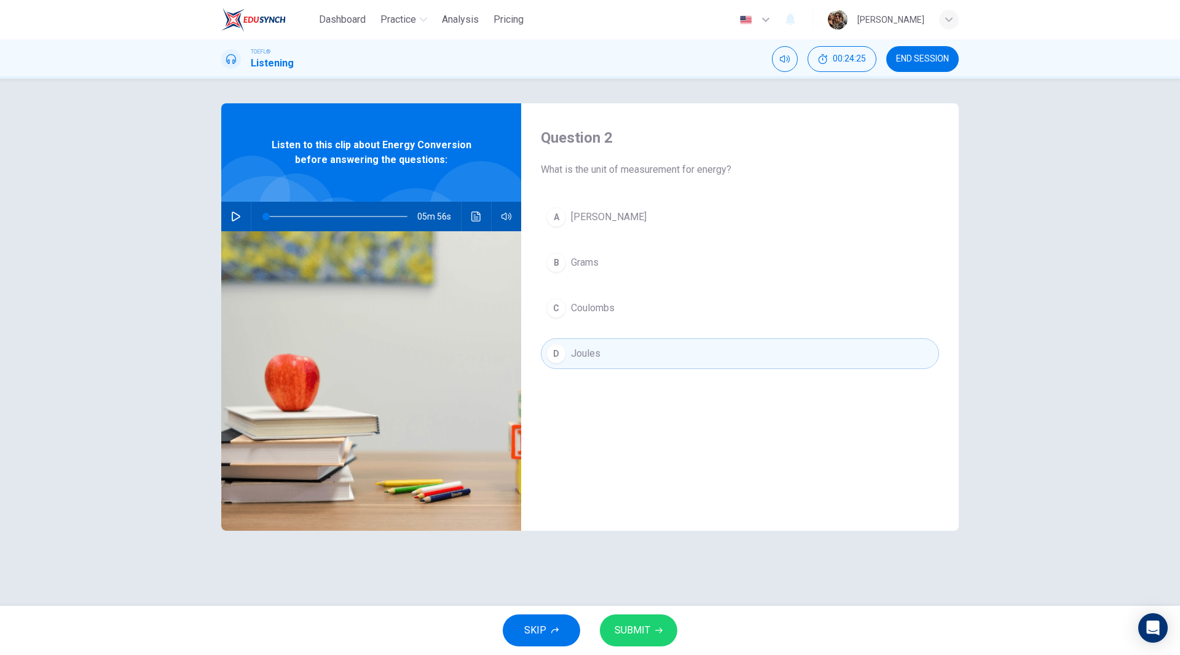
click at [649, 630] on span "SUBMIT" at bounding box center [633, 630] width 36 height 17
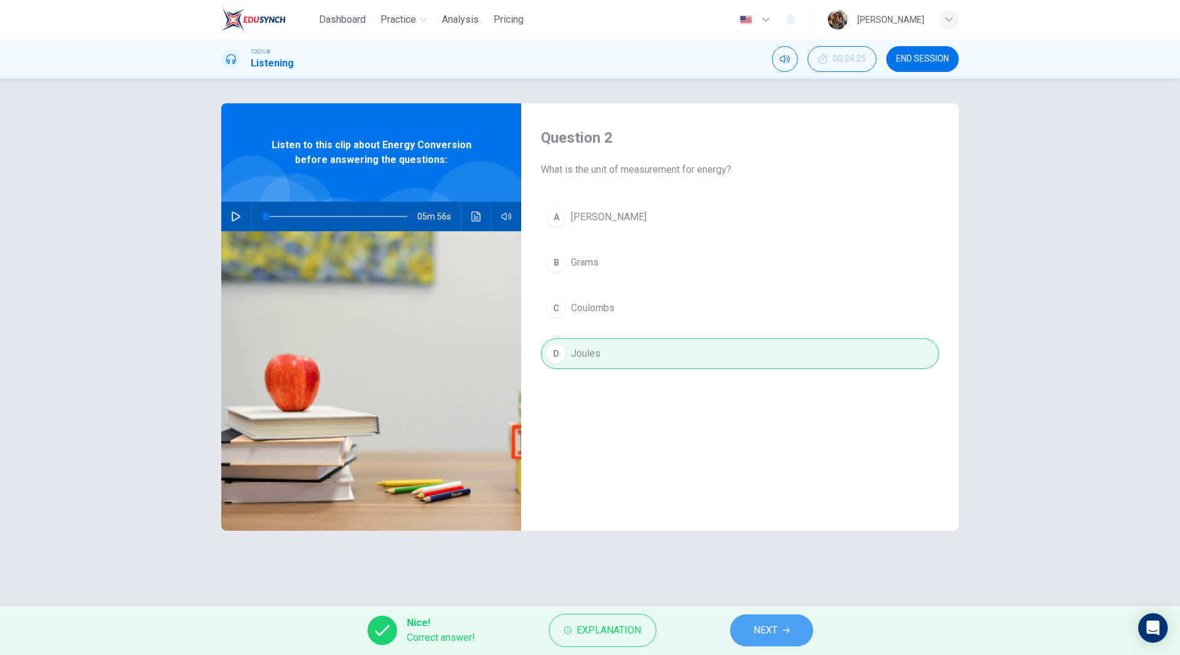
click at [784, 630] on icon "button" at bounding box center [786, 629] width 7 height 7
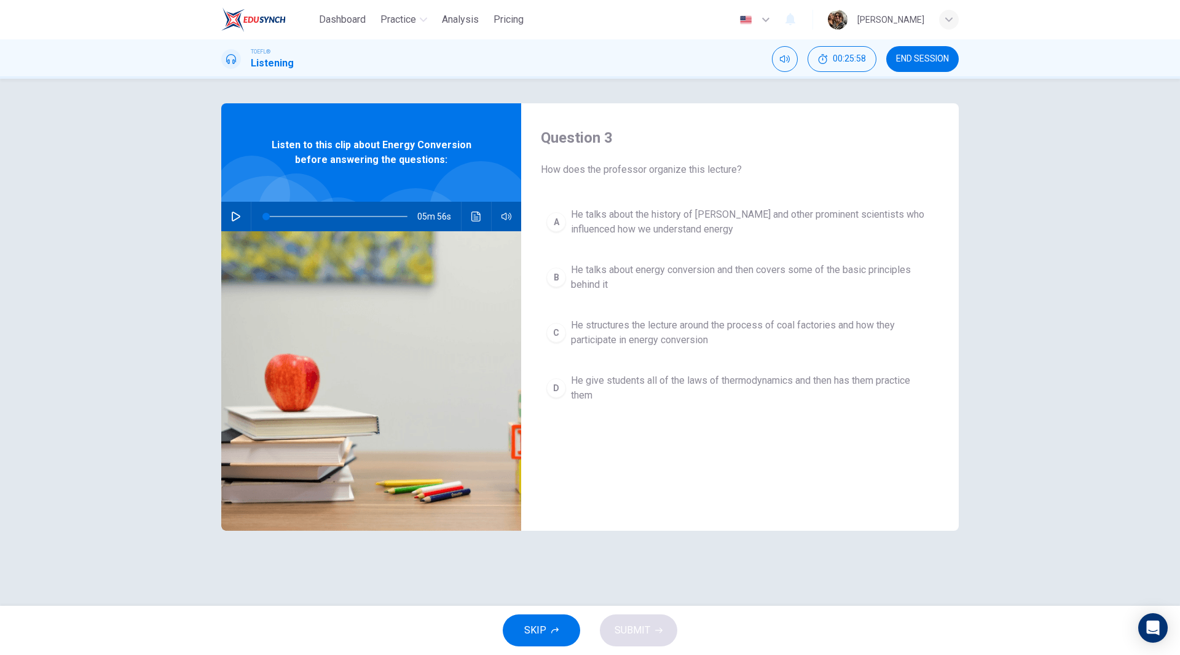
click at [635, 274] on span "He talks about energy conversion and then covers some of the basic principles b…" at bounding box center [752, 278] width 363 height 30
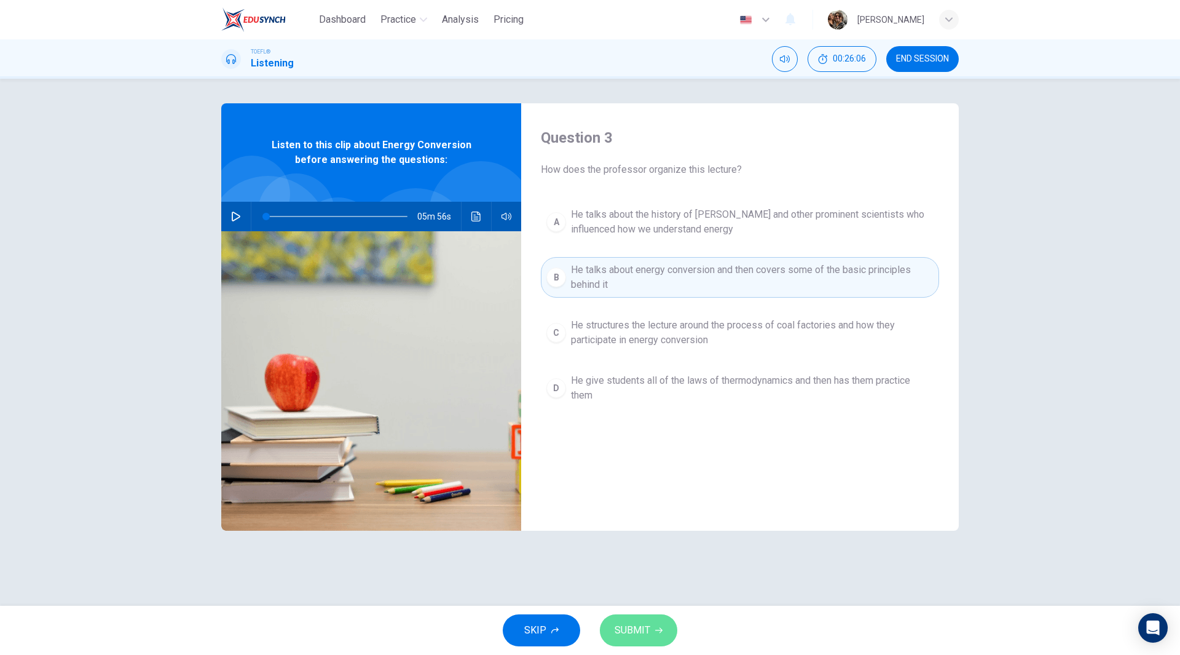
click at [642, 628] on span "SUBMIT" at bounding box center [633, 630] width 36 height 17
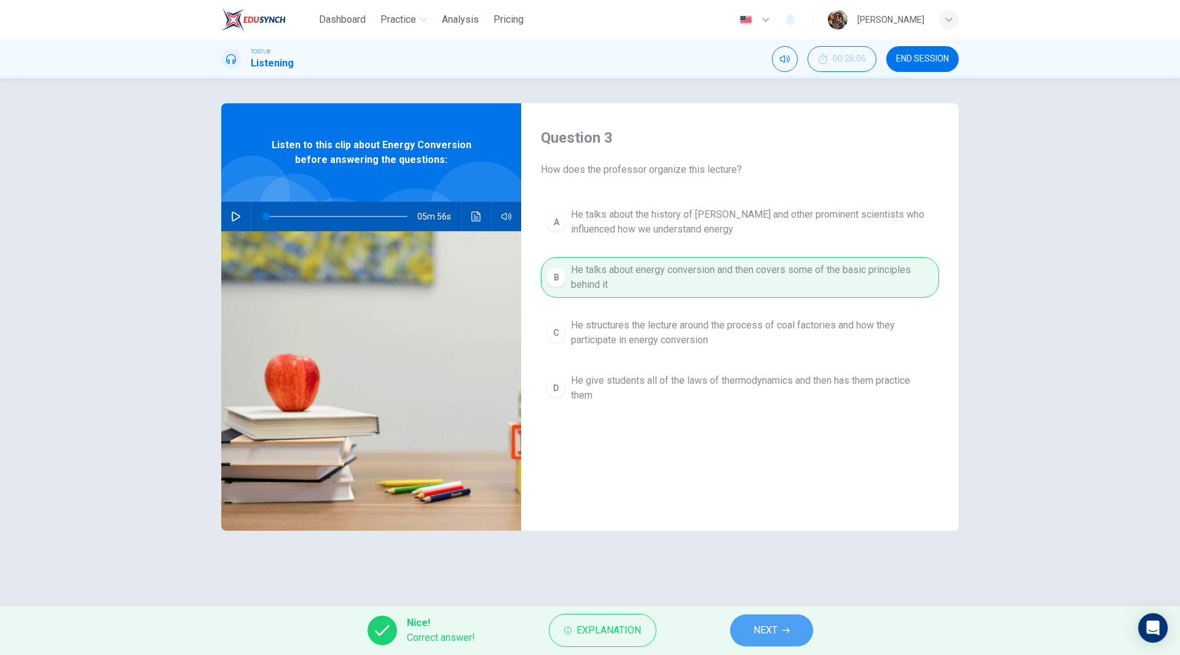
click at [791, 634] on button "NEXT" at bounding box center [771, 630] width 83 height 32
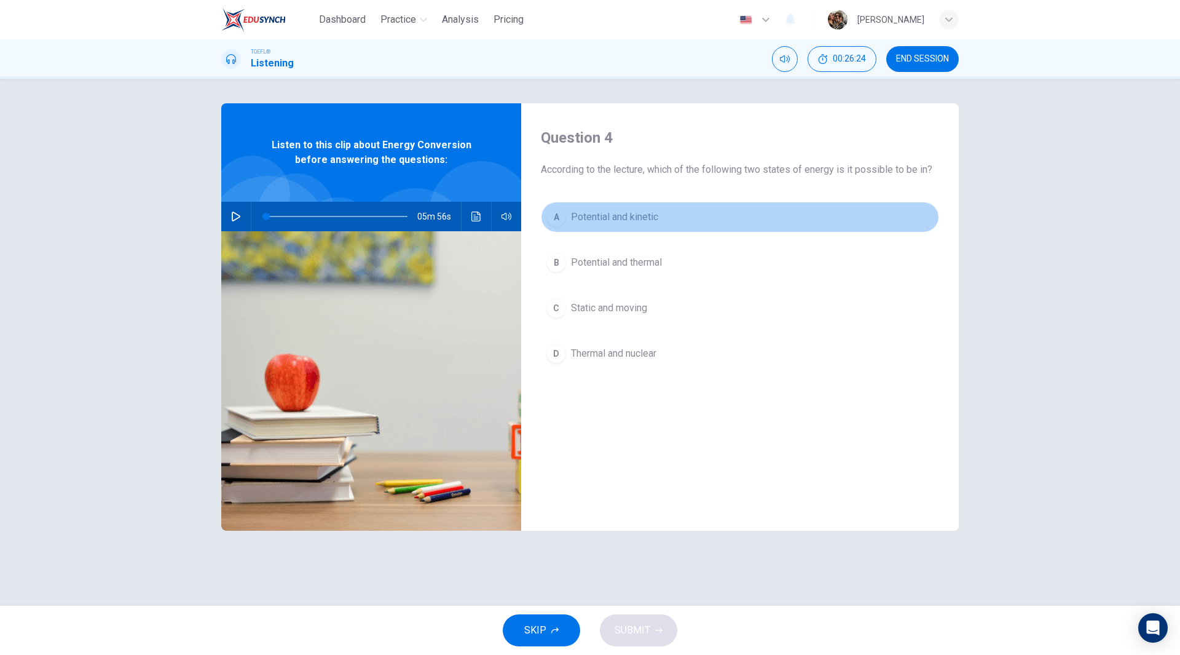
click at [627, 221] on span "Potential and kinetic" at bounding box center [614, 217] width 87 height 15
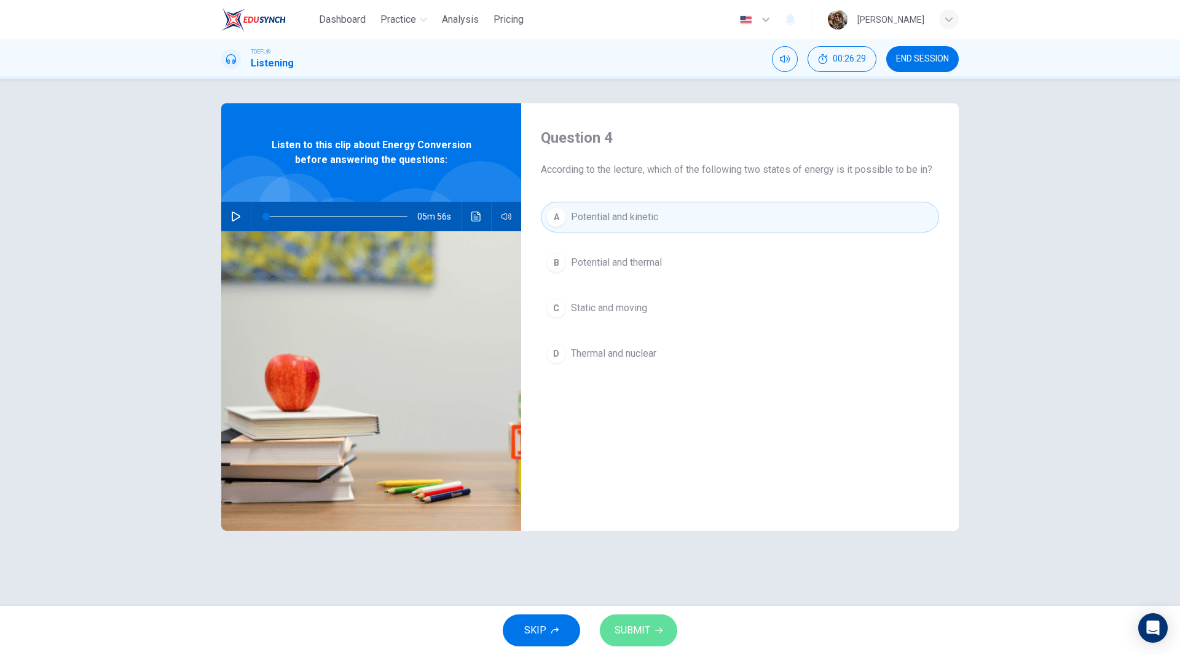
click at [654, 632] on button "SUBMIT" at bounding box center [638, 630] width 77 height 32
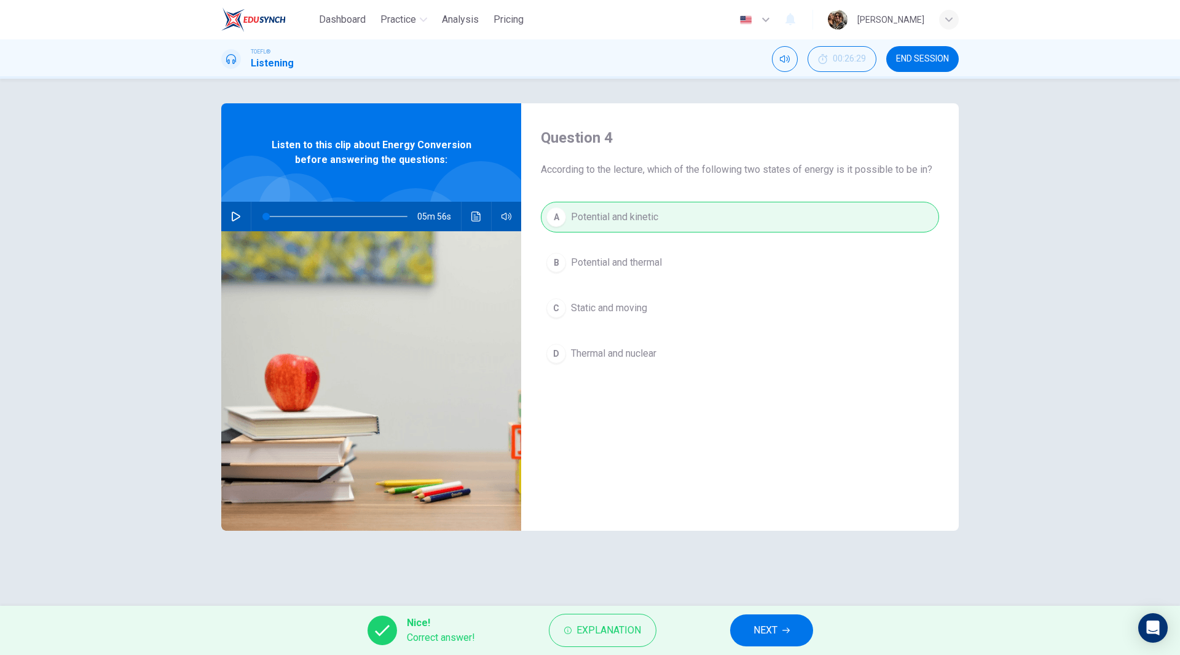
click at [775, 628] on span "NEXT" at bounding box center [766, 630] width 24 height 17
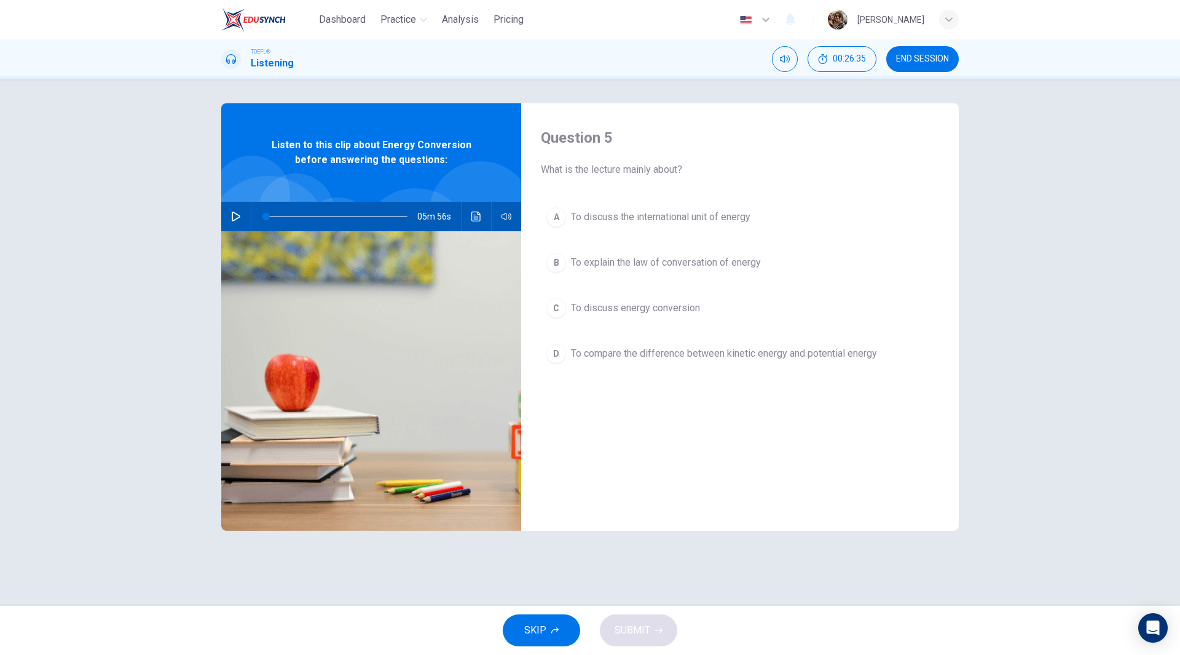
click at [712, 269] on span "To explain the law of conversation of energy" at bounding box center [666, 262] width 190 height 15
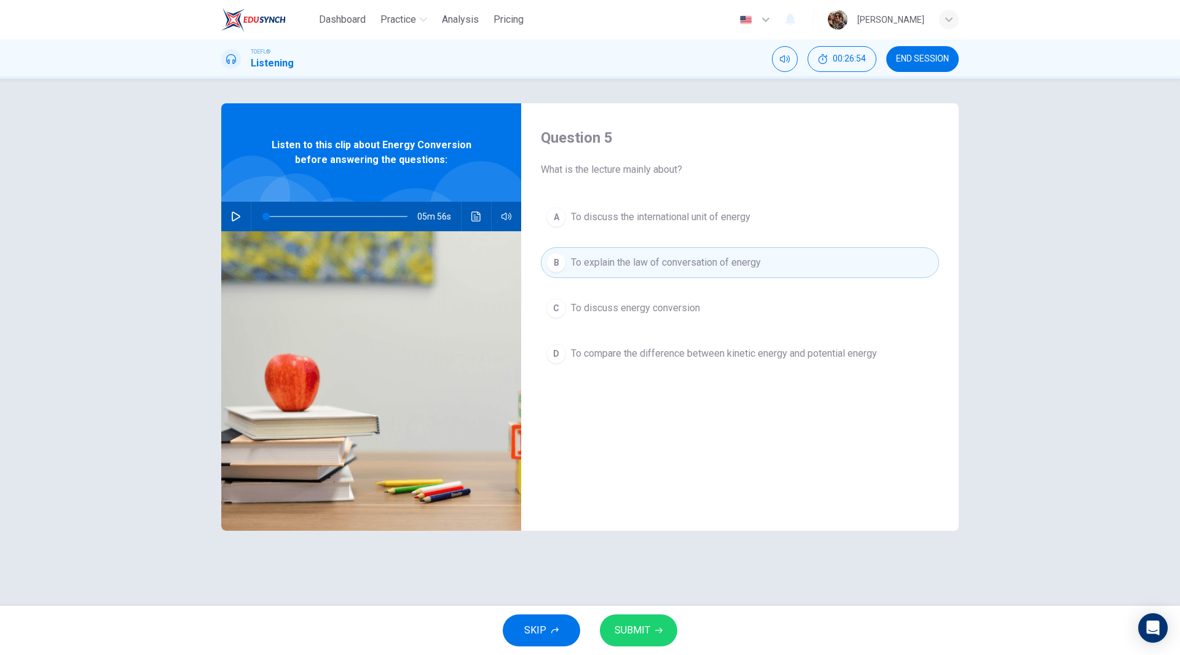
click at [673, 310] on span "To discuss energy conversion" at bounding box center [635, 308] width 129 height 15
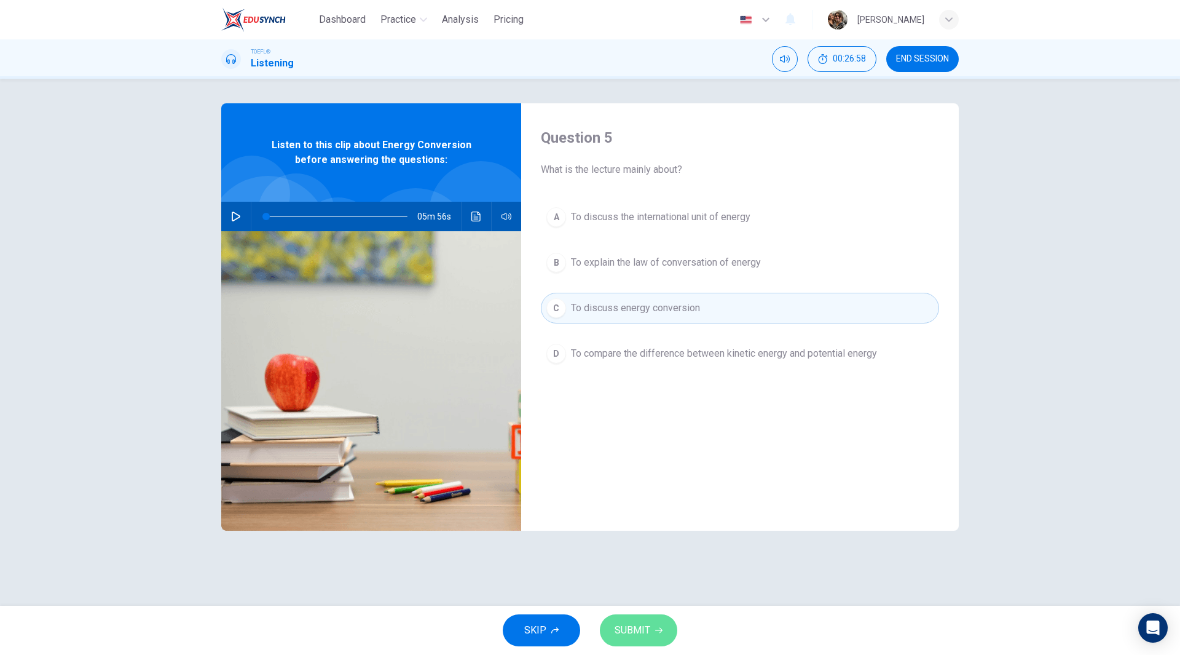
click at [643, 632] on span "SUBMIT" at bounding box center [633, 630] width 36 height 17
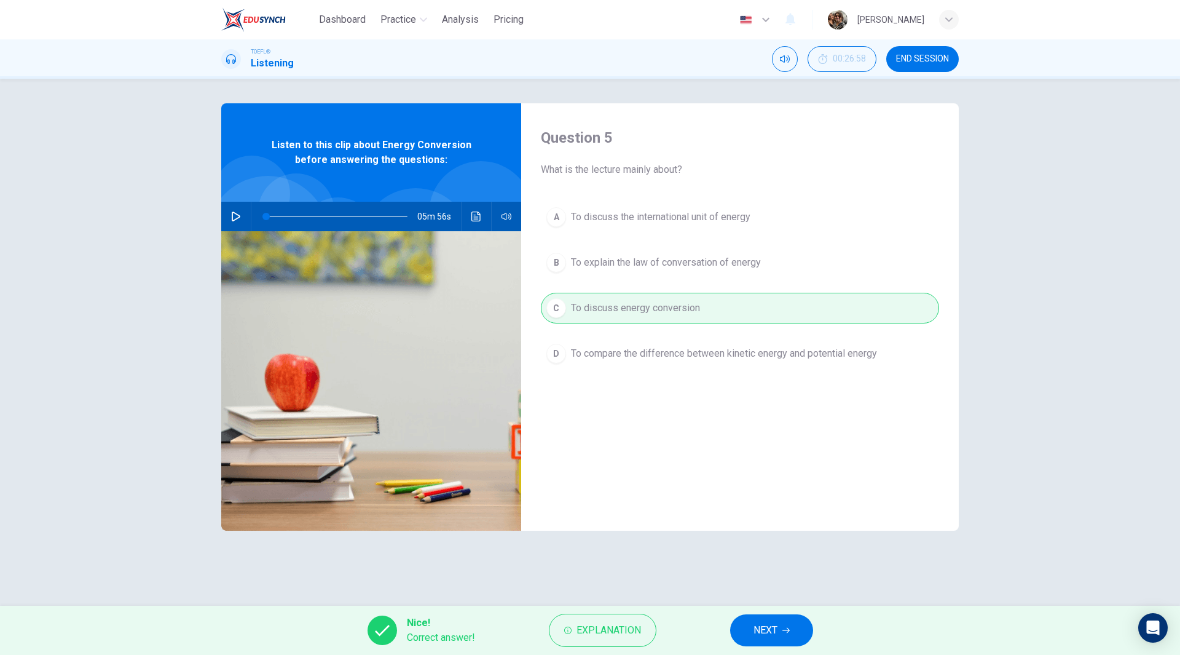
click at [768, 630] on span "NEXT" at bounding box center [766, 630] width 24 height 17
